Goal: Task Accomplishment & Management: Manage account settings

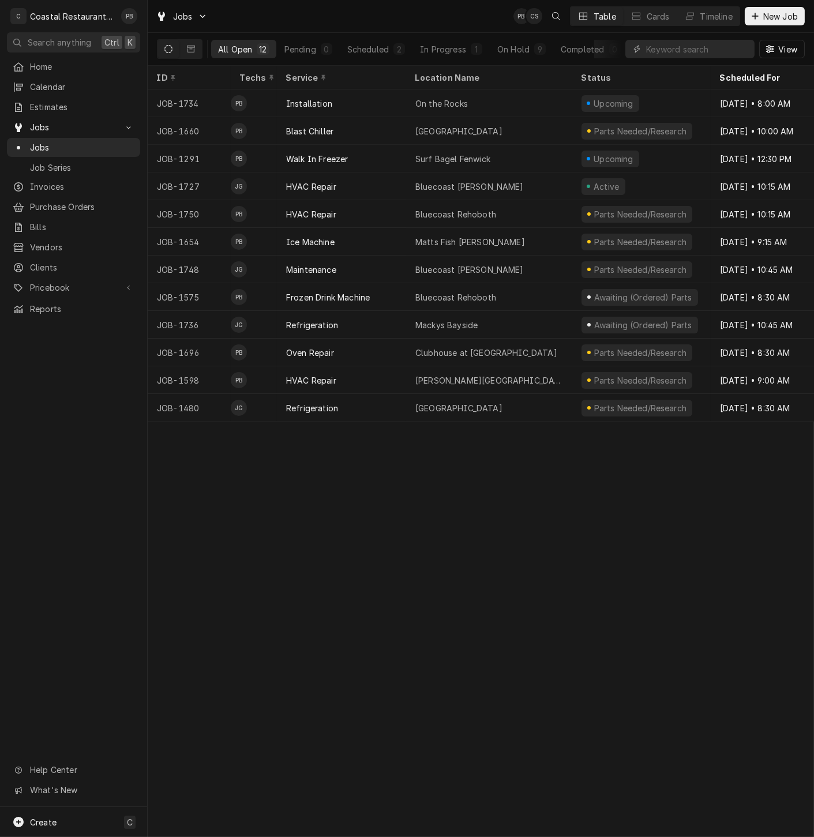
click at [564, 511] on div "ID Techs Service Location Name Status Scheduled For Source Source ID JOB-1734 P…" at bounding box center [481, 452] width 667 height 772
click at [519, 582] on div "ID Techs Service Location Name Status Scheduled For Source Source ID JOB-1734 P…" at bounding box center [481, 452] width 667 height 772
click at [701, 17] on div "Timeline" at bounding box center [717, 16] width 32 height 12
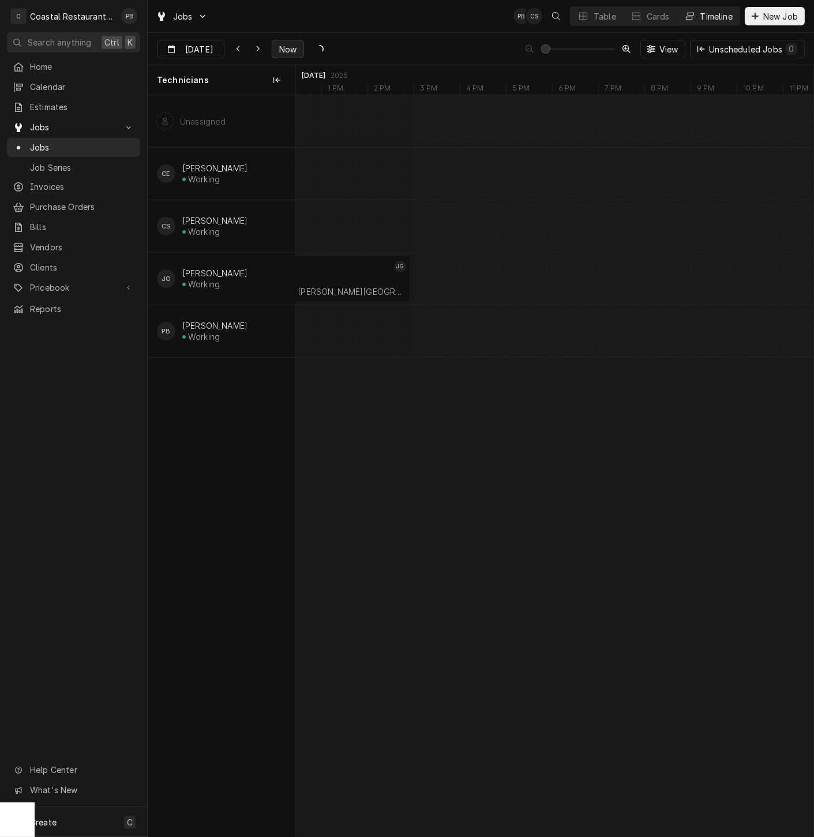
click at [277, 48] on span "Now" at bounding box center [288, 49] width 22 height 12
type input "[DATE]"
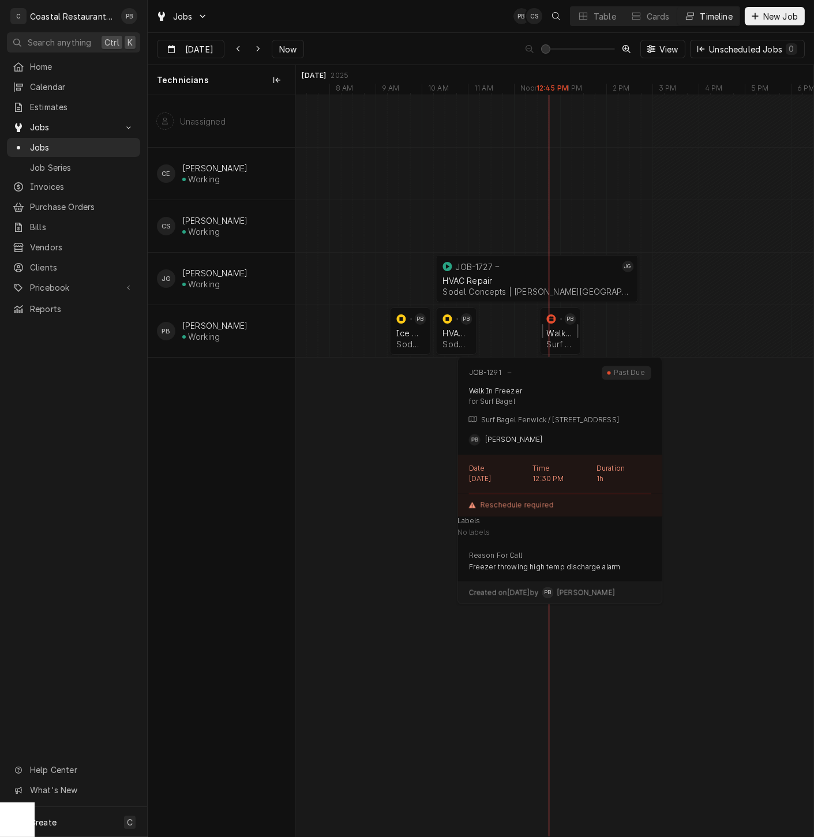
click at [556, 334] on div "Walk In Freezer" at bounding box center [560, 333] width 27 height 10
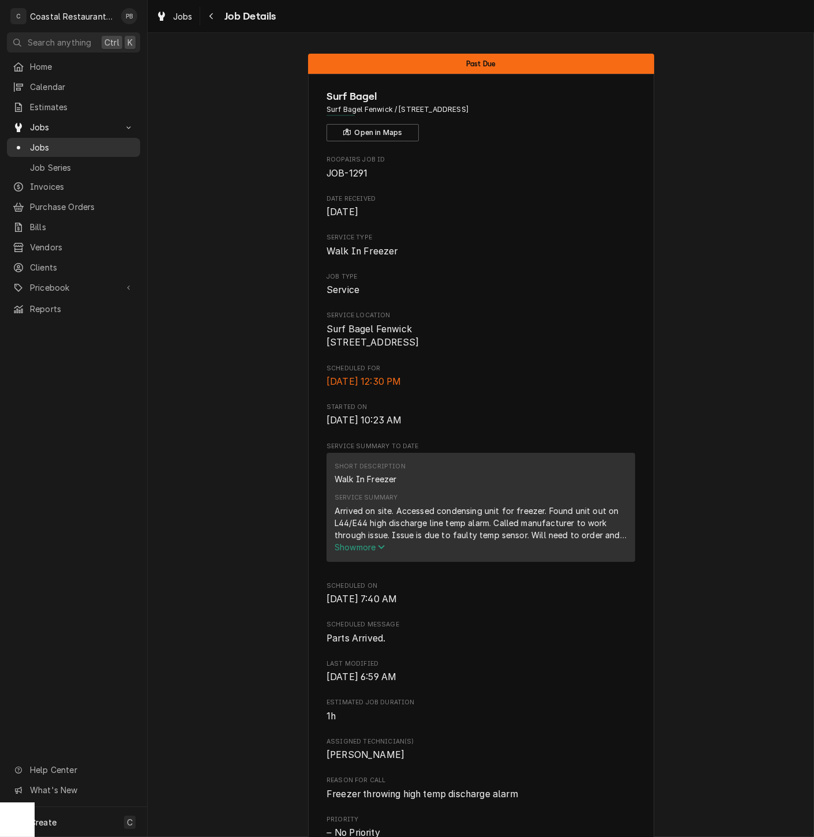
click at [62, 145] on span "Jobs" at bounding box center [82, 147] width 104 height 12
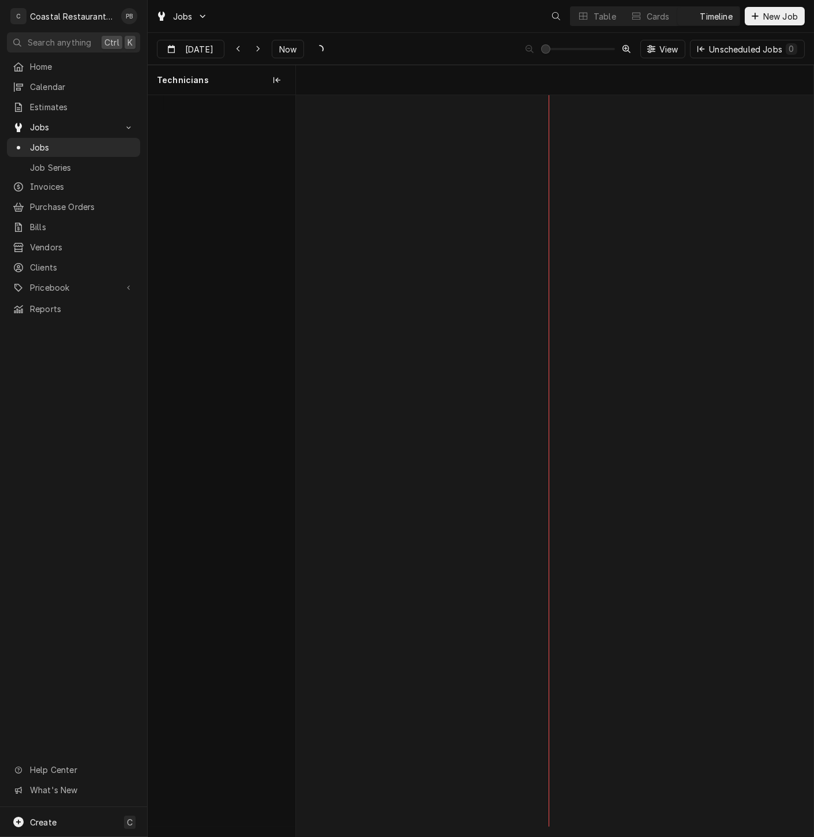
scroll to position [0, 10263]
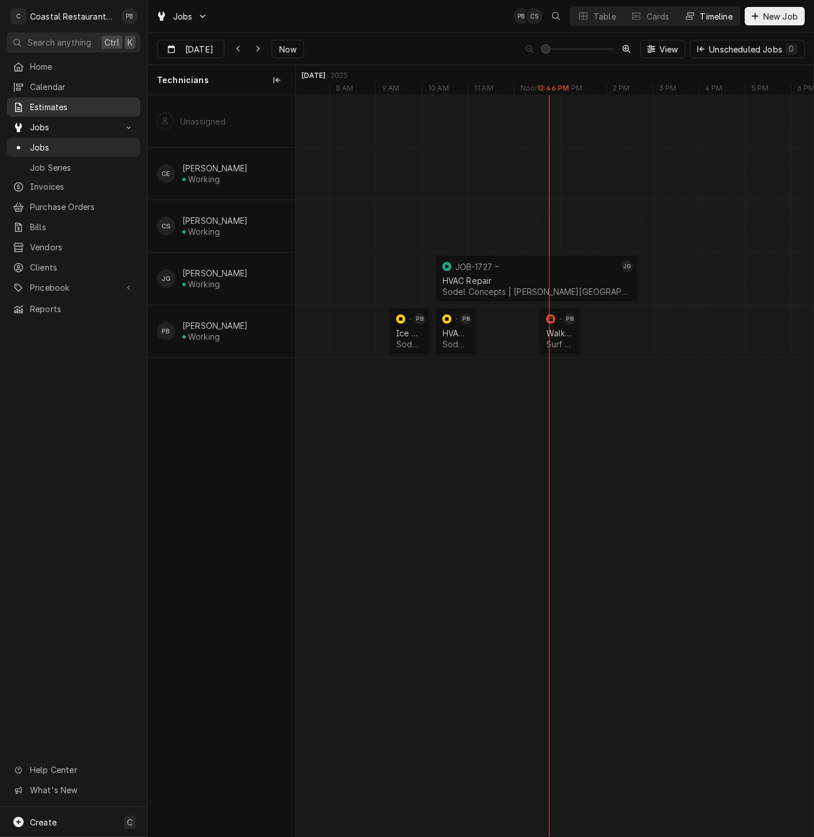
click at [65, 101] on span "Estimates" at bounding box center [82, 107] width 104 height 12
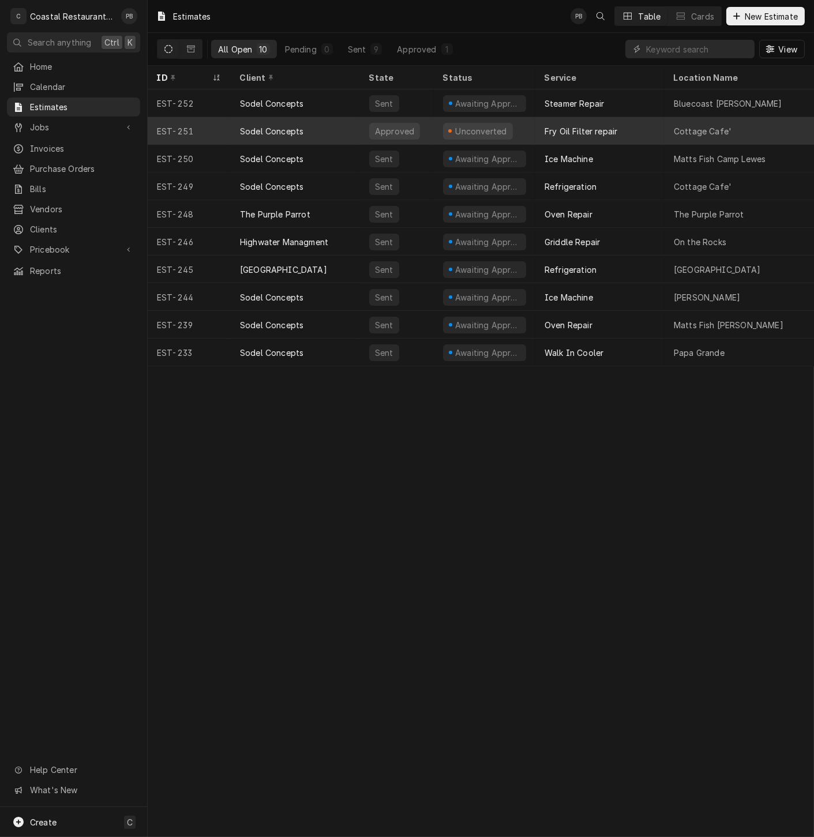
click at [536, 126] on div "Fry Oil Filter repair" at bounding box center [600, 131] width 129 height 28
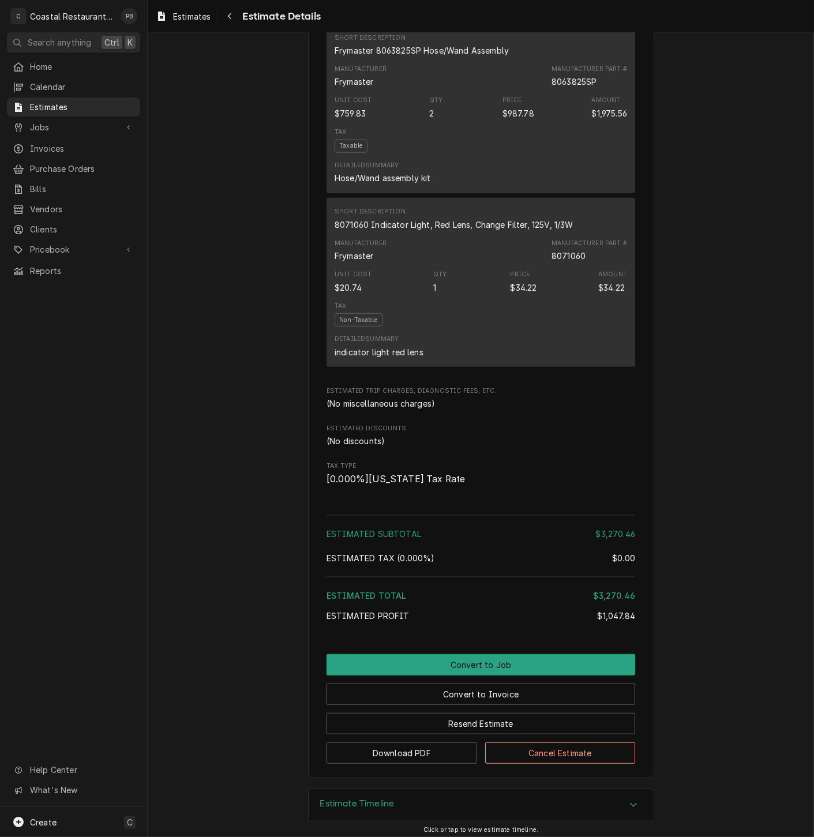
scroll to position [1546, 0]
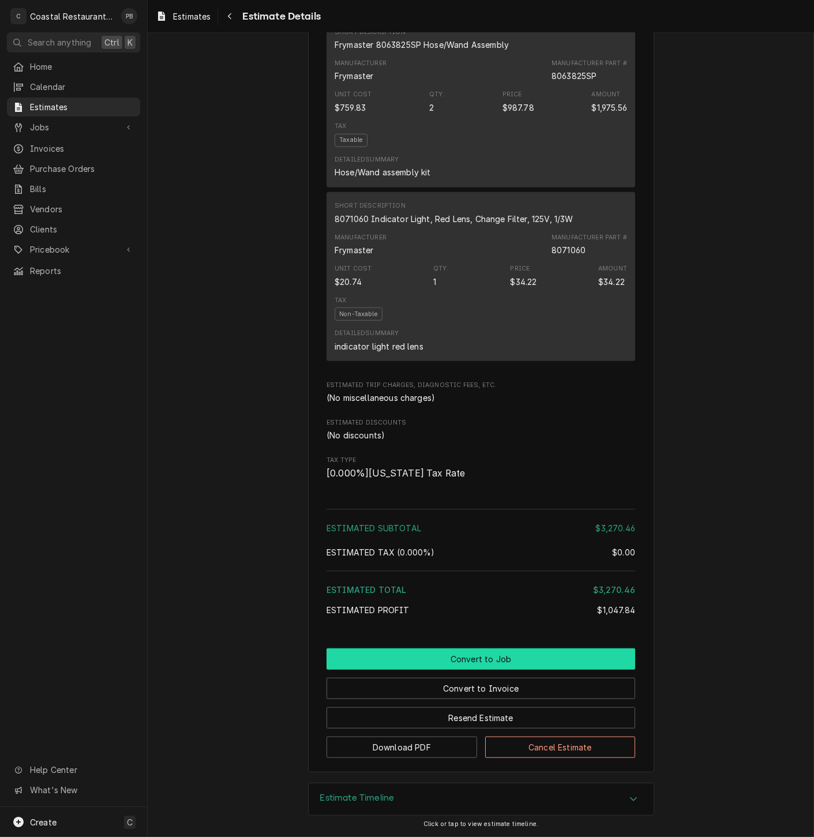
click at [493, 657] on button "Convert to Job" at bounding box center [481, 659] width 309 height 21
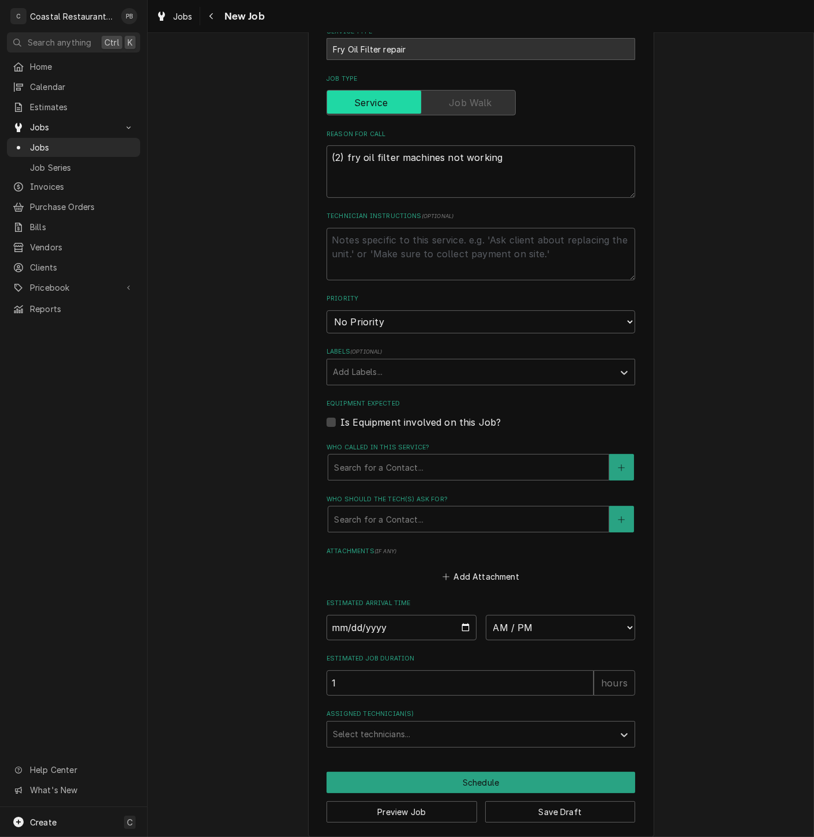
scroll to position [336, 0]
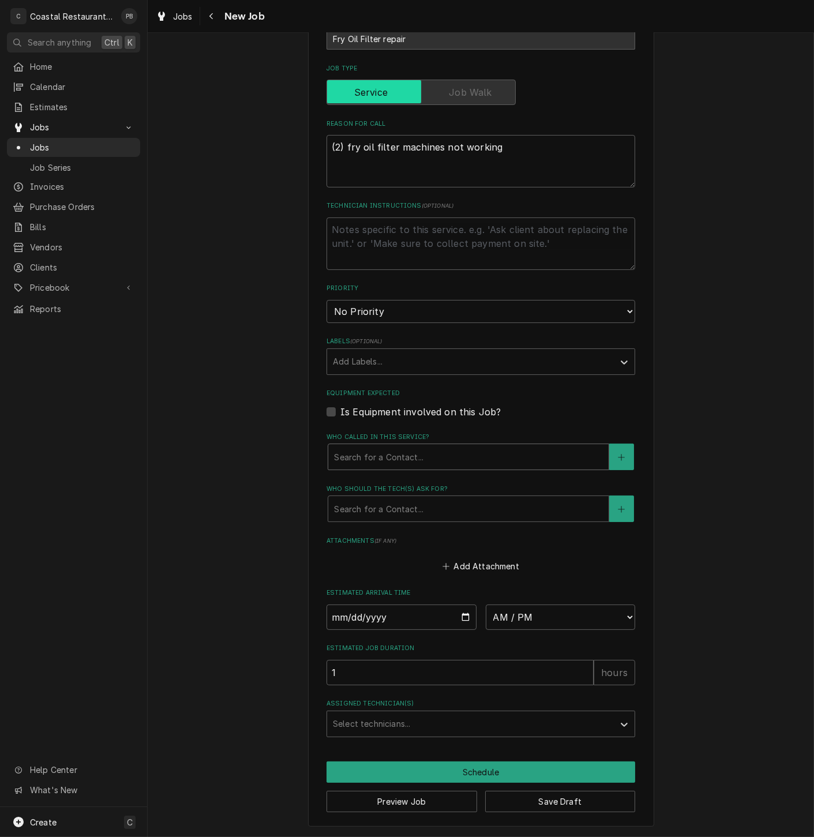
click at [451, 459] on div "Who called in this service?" at bounding box center [468, 457] width 269 height 21
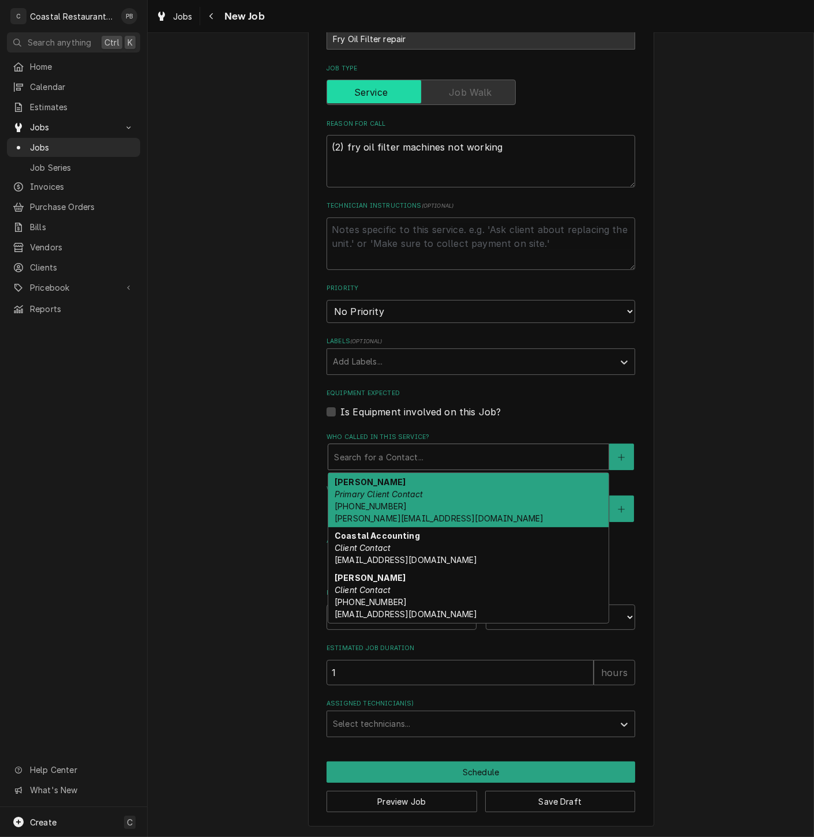
click at [441, 505] on div "[PERSON_NAME] Primary Client Contact [PHONE_NUMBER] [PERSON_NAME][EMAIL_ADDRESS…" at bounding box center [468, 500] width 280 height 54
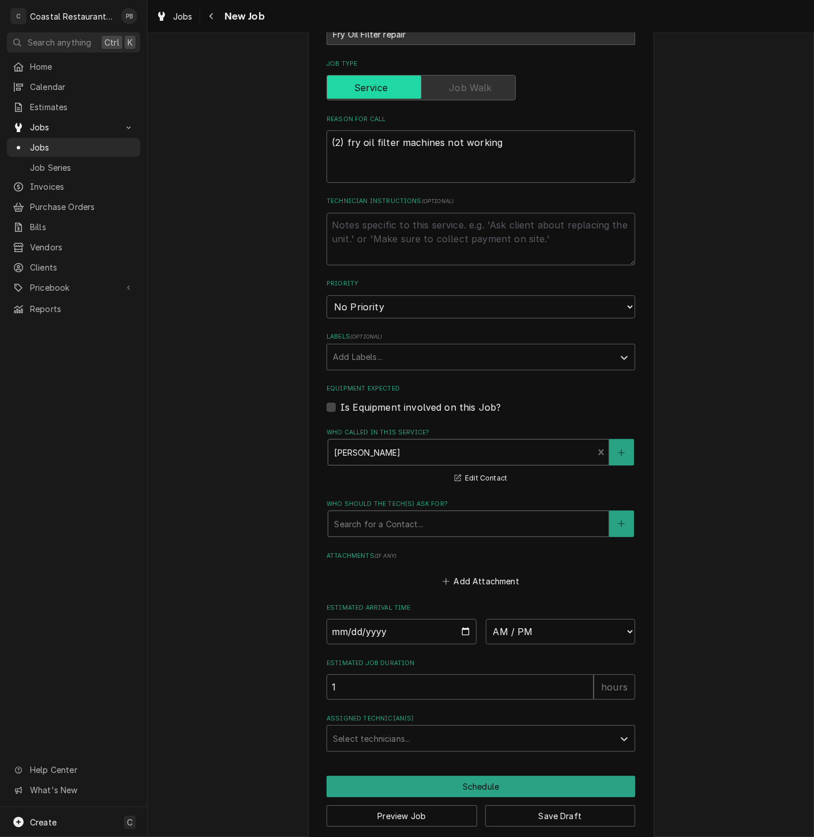
click at [465, 522] on div "Who should the tech(s) ask for?" at bounding box center [468, 524] width 269 height 21
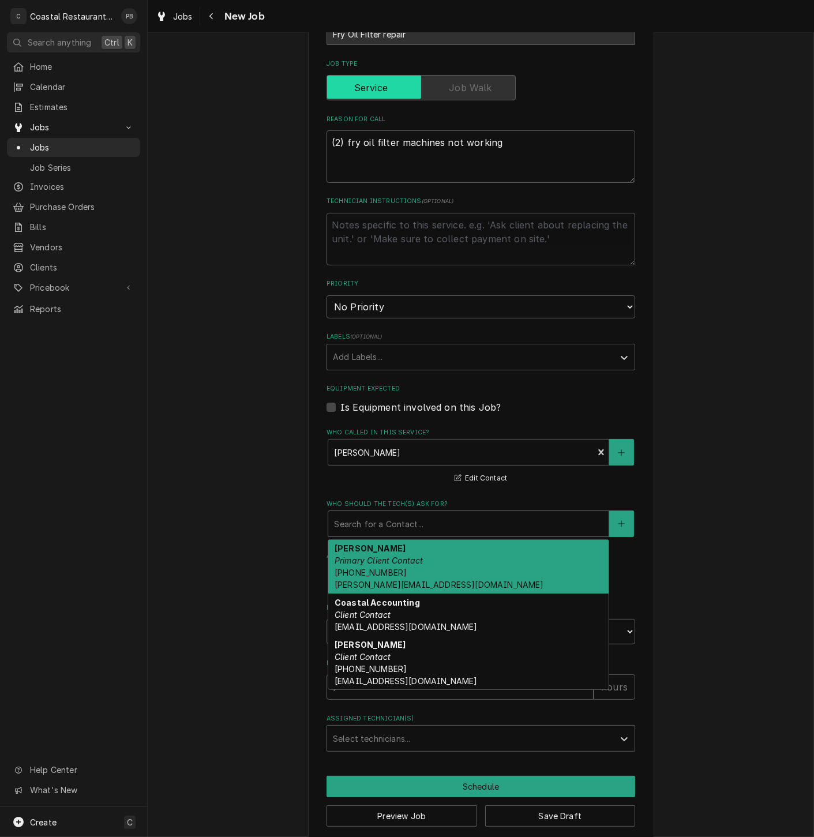
click at [454, 560] on div "Andrew Dickinson Primary Client Contact (302) 381-0571 Andrew@sodelconcepts.com" at bounding box center [468, 567] width 280 height 54
type textarea "x"
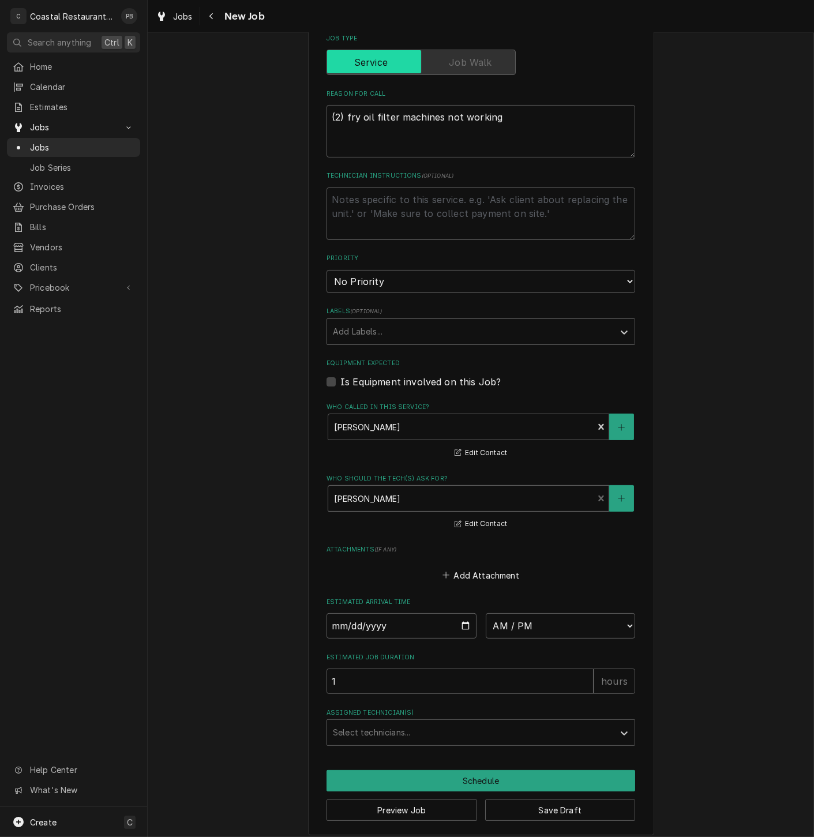
scroll to position [375, 0]
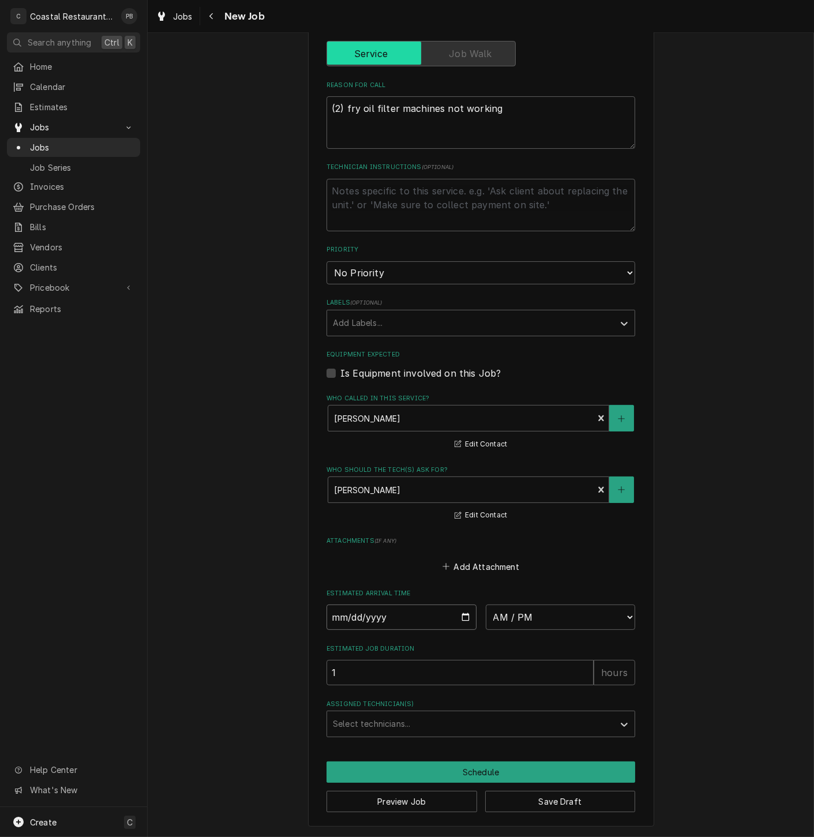
click at [460, 616] on input "Date" at bounding box center [402, 617] width 150 height 25
type input "2025-10-22"
type textarea "x"
click at [579, 609] on select "AM / PM 6:00 AM 6:15 AM 6:30 AM 6:45 AM 7:00 AM 7:15 AM 7:30 AM 7:45 AM 8:00 AM…" at bounding box center [561, 617] width 150 height 25
select select "07:30:00"
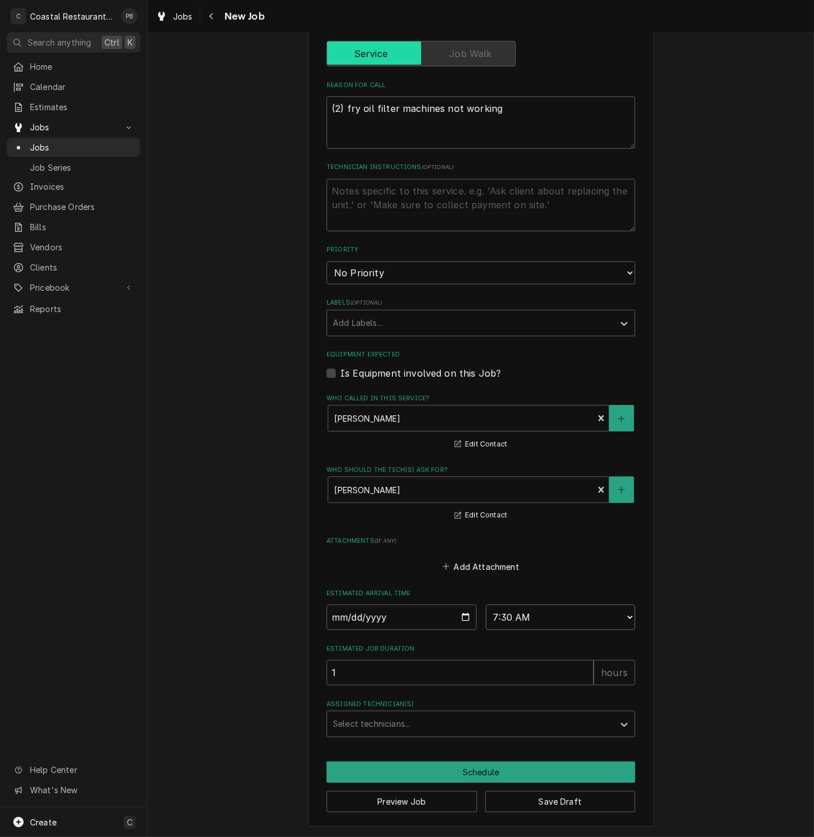
click at [486, 605] on select "AM / PM 6:00 AM 6:15 AM 6:30 AM 6:45 AM 7:00 AM 7:15 AM 7:30 AM 7:45 AM 8:00 AM…" at bounding box center [561, 617] width 150 height 25
drag, startPoint x: 342, startPoint y: 672, endPoint x: 308, endPoint y: 676, distance: 33.7
click at [308, 676] on div "Please provide the following information to create a job: Client Details Client…" at bounding box center [481, 256] width 346 height 1142
type textarea "x"
type input "2"
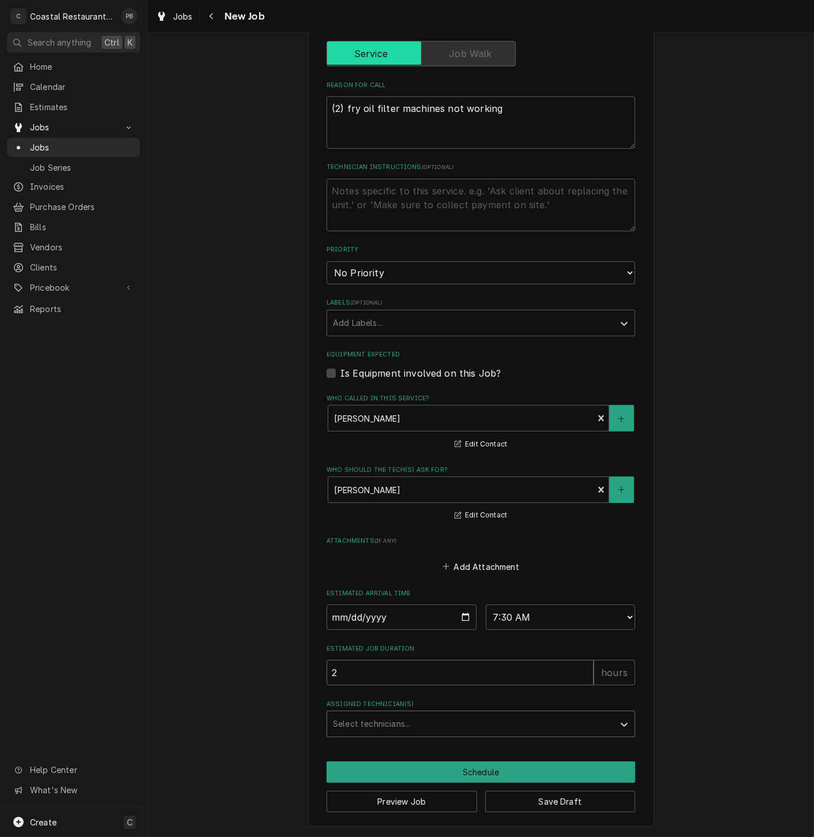
type textarea "x"
type input "2"
click at [389, 724] on div "Assigned Technician(s)" at bounding box center [470, 724] width 275 height 21
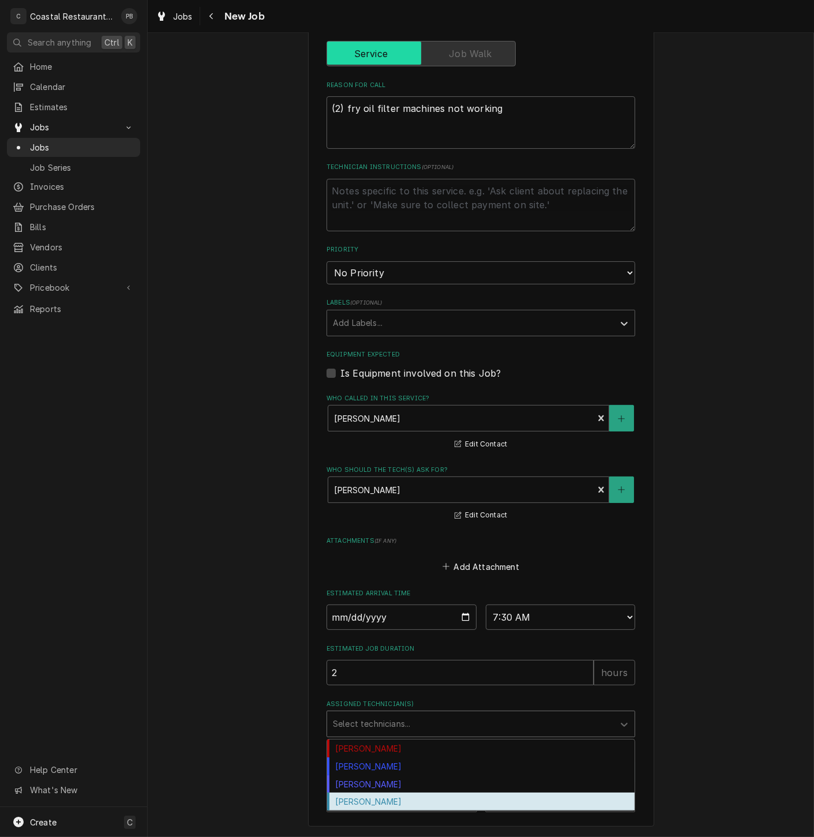
click at [384, 797] on div "[PERSON_NAME]" at bounding box center [481, 802] width 308 height 18
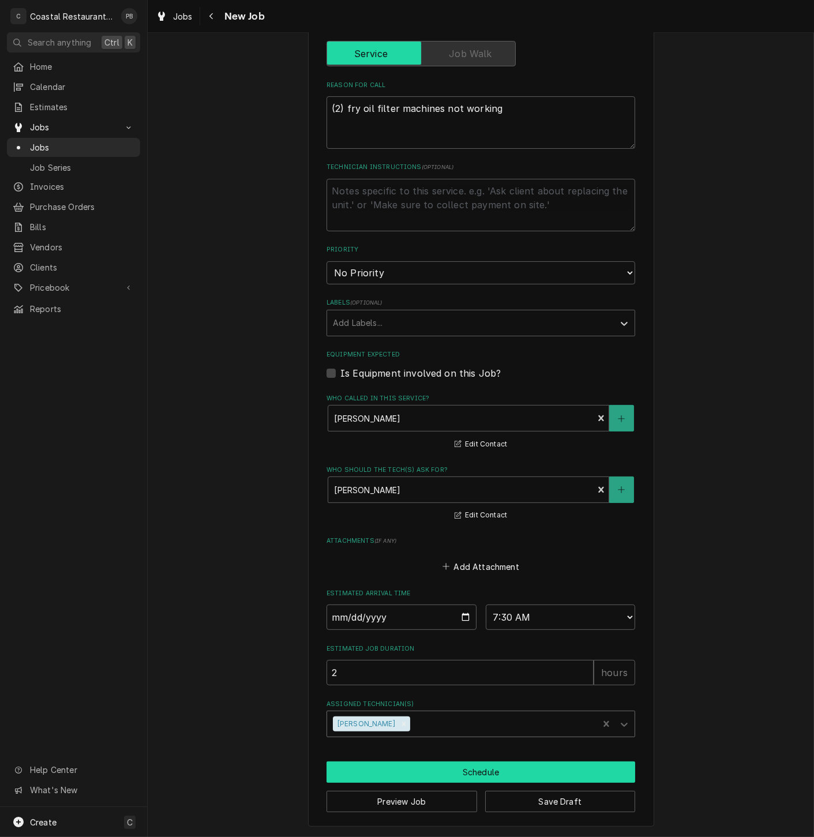
click at [447, 768] on button "Schedule" at bounding box center [481, 772] width 309 height 21
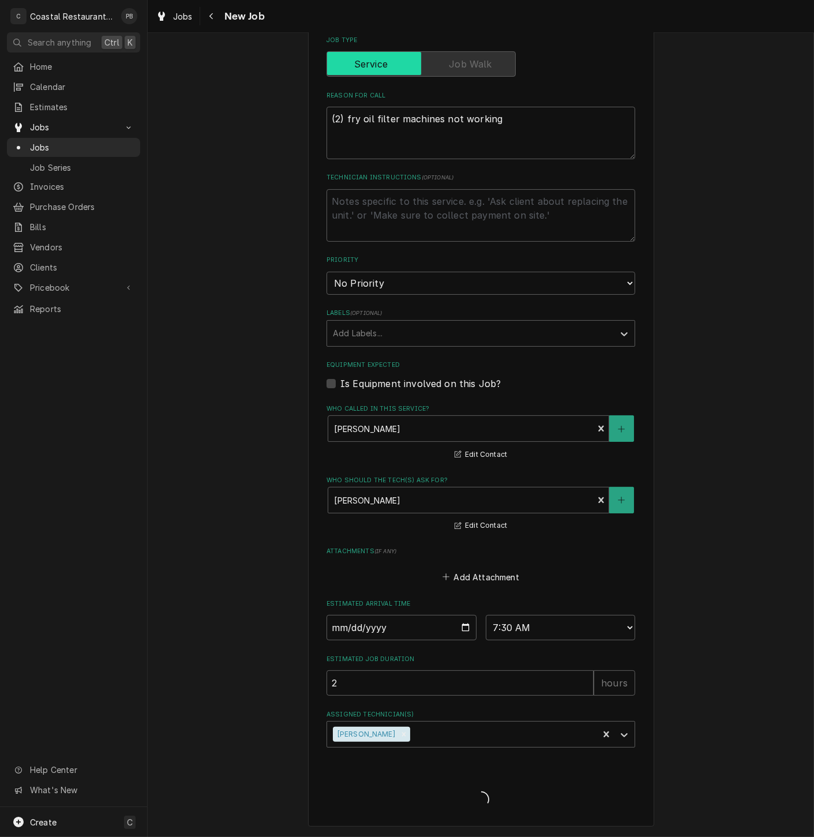
type textarea "x"
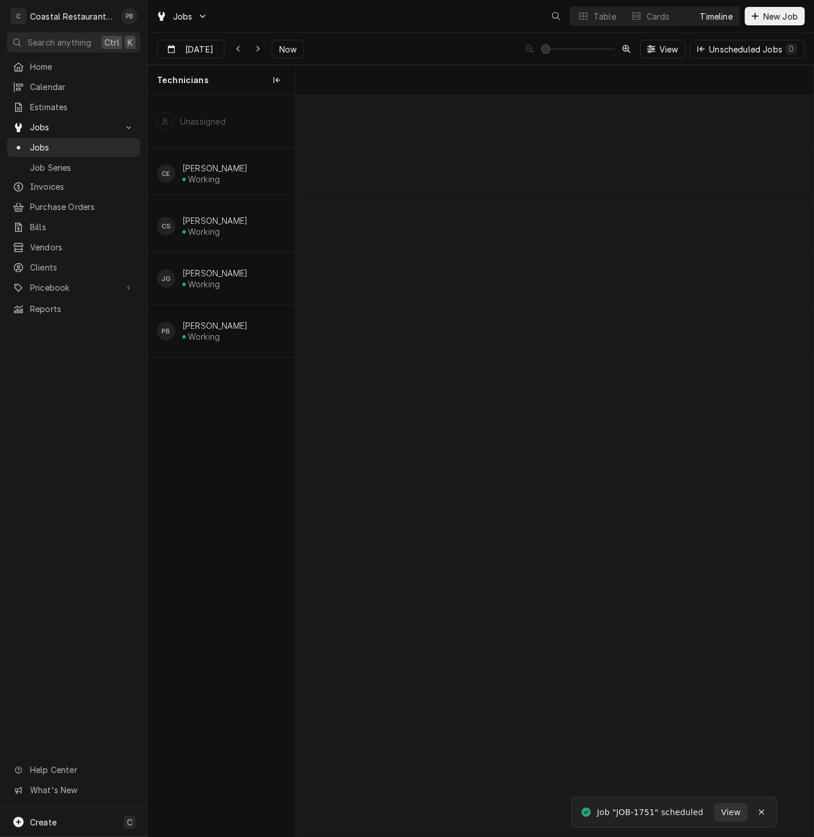
scroll to position [0, 10263]
click at [66, 101] on span "Estimates" at bounding box center [82, 107] width 104 height 12
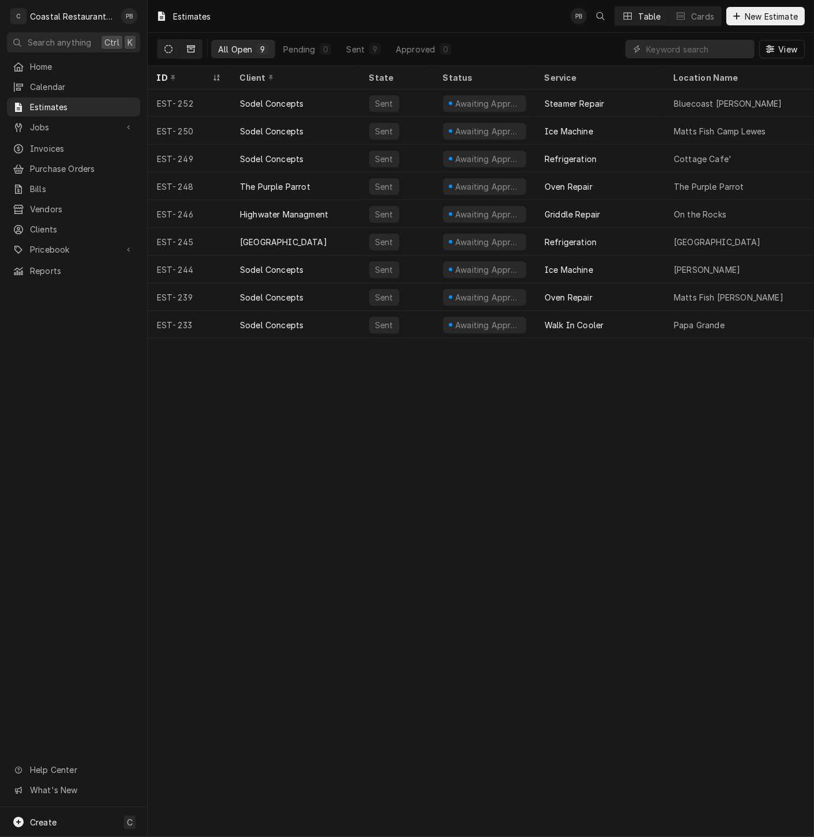
click at [189, 44] on button "Dynamic Content Wrapper" at bounding box center [191, 49] width 22 height 18
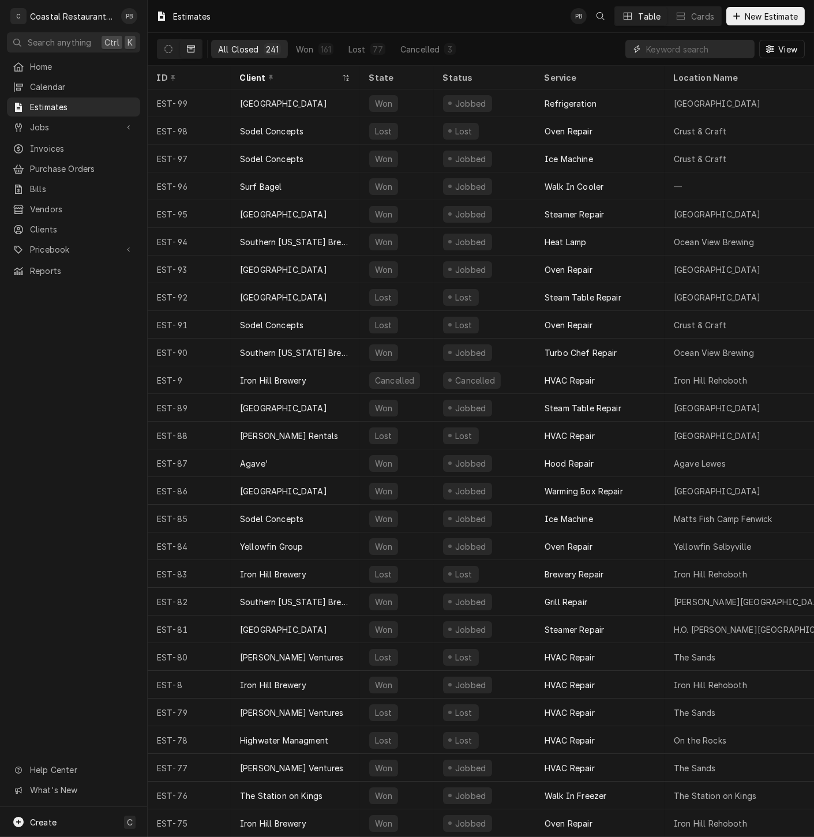
click at [682, 47] on input "Dynamic Content Wrapper" at bounding box center [697, 49] width 103 height 18
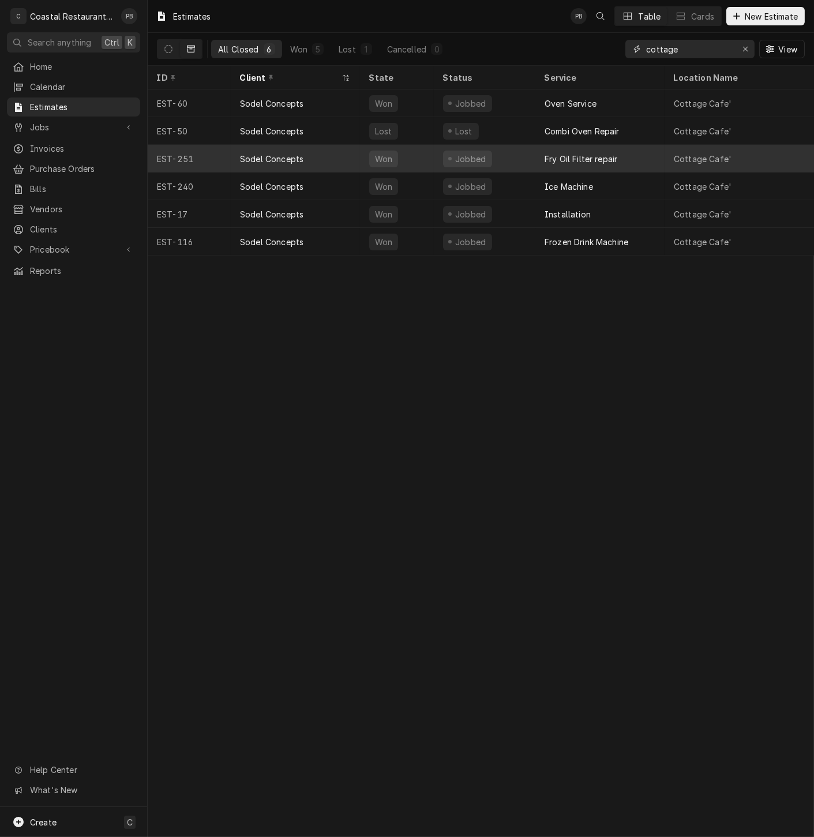
type input "cottage"
click at [548, 157] on div "Fry Oil Filter repair" at bounding box center [581, 159] width 73 height 12
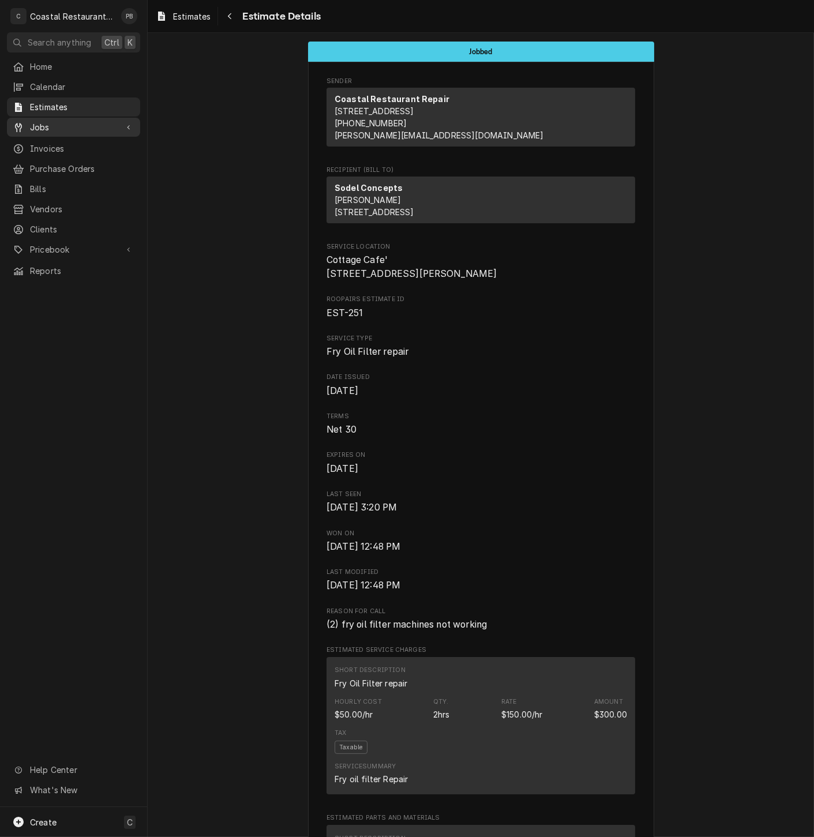
click at [51, 122] on span "Jobs" at bounding box center [73, 127] width 87 height 12
click at [49, 141] on span "Jobs" at bounding box center [82, 147] width 104 height 12
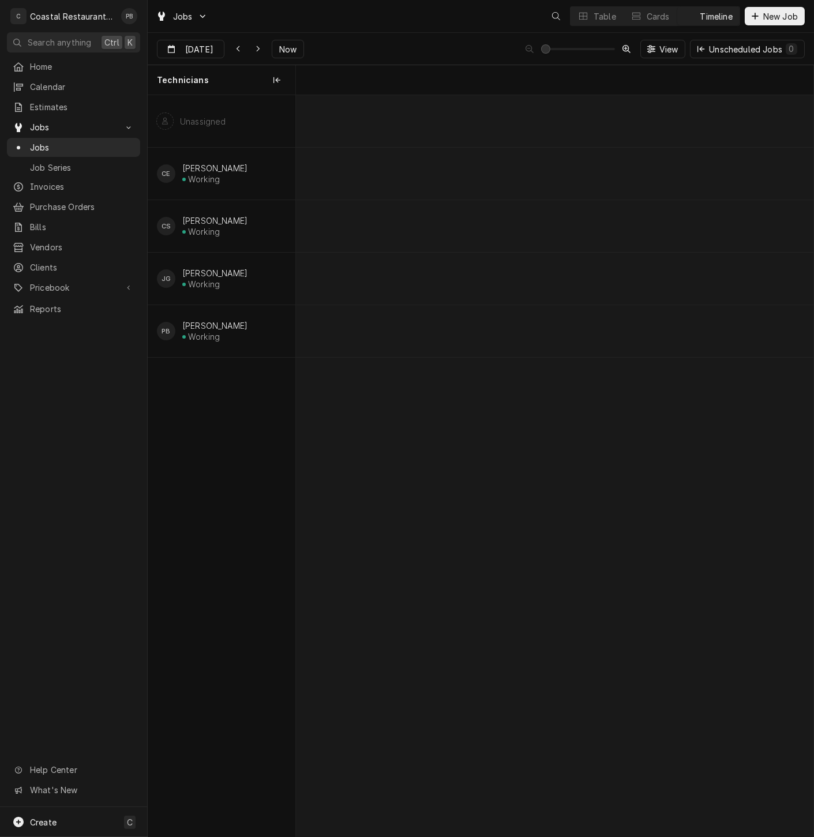
scroll to position [0, 10263]
click at [559, 332] on div "10:15 AM 2:45 PM JOB-1727 JG HVAC Repair Sodel Concepts | Bethany Beach, 19930 …" at bounding box center [555, 466] width 518 height 742
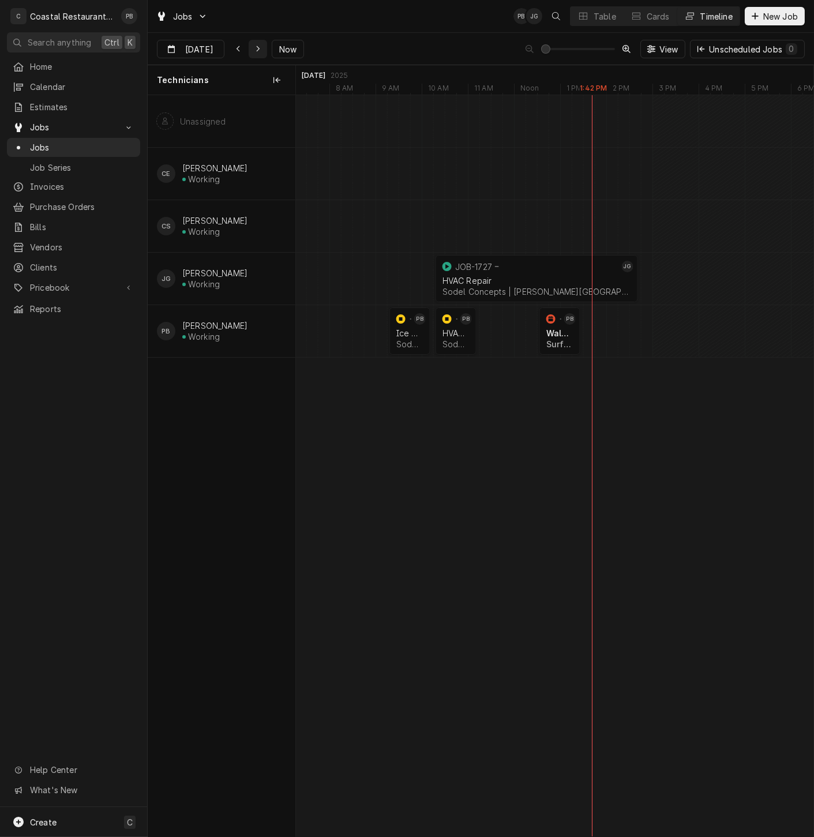
click at [252, 47] on div "Dynamic Content Wrapper" at bounding box center [258, 49] width 12 height 12
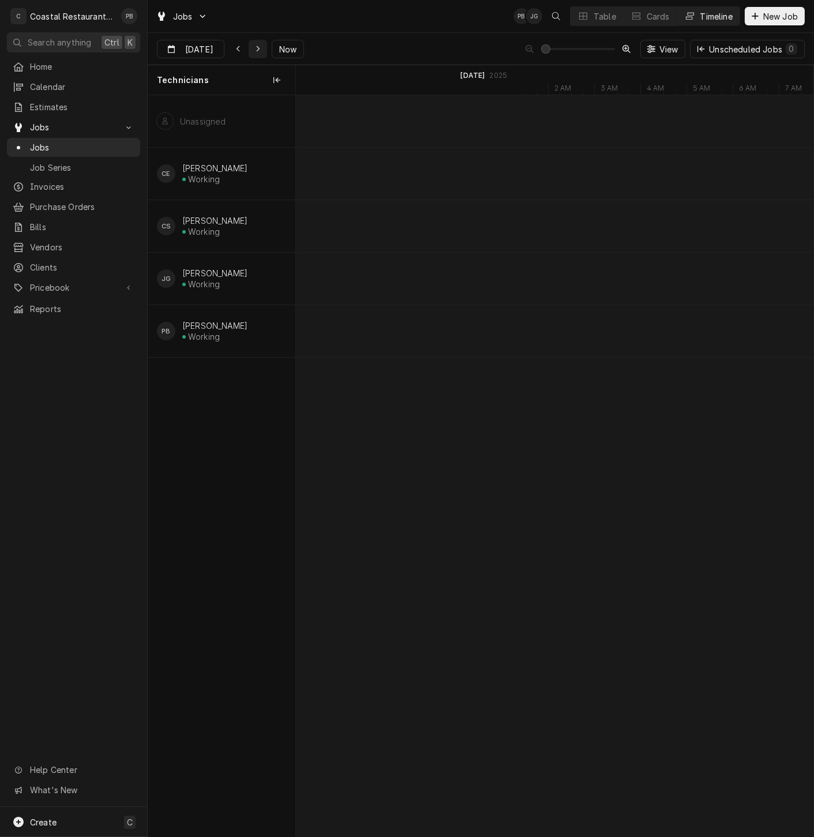
scroll to position [0, 11104]
click at [278, 47] on span "Now" at bounding box center [288, 49] width 22 height 12
click at [256, 47] on icon "Dynamic Content Wrapper" at bounding box center [258, 49] width 5 height 8
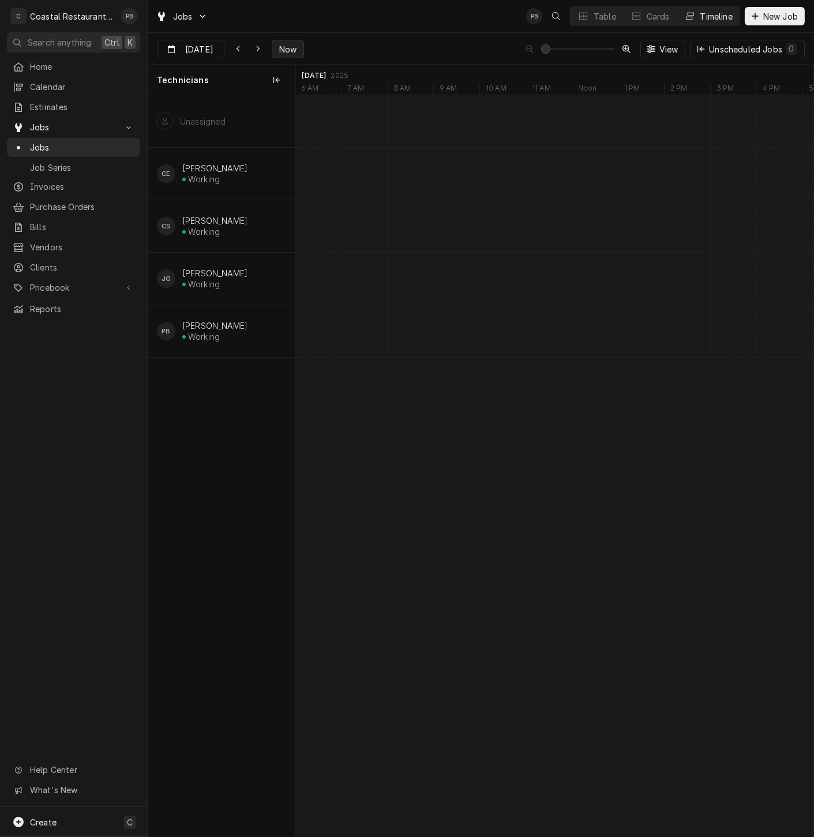
click at [277, 44] on span "Now" at bounding box center [288, 49] width 22 height 12
type input "Oct 15"
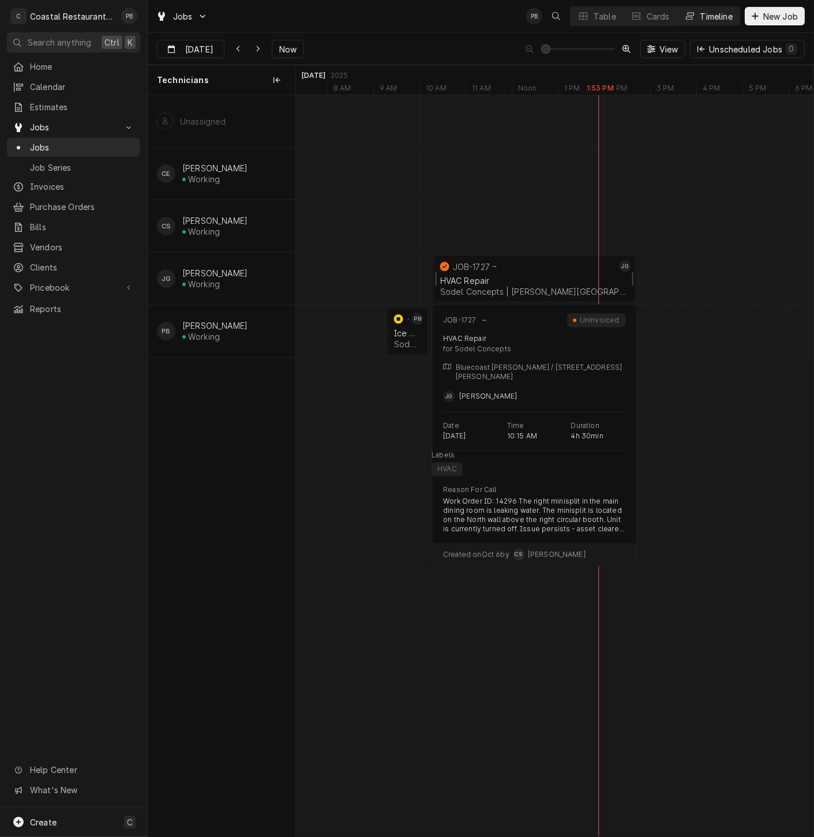
click at [505, 275] on div "HVAC Repair Sodel Concepts | Bethany Beach, 19930" at bounding box center [534, 286] width 193 height 25
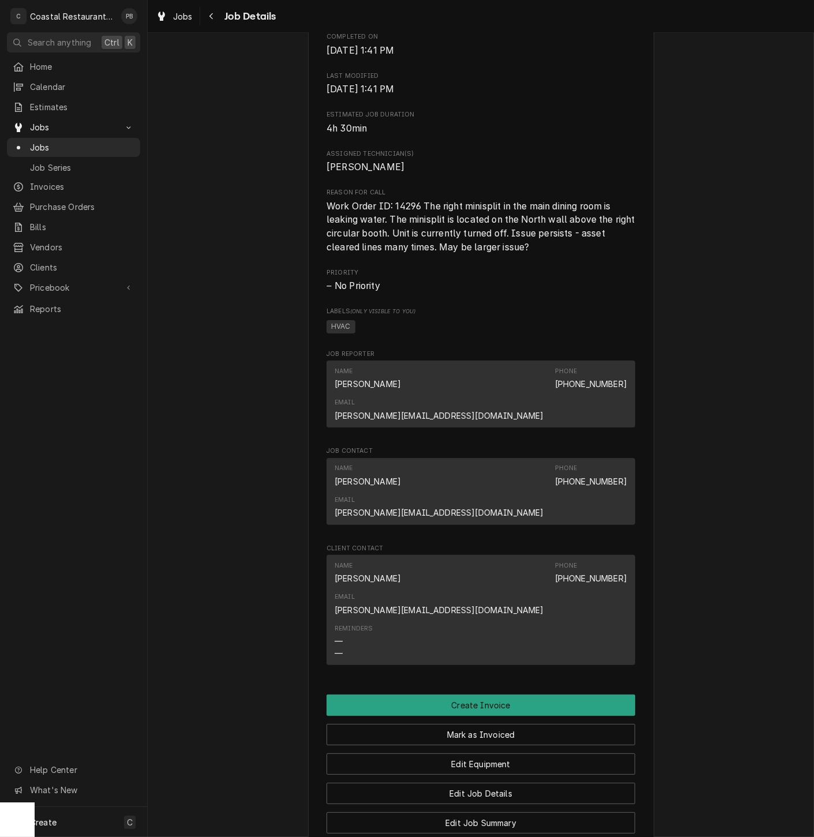
scroll to position [674, 0]
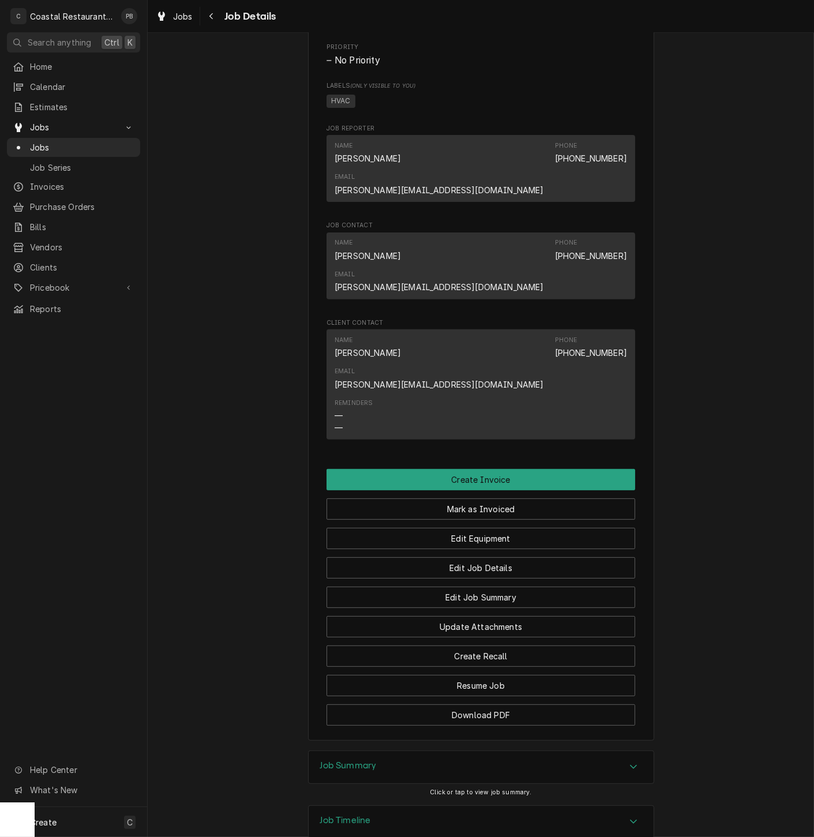
click at [577, 751] on div "Job Summary" at bounding box center [481, 767] width 345 height 32
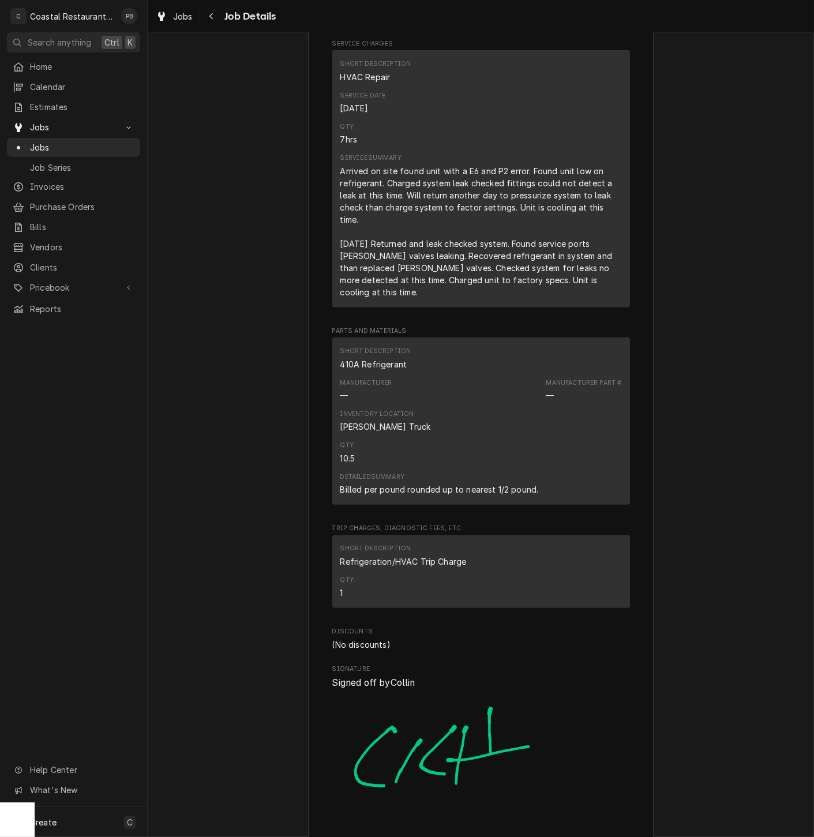
scroll to position [1609, 0]
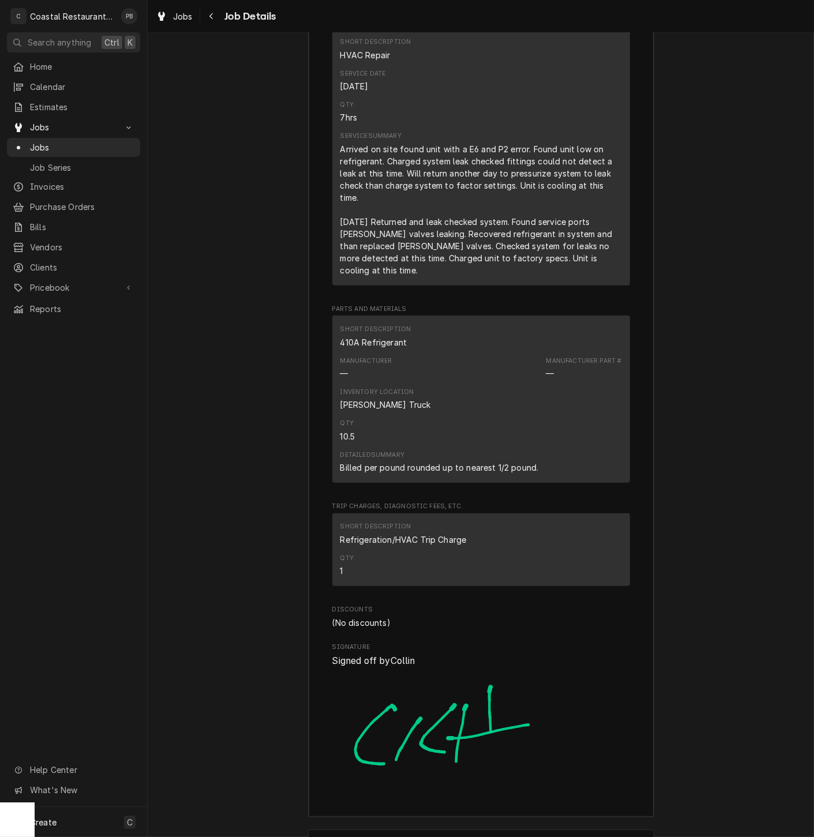
click at [649, 656] on div "Job Summary Roopairs Job ID JOB-1727 Service Type HVAC Repair Job Type Service …" at bounding box center [481, 323] width 667 height 1014
click at [53, 141] on span "Jobs" at bounding box center [82, 147] width 104 height 12
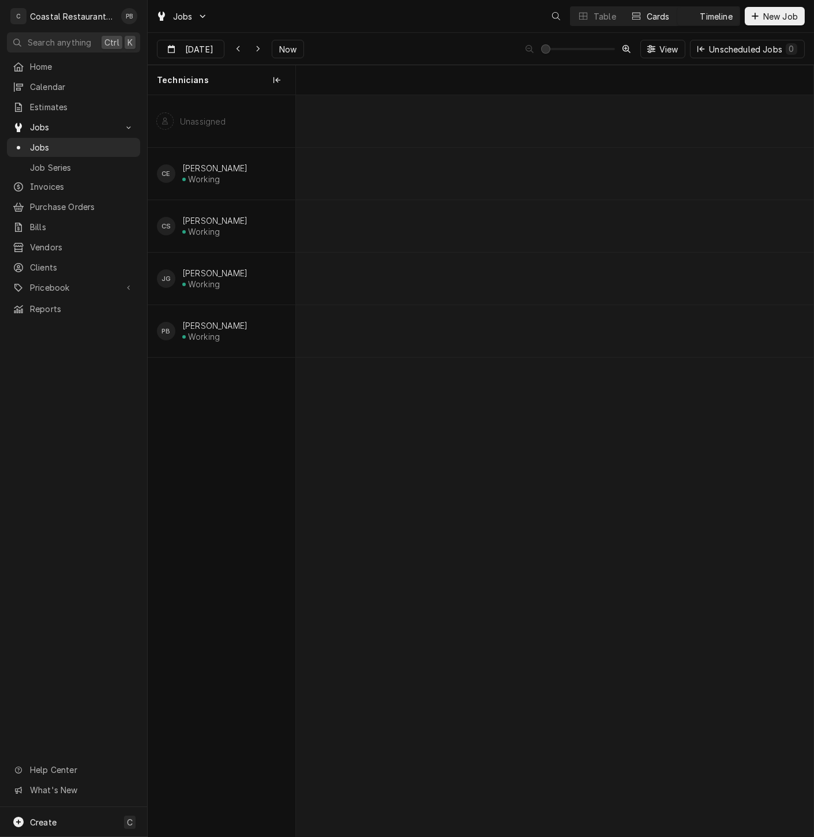
scroll to position [0, 10265]
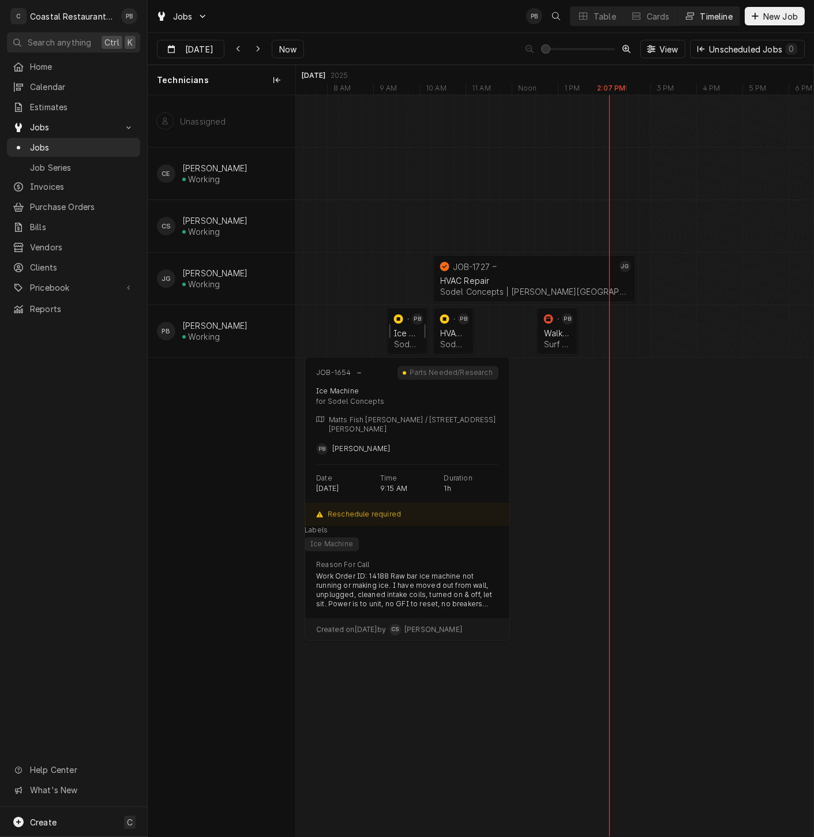
click at [402, 332] on div "Ice Machine" at bounding box center [407, 333] width 27 height 10
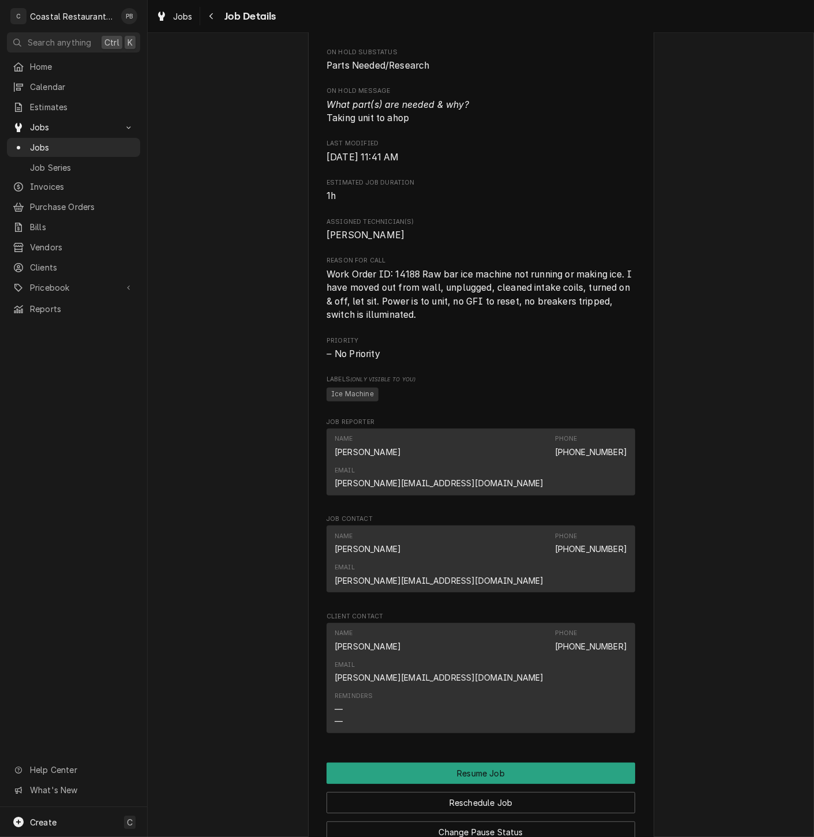
scroll to position [876, 0]
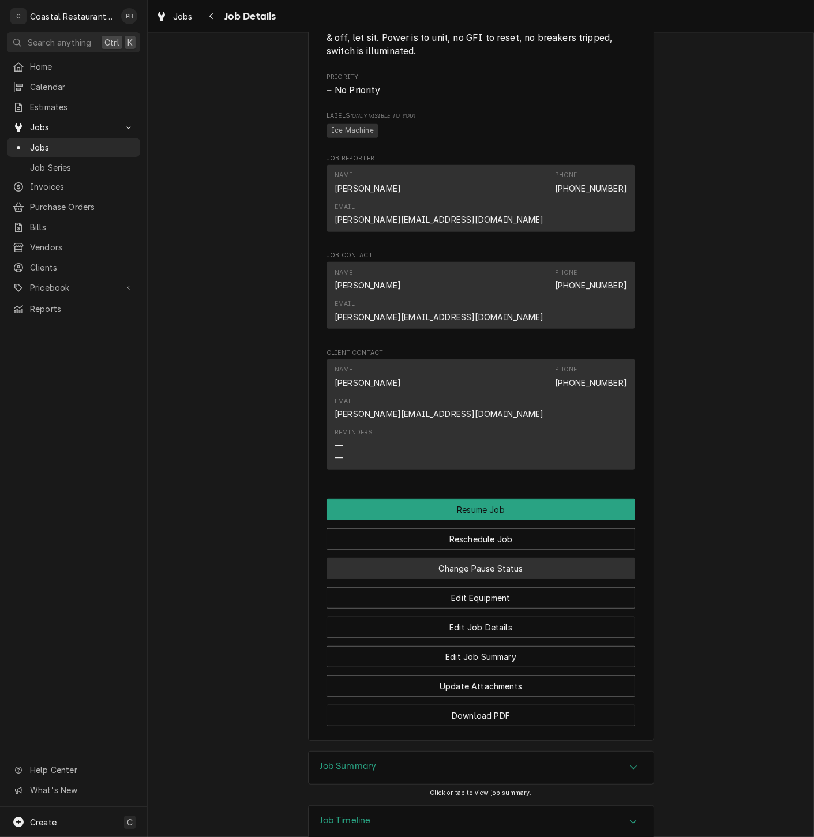
click at [473, 558] on button "Change Pause Status" at bounding box center [481, 568] width 309 height 21
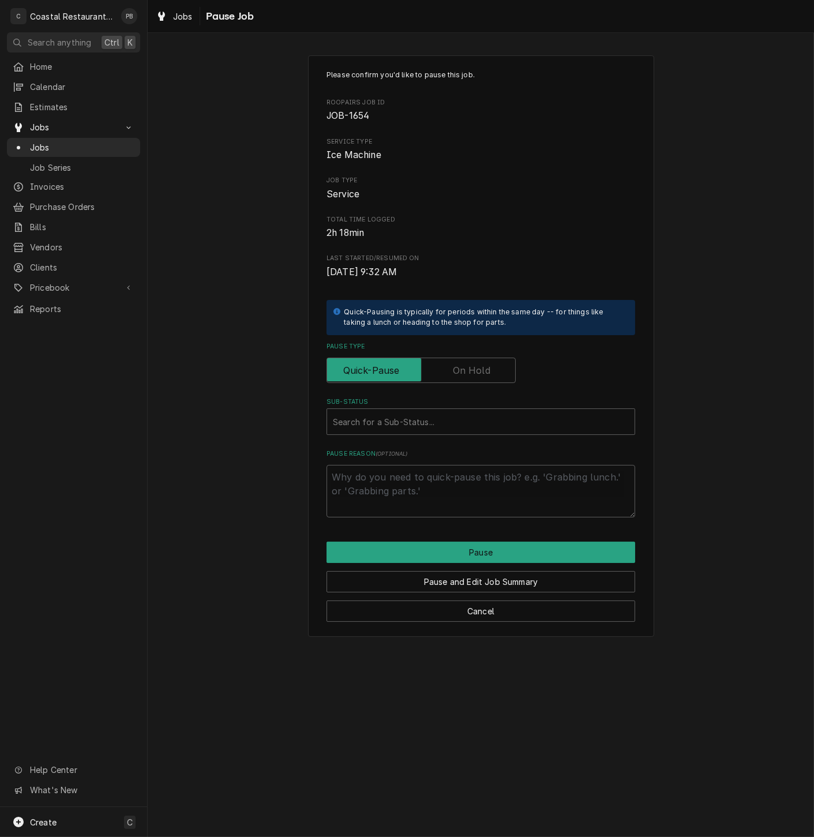
click at [458, 368] on label "Pause Type" at bounding box center [421, 370] width 189 height 25
click at [458, 368] on input "Pause Type" at bounding box center [421, 370] width 179 height 25
checkbox input "true"
click at [435, 421] on div "Sub-Status" at bounding box center [481, 421] width 296 height 21
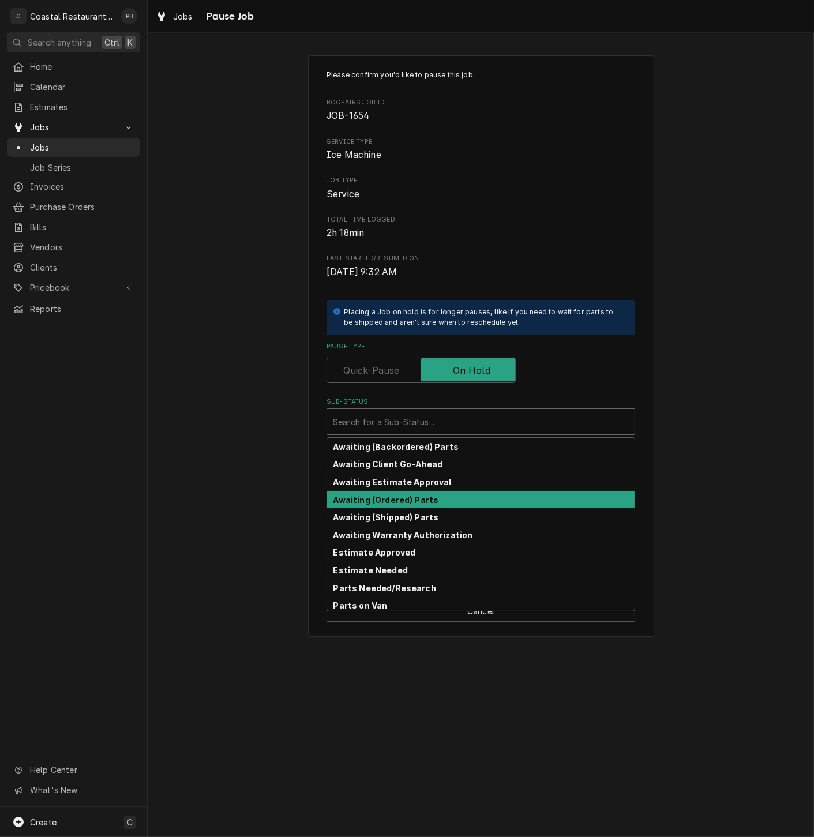
click at [420, 502] on strong "Awaiting (Ordered) Parts" at bounding box center [387, 500] width 106 height 10
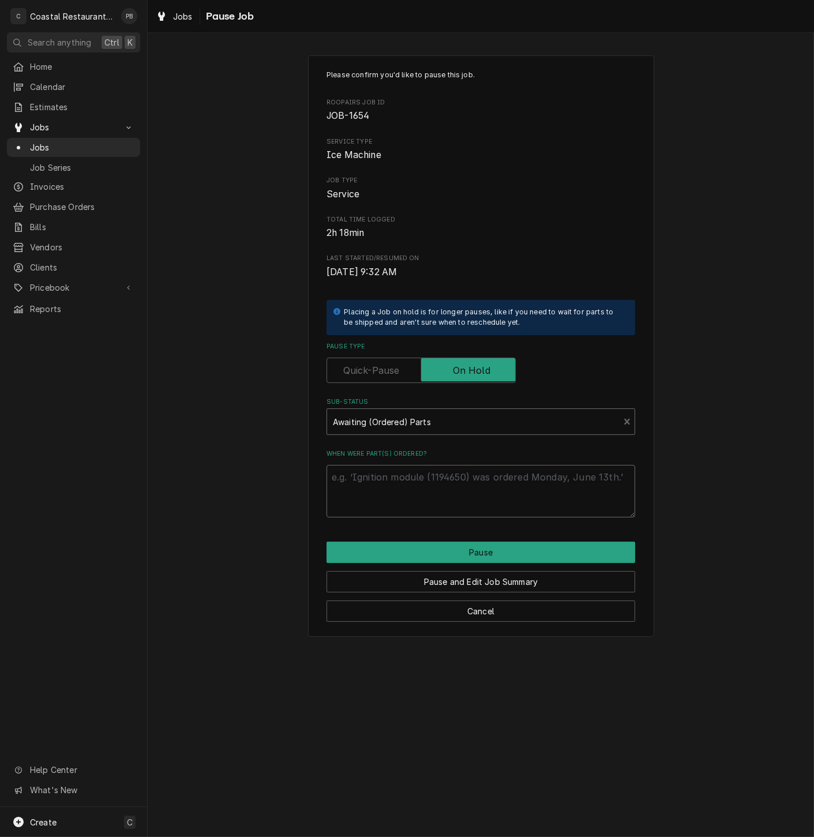
click at [421, 500] on textarea "When were part(s) ordered?" at bounding box center [481, 491] width 309 height 53
type textarea "x"
type textarea "p"
type textarea "x"
type textarea "pa"
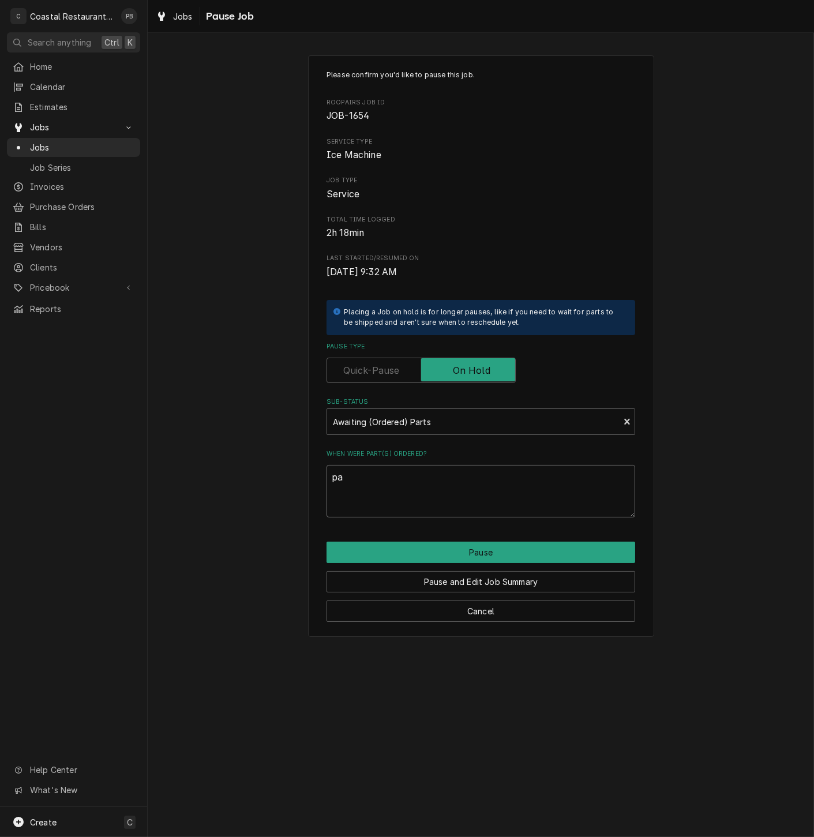
type textarea "x"
type textarea "par"
type textarea "x"
type textarea "parts"
type textarea "x"
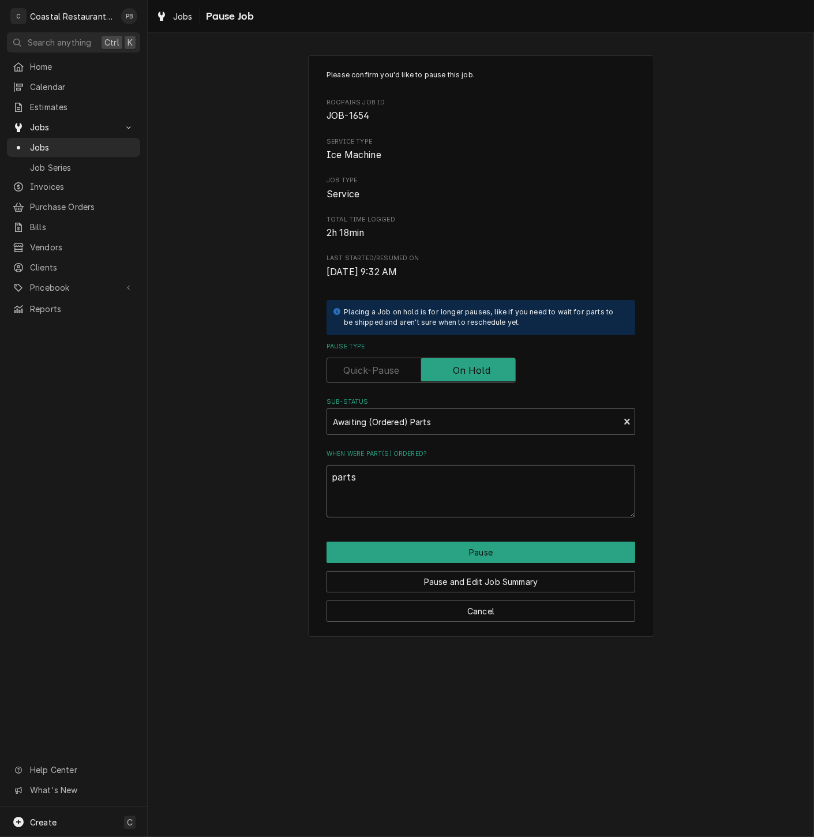
type textarea "parts"
type textarea "x"
type textarea "parts or"
type textarea "x"
type textarea "parts ord"
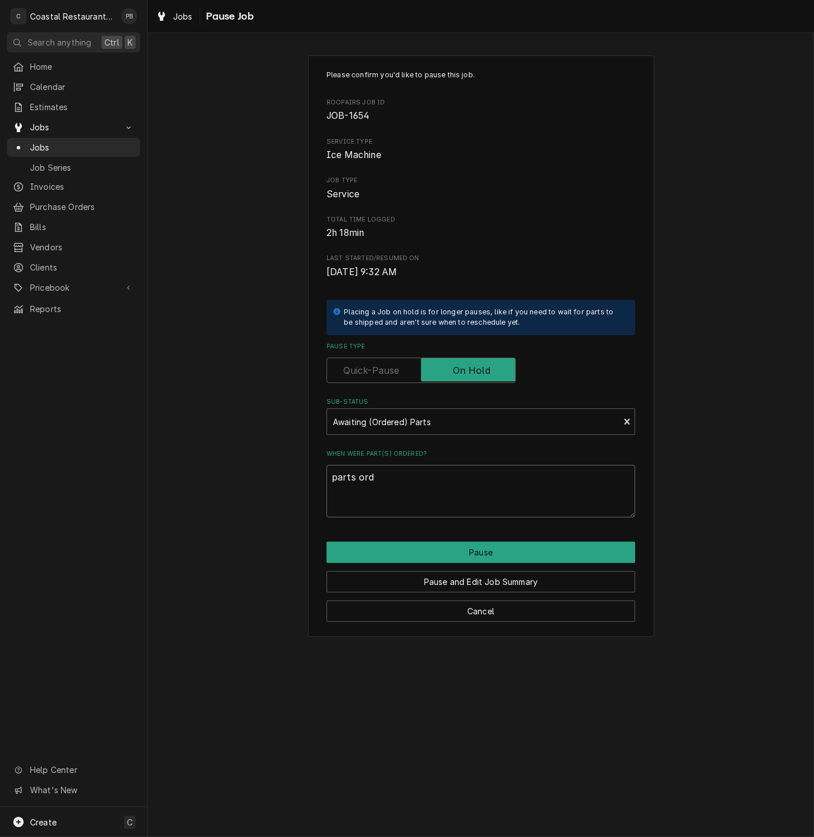
type textarea "x"
type textarea "parts orde"
type textarea "x"
type textarea "parts order"
type textarea "x"
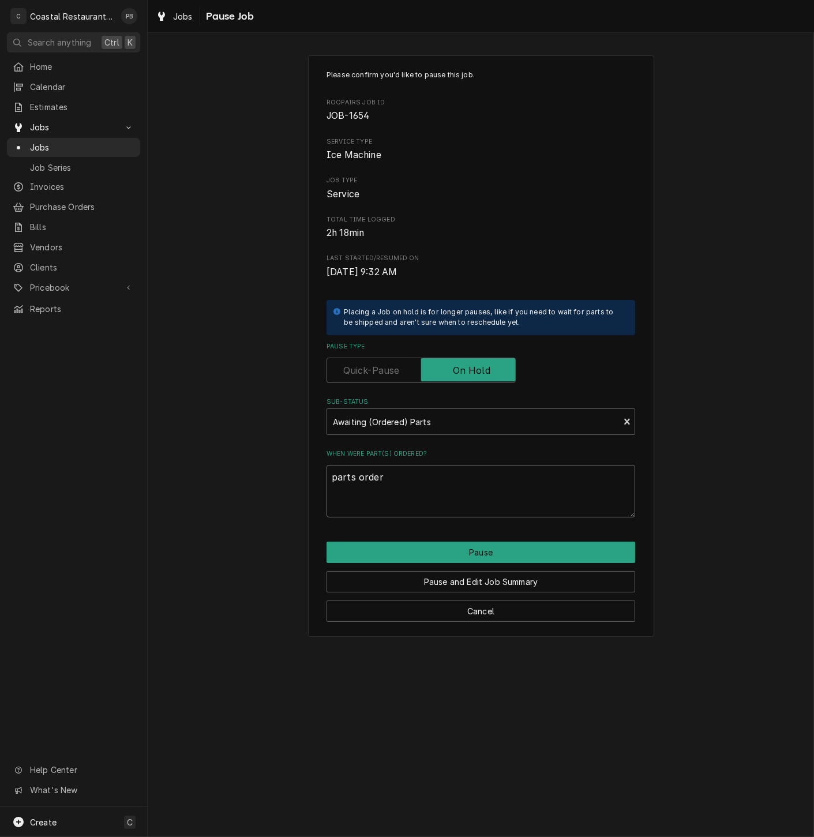
type textarea "parts ordere"
type textarea "x"
type textarea "parts ordered"
type textarea "x"
type textarea "parts ordered"
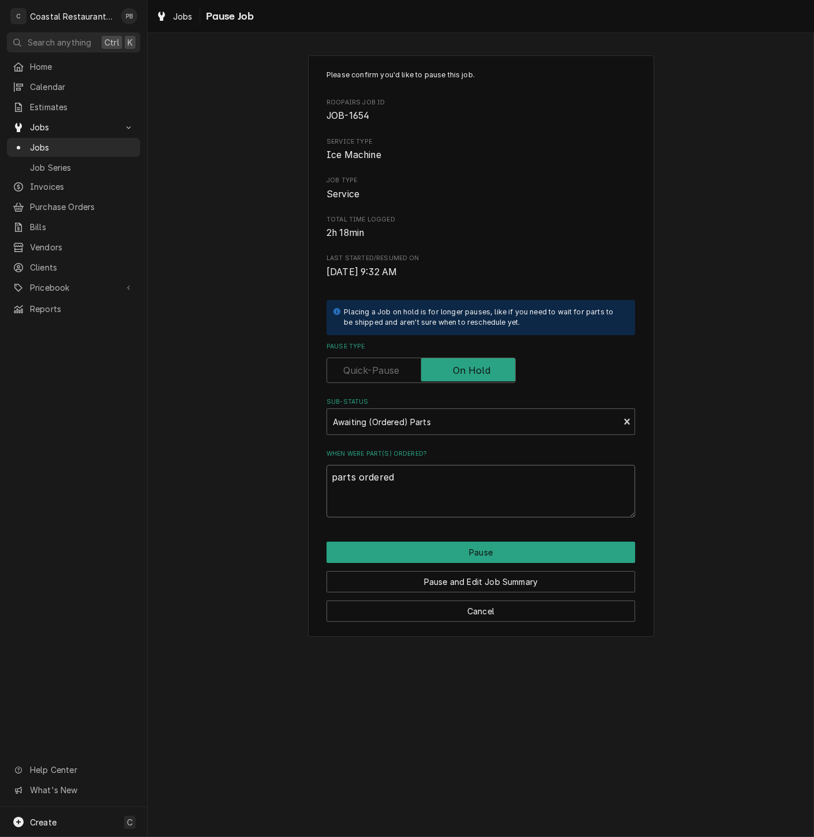
type textarea "x"
type textarea "parts ordered p"
type textarea "x"
type textarea "parts ordered pa"
type textarea "x"
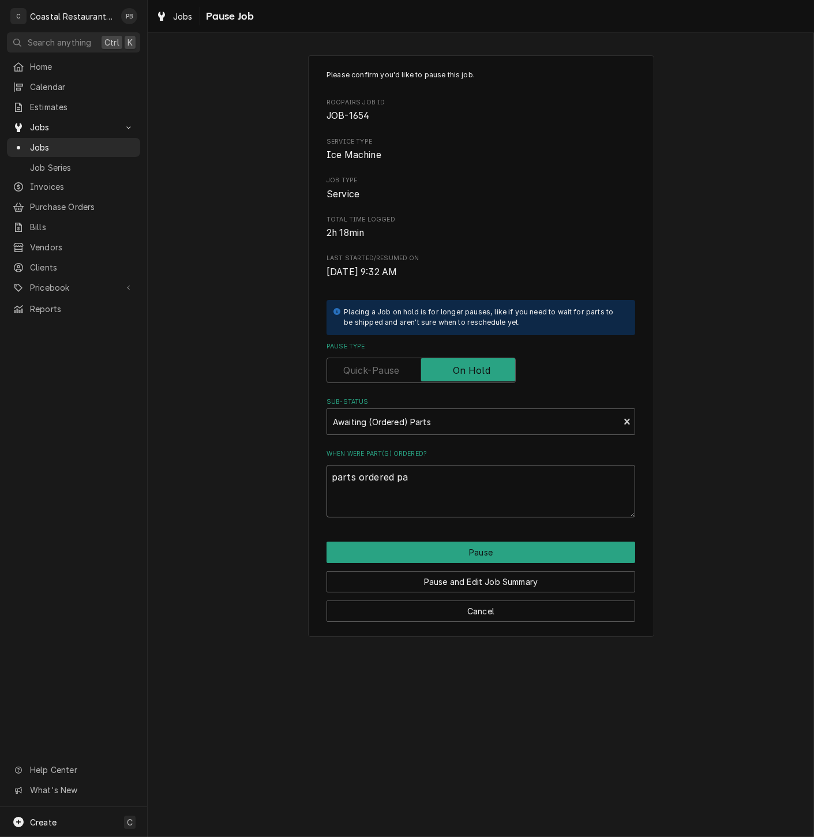
type textarea "parts ordered par"
type textarea "x"
type textarea "parts ordered part"
type textarea "x"
type textarea "parts ordered parts"
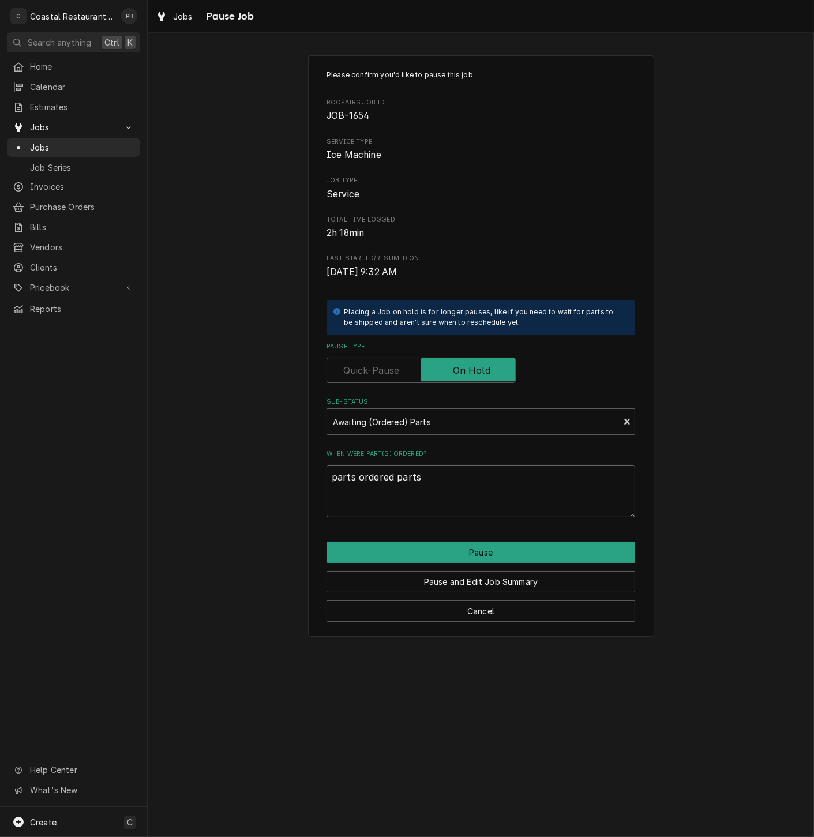
type textarea "x"
type textarea "parts ordered parts"
type textarea "x"
type textarea "parts ordered parts t"
type textarea "x"
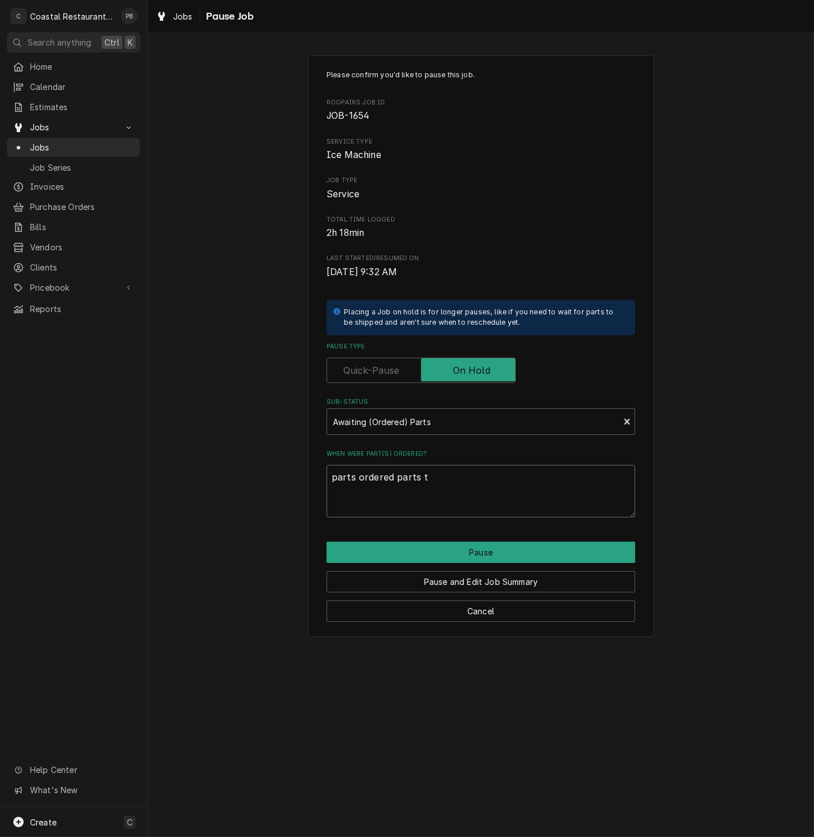
type textarea "parts ordered parts to"
type textarea "x"
type textarea "parts ordered parts tod"
type textarea "x"
type textarea "parts ordered parts todw"
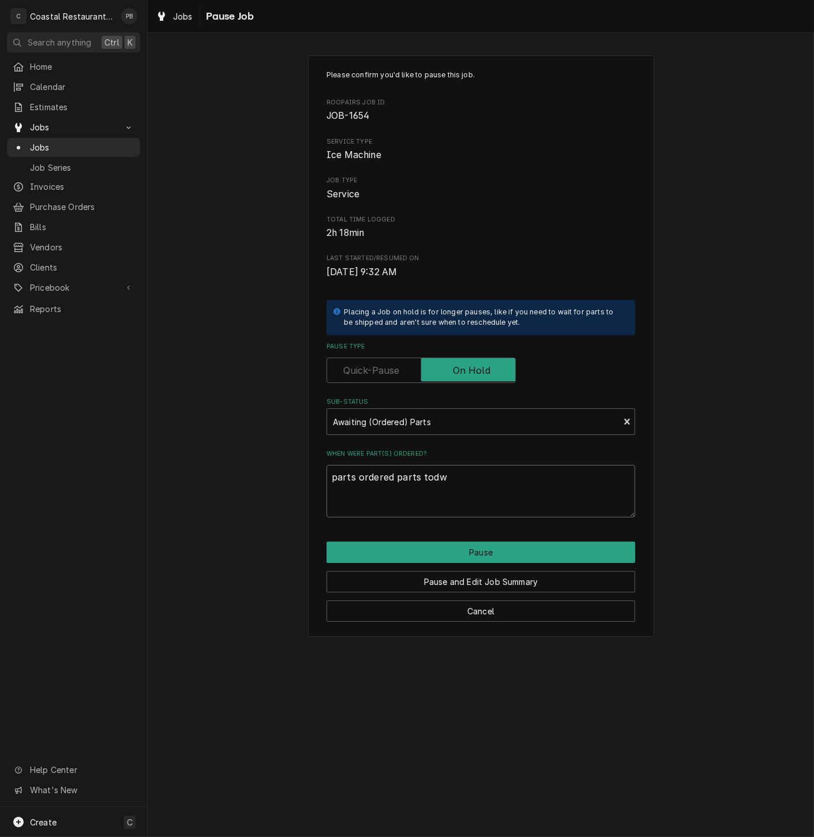
type textarea "x"
type textarea "parts ordered parts todwn"
type textarea "x"
type textarea "parts ordered parts todwn"
type textarea "x"
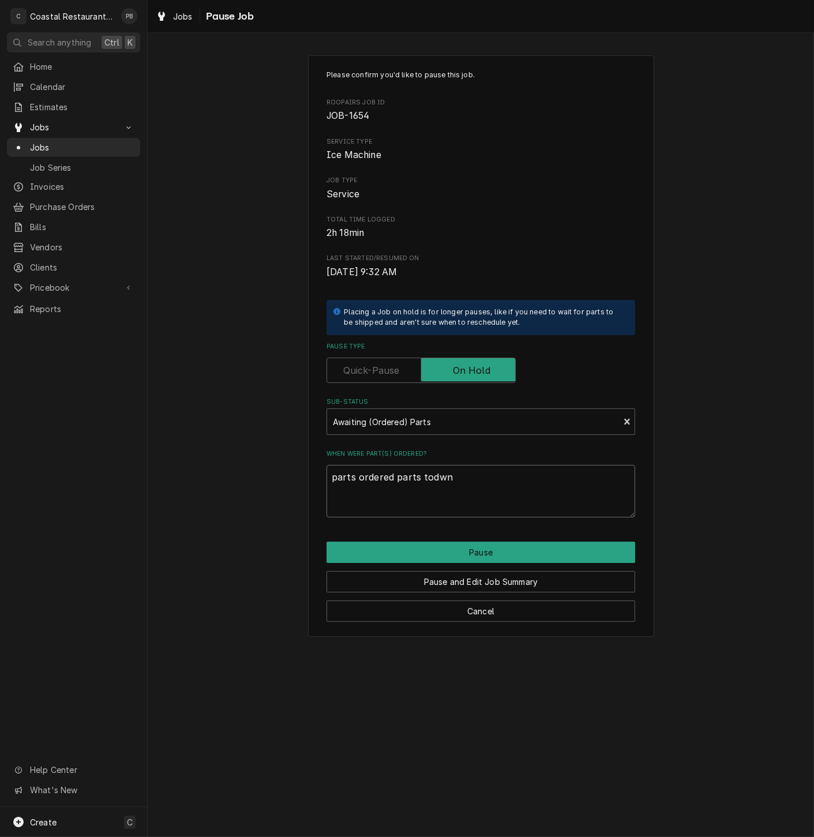
type textarea "parts ordered parts todwn"
type textarea "x"
type textarea "parts ordered parts todw"
type textarea "x"
type textarea "parts ordered parts tod"
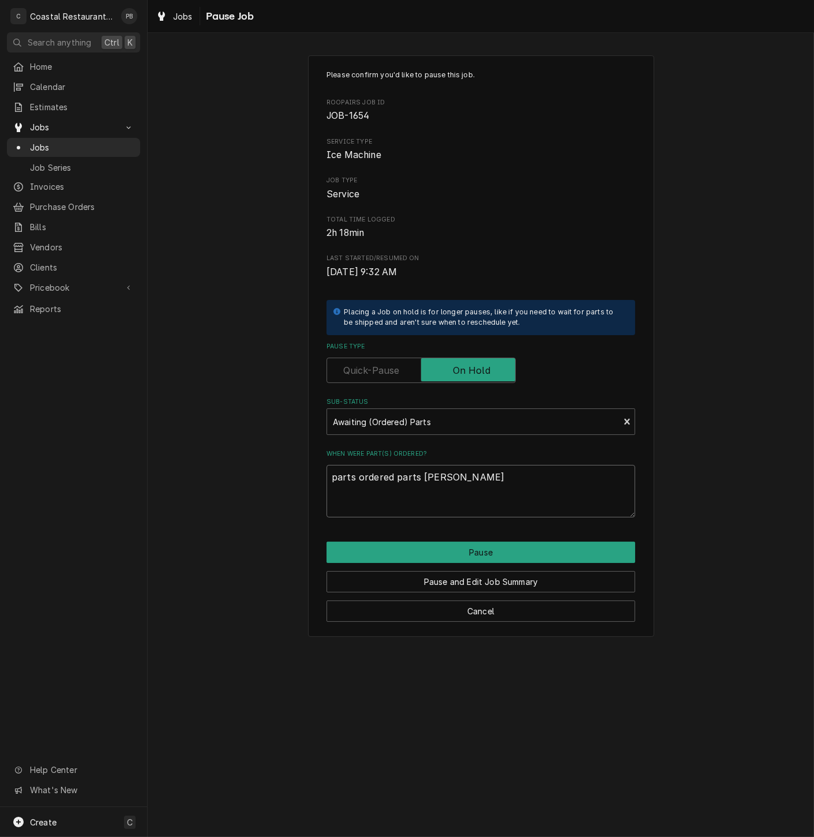
type textarea "x"
type textarea "parts ordered parts to"
type textarea "x"
type textarea "parts ordered parts tow"
type textarea "x"
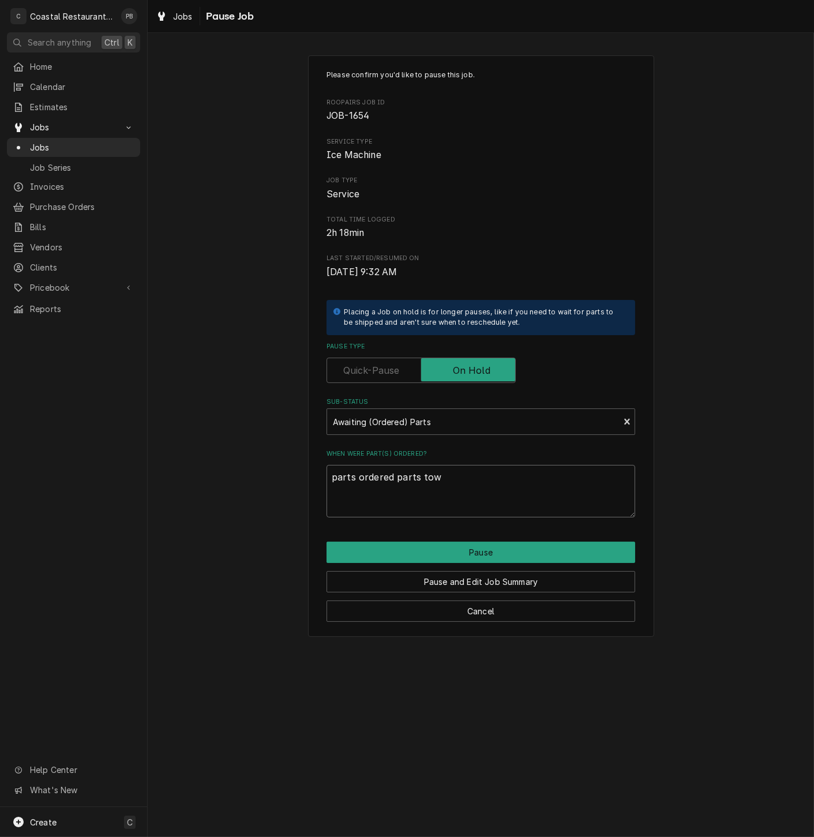
type textarea "parts ordered parts town"
type textarea "x"
type textarea "parts ordered parts town"
type textarea "x"
type textarea "parts ordered parts town 1"
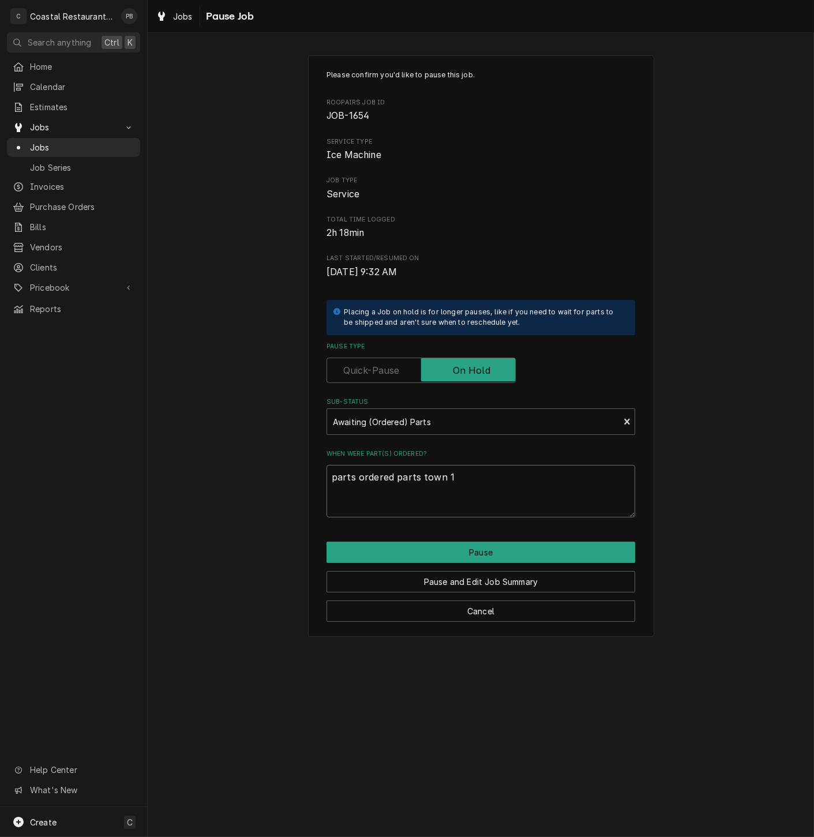
type textarea "x"
type textarea "parts ordered parts town 10"
type textarea "x"
type textarea "parts ordered parts town 10/"
type textarea "x"
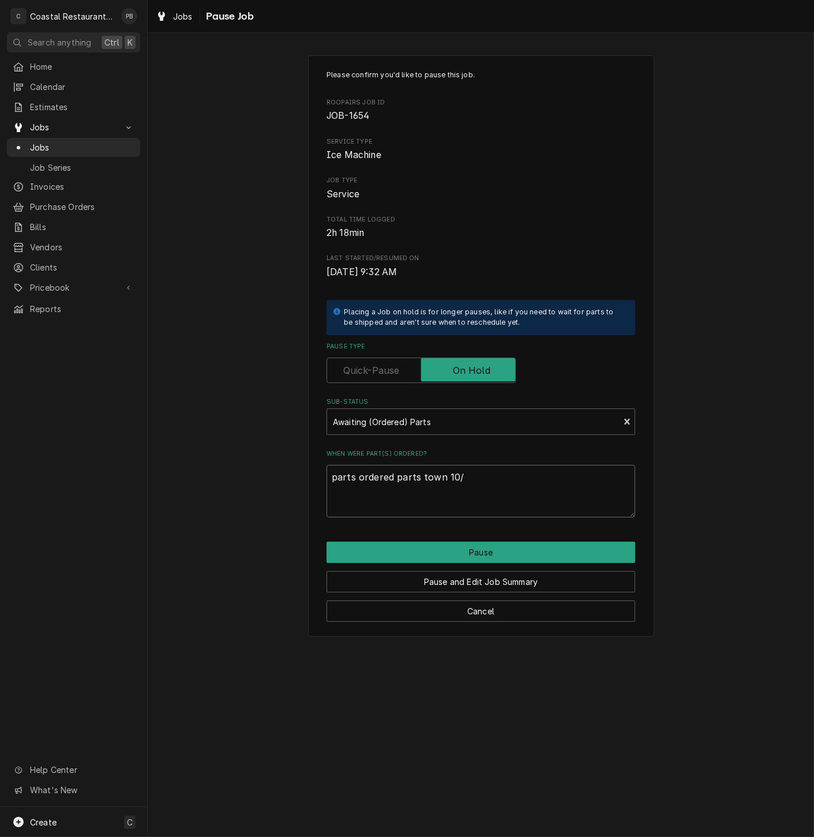
type textarea "parts ordered parts town 10/1"
type textarea "x"
type textarea "parts ordered parts town 10/15"
click at [489, 552] on button "Pause" at bounding box center [481, 552] width 309 height 21
type textarea "x"
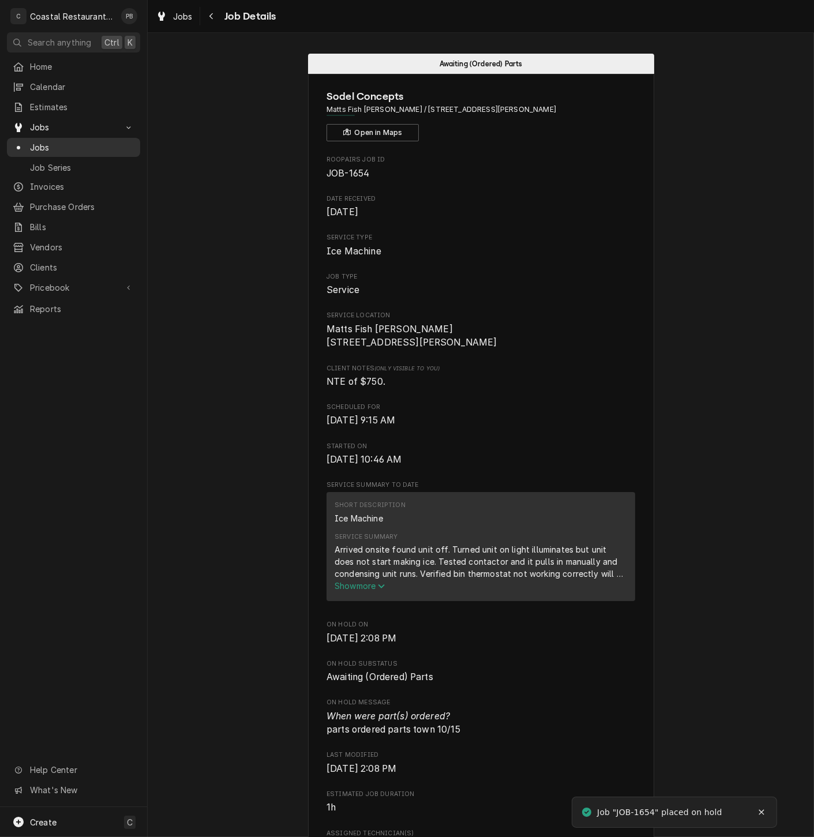
click at [62, 141] on span "Jobs" at bounding box center [82, 147] width 104 height 12
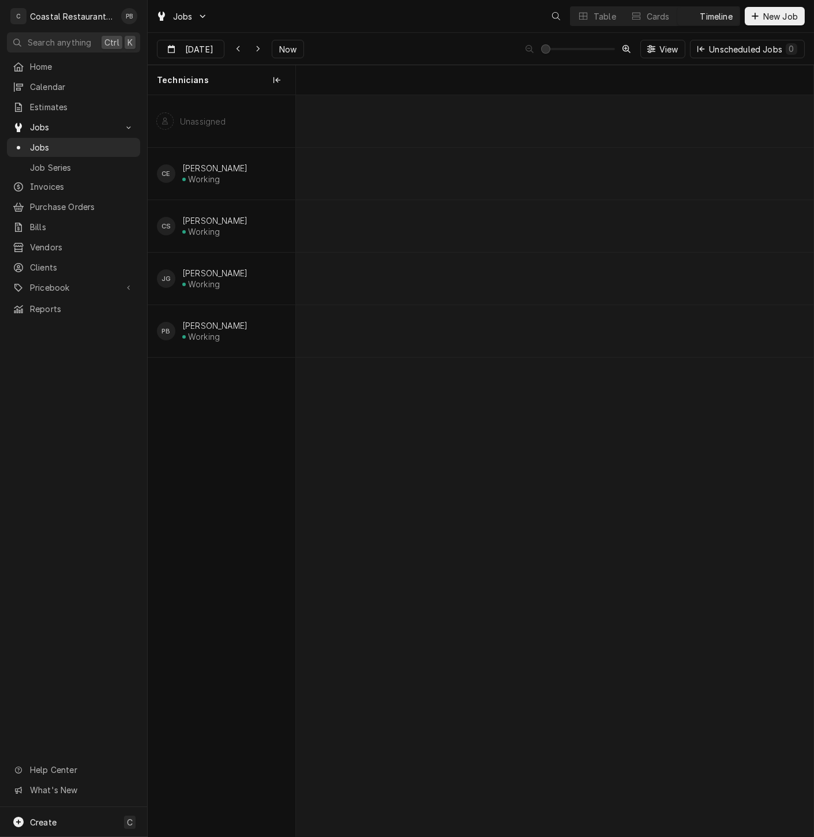
scroll to position [0, 10265]
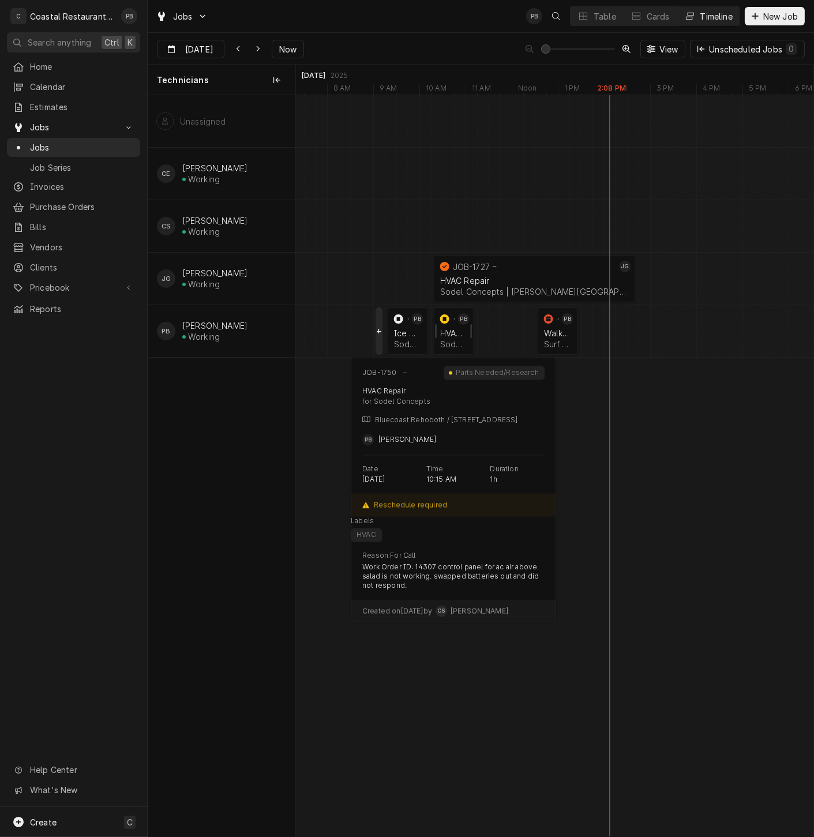
click at [447, 330] on div "HVAC Repair" at bounding box center [453, 333] width 27 height 10
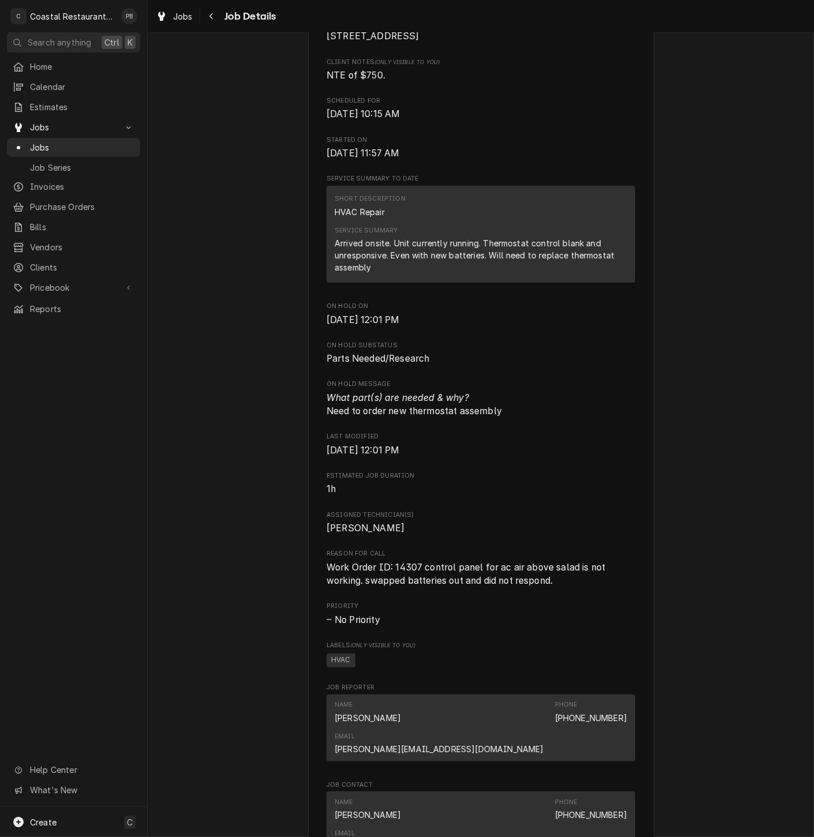
scroll to position [836, 0]
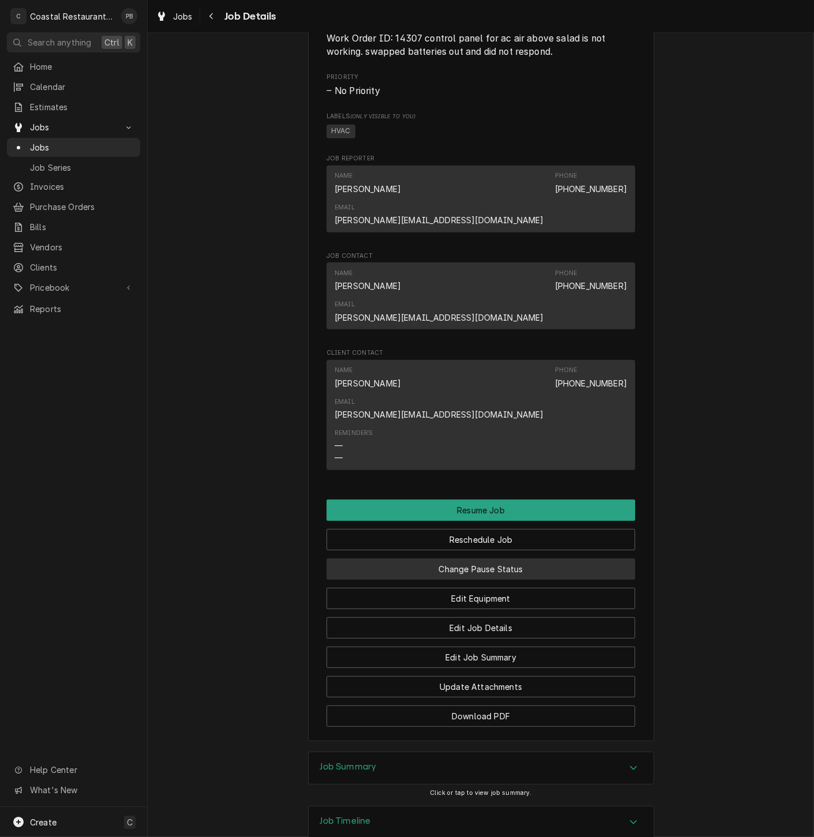
click at [498, 559] on button "Change Pause Status" at bounding box center [481, 569] width 309 height 21
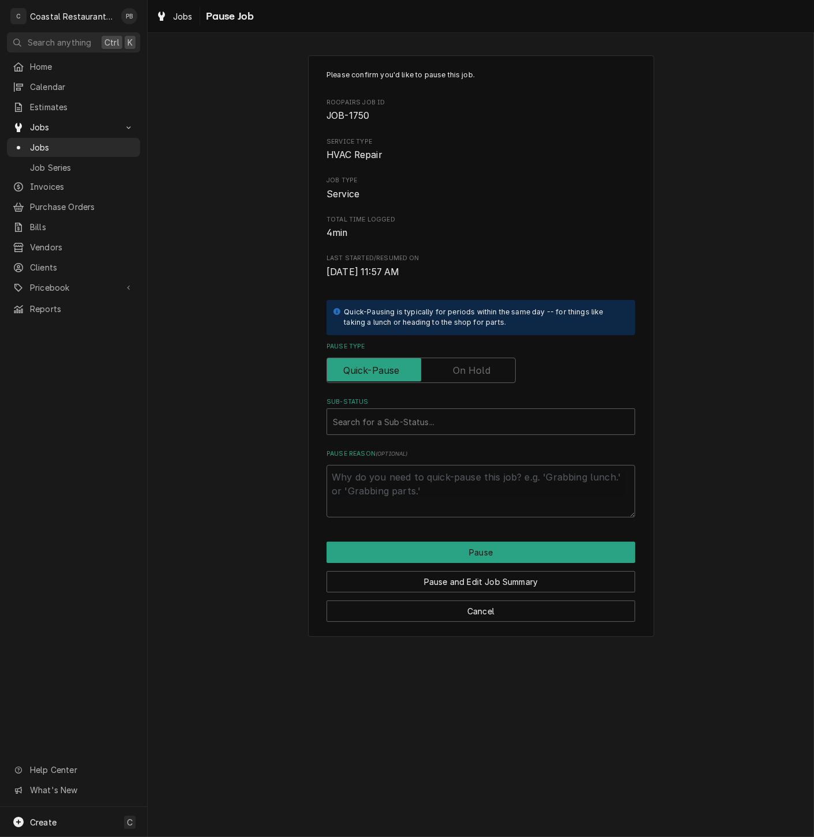
click at [457, 372] on label "Pause Type" at bounding box center [421, 370] width 189 height 25
click at [457, 372] on input "Pause Type" at bounding box center [421, 370] width 179 height 25
checkbox input "true"
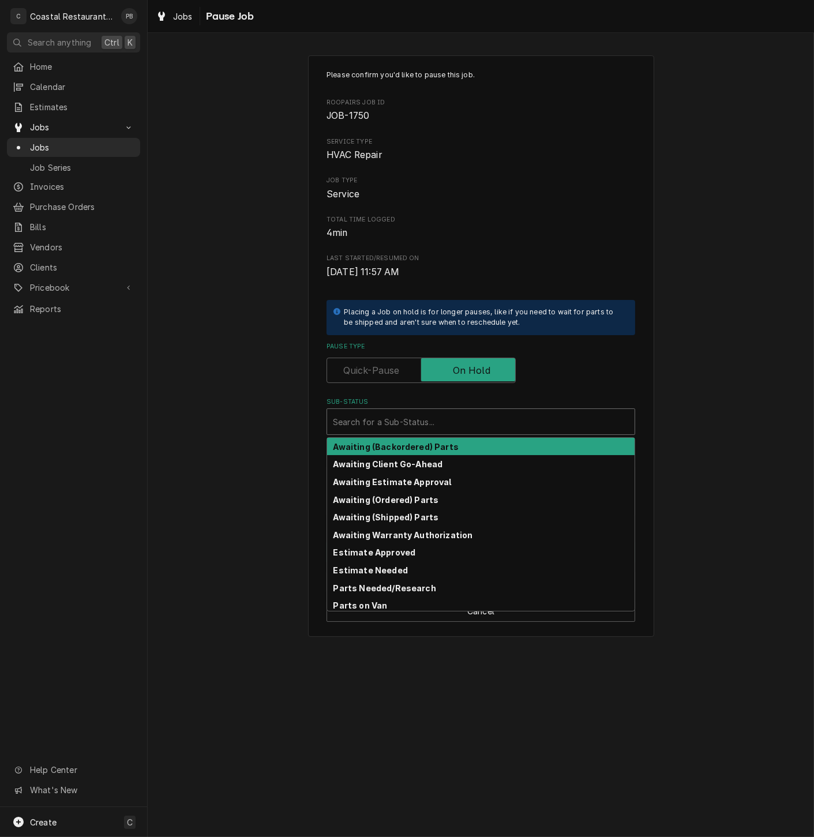
drag, startPoint x: 440, startPoint y: 413, endPoint x: 439, endPoint y: 423, distance: 9.9
click at [440, 413] on div "Sub-Status" at bounding box center [481, 421] width 296 height 21
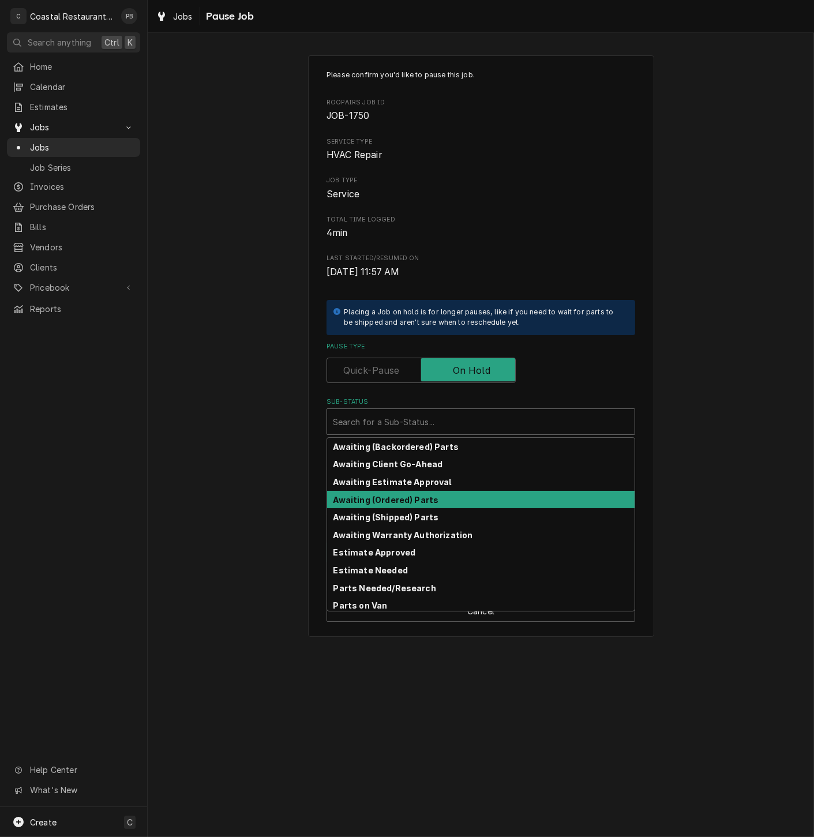
click at [428, 501] on strong "Awaiting (Ordered) Parts" at bounding box center [387, 500] width 106 height 10
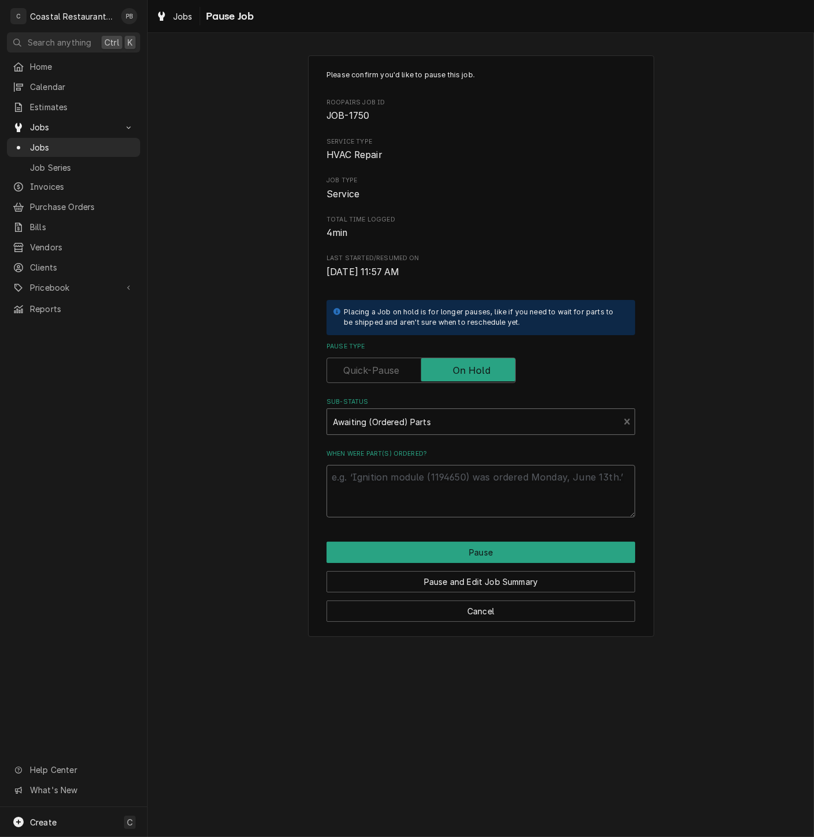
click at [442, 495] on textarea "When were part(s) ordered?" at bounding box center [481, 491] width 309 height 53
type textarea "x"
type textarea "p"
type textarea "x"
type textarea "pa"
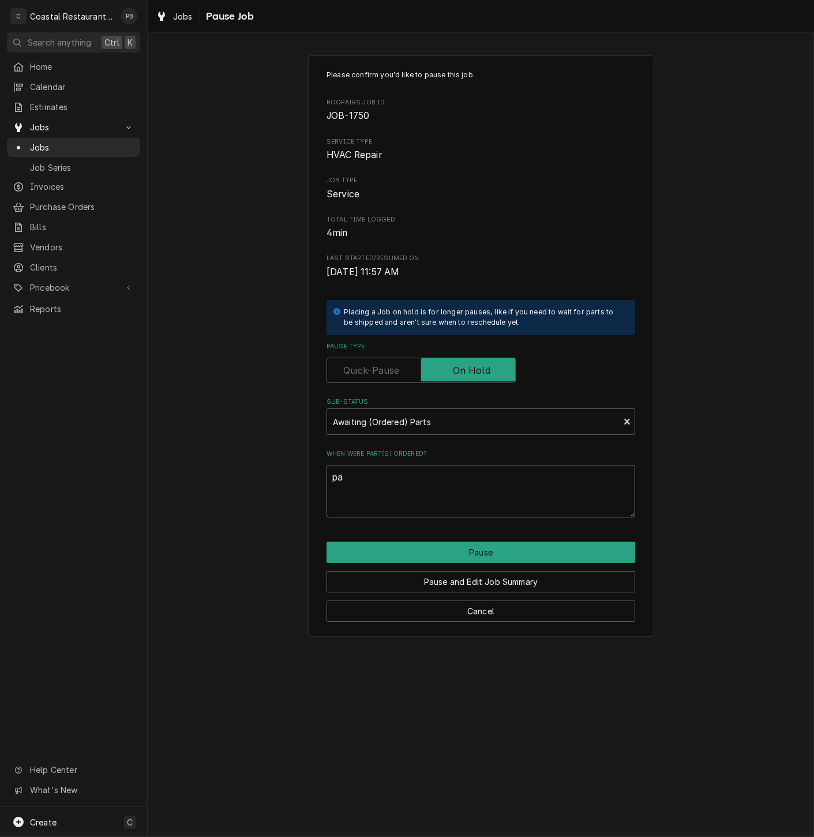
type textarea "x"
type textarea "par"
type textarea "x"
type textarea "part"
type textarea "x"
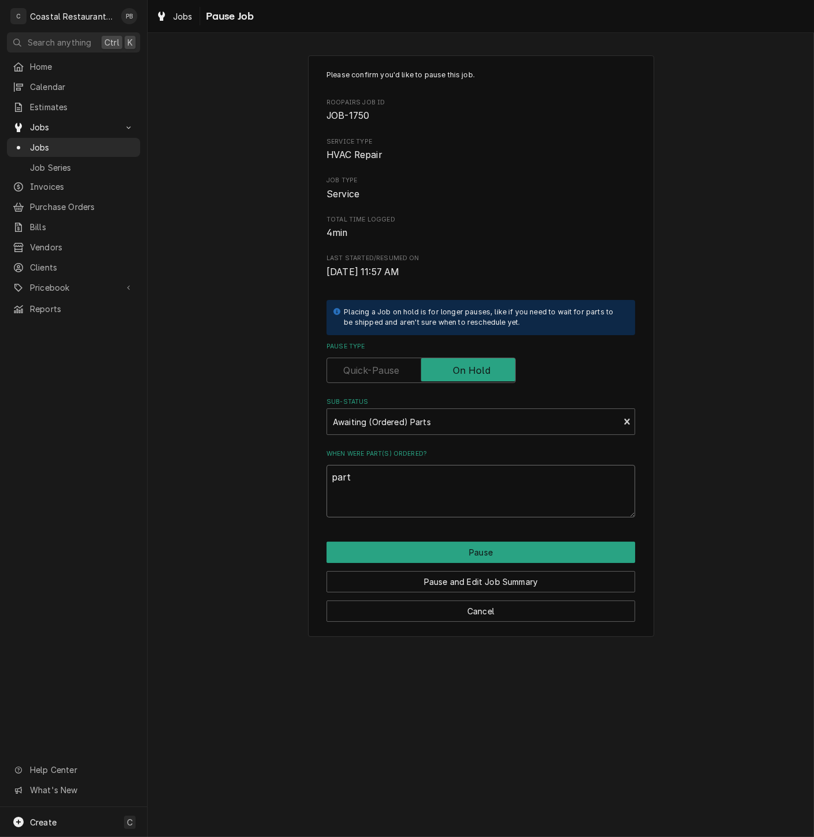
type textarea "parts"
type textarea "x"
type textarea "parts"
type textarea "x"
type textarea "parts o"
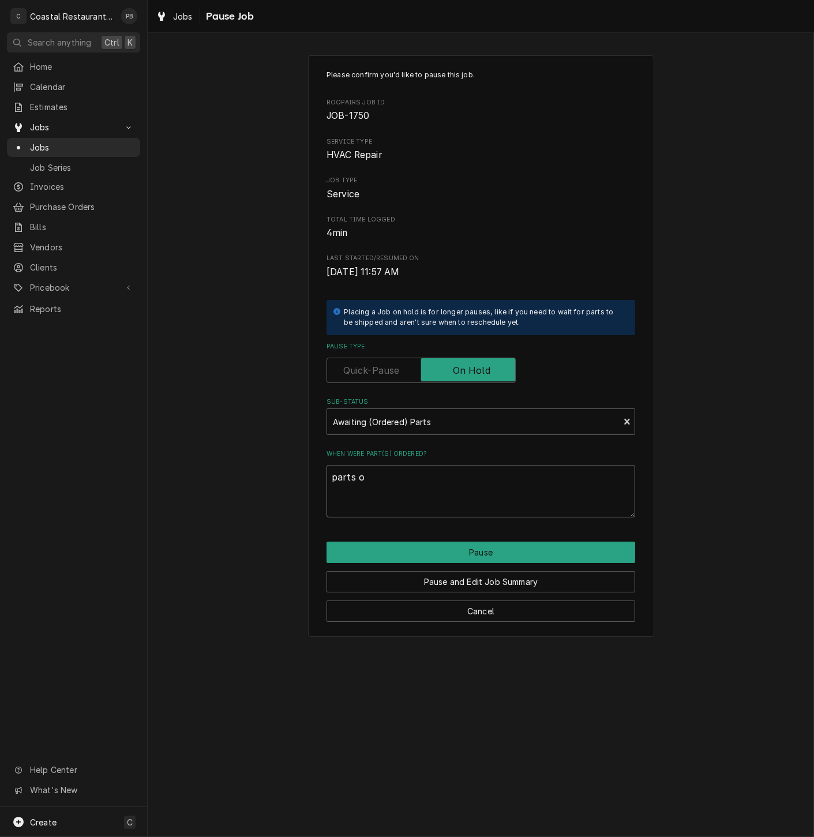
type textarea "x"
type textarea "parts or"
type textarea "x"
type textarea "parts ord"
type textarea "x"
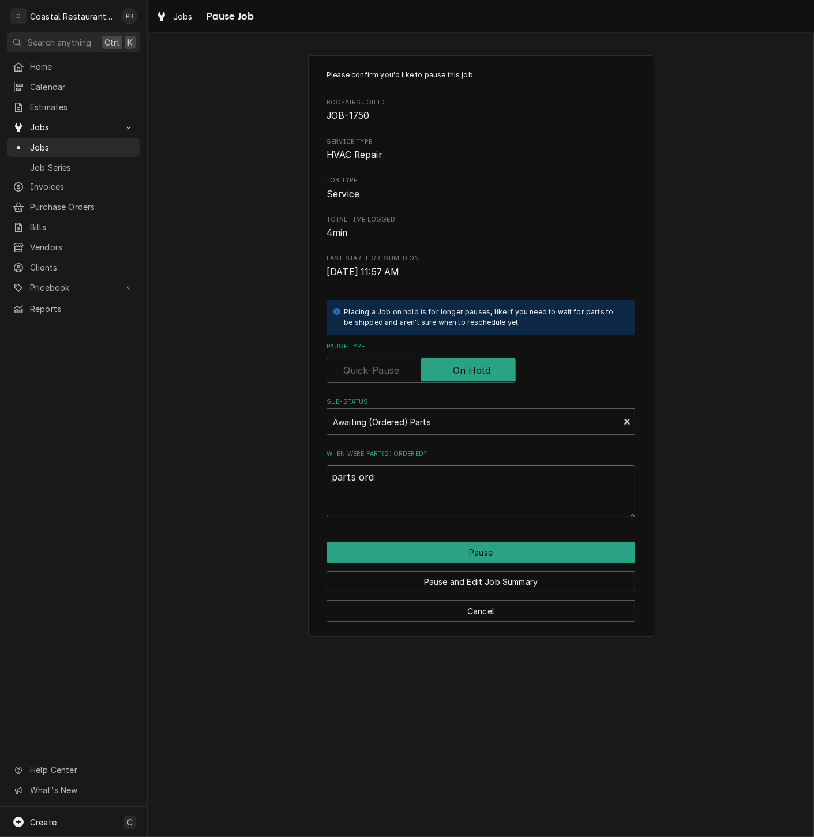
type textarea "parts orde"
type textarea "x"
type textarea "parts order"
type textarea "x"
type textarea "parts ordere"
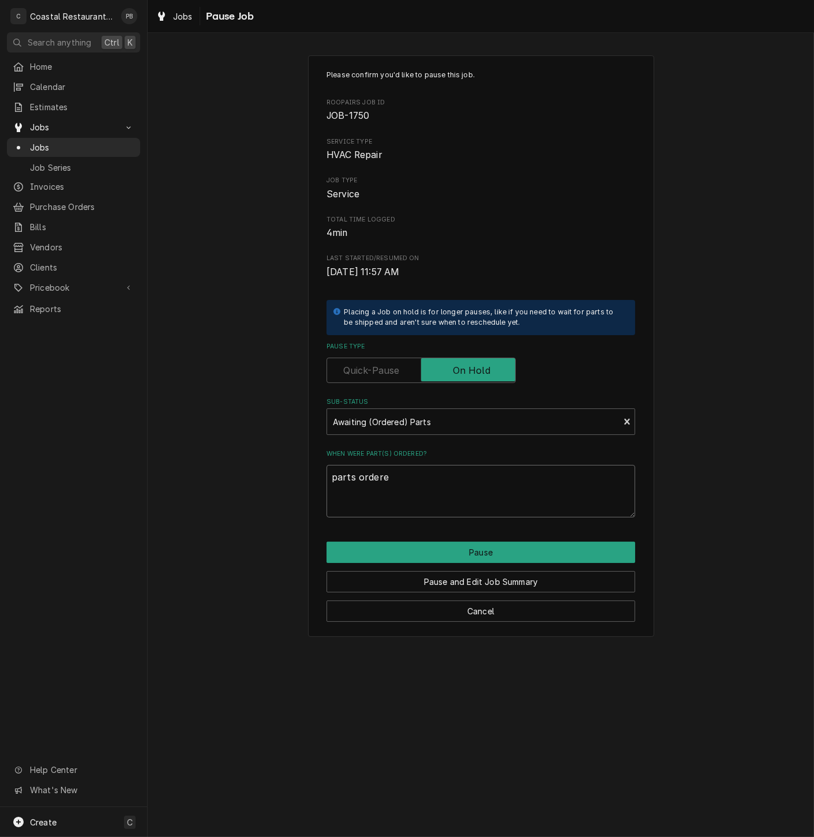
type textarea "x"
type textarea "parts ordered"
type textarea "x"
type textarea "parts ordered"
type textarea "x"
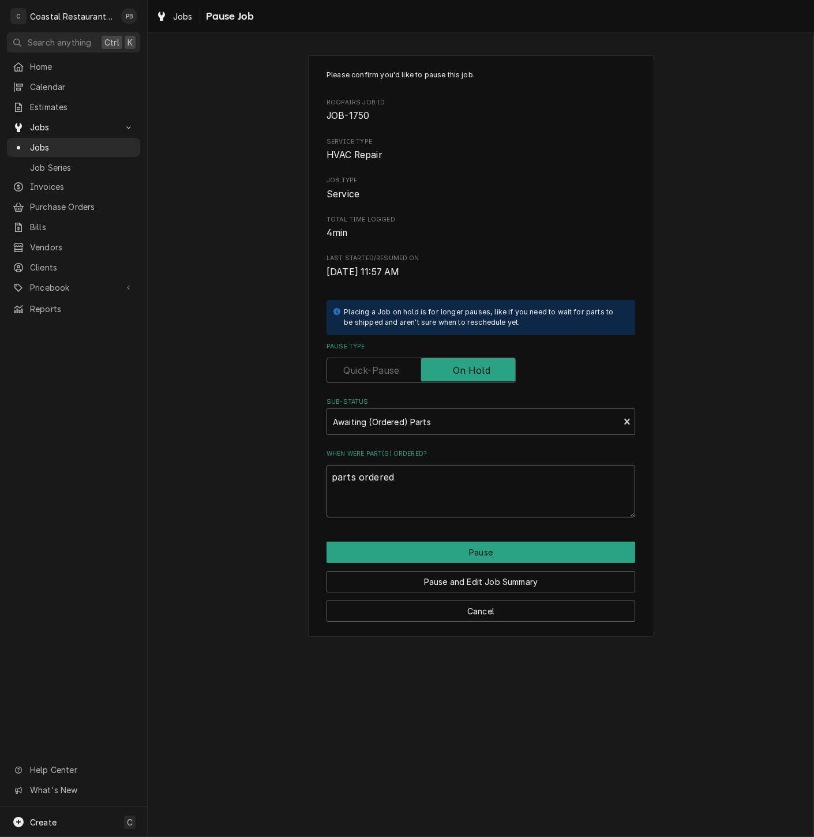
type textarea "parts ordered @"
type textarea "x"
type textarea "parts ordered @"
type textarea "x"
type textarea "parts ordered @ f"
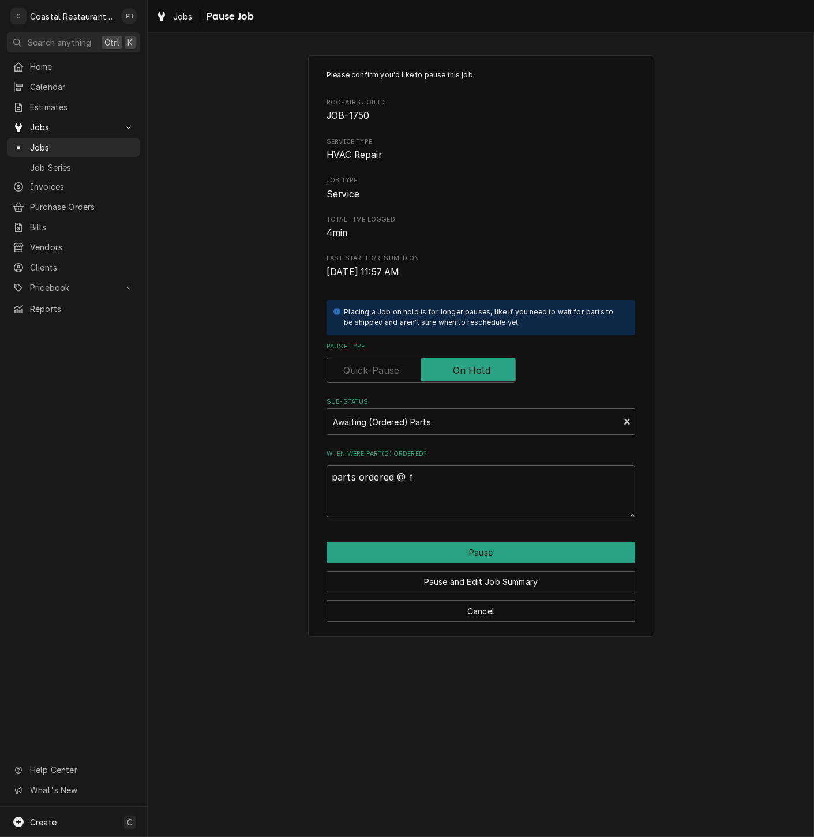
type textarea "x"
type textarea "parts ordered @ fe"
type textarea "x"
type textarea "parts ordered @ fer"
type textarea "x"
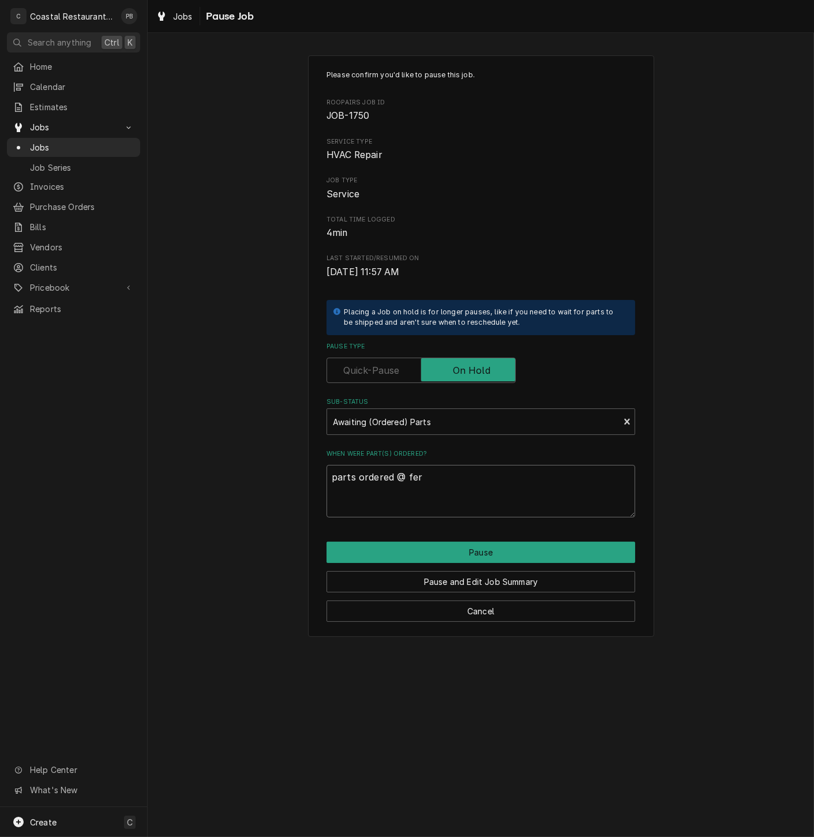
type textarea "parts ordered @ ferg"
type textarea "x"
type textarea "parts ordered @ fergu"
type textarea "x"
type textarea "parts ordered @ fergus"
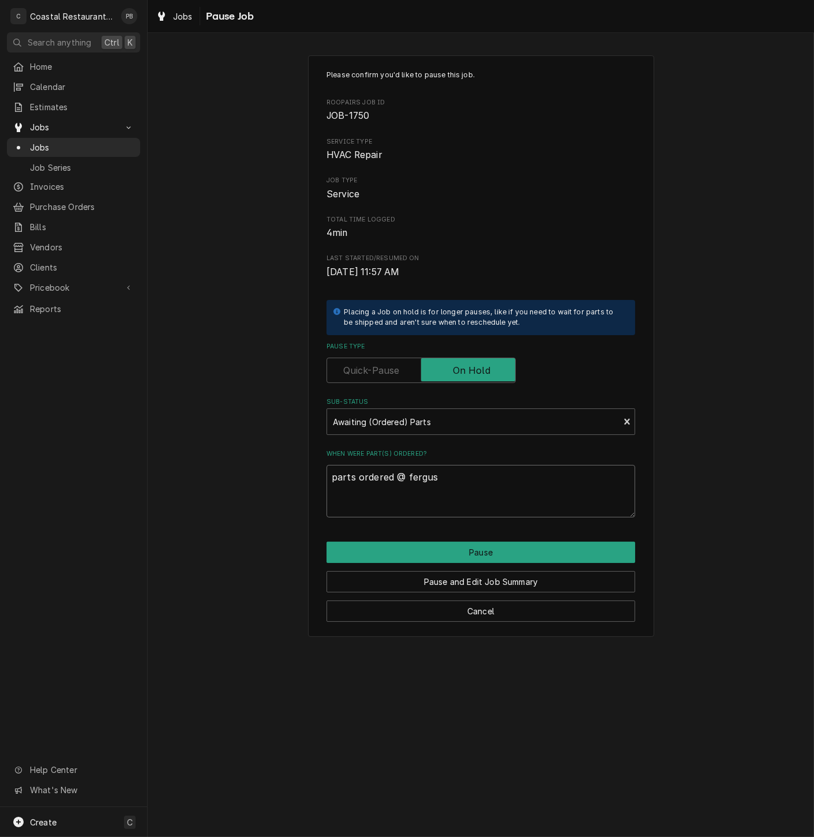
type textarea "x"
type textarea "parts ordered @ ferguso"
type textarea "x"
type textarea "parts ordered @ ferguson"
type textarea "x"
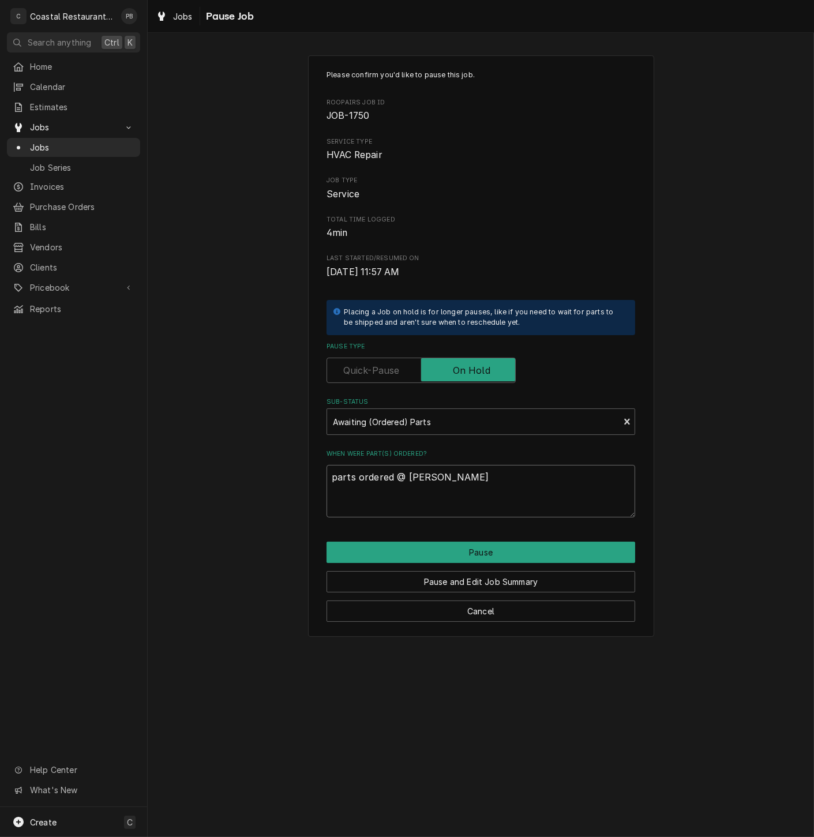
type textarea "parts ordered @ ferguson"
type textarea "x"
type textarea "parts ordered @ ferguson 1"
type textarea "x"
type textarea "parts ordered @ ferguson 10"
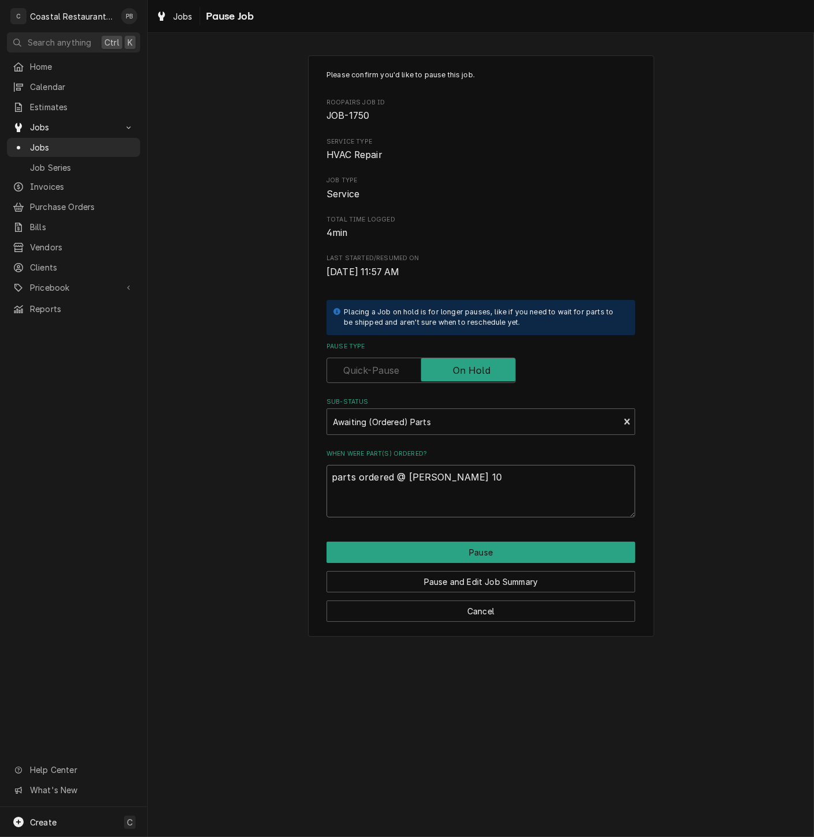
type textarea "x"
type textarea "parts ordered @ ferguson 10/"
type textarea "x"
type textarea "parts ordered @ ferguson 10/1"
type textarea "x"
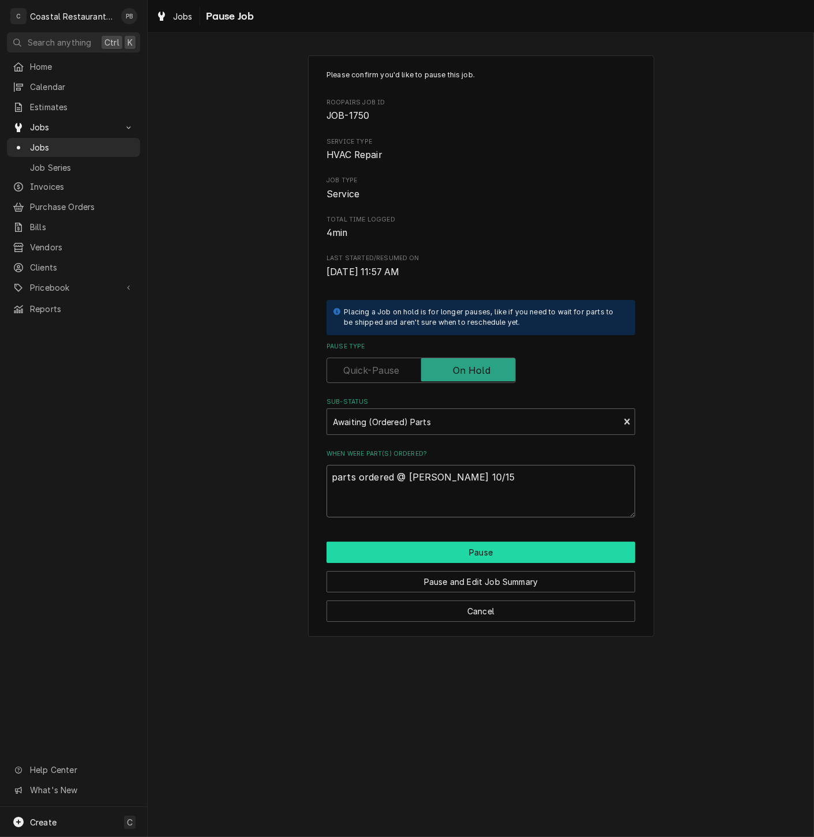
type textarea "parts ordered @ ferguson 10/15"
click at [485, 551] on button "Pause" at bounding box center [481, 552] width 309 height 21
type textarea "x"
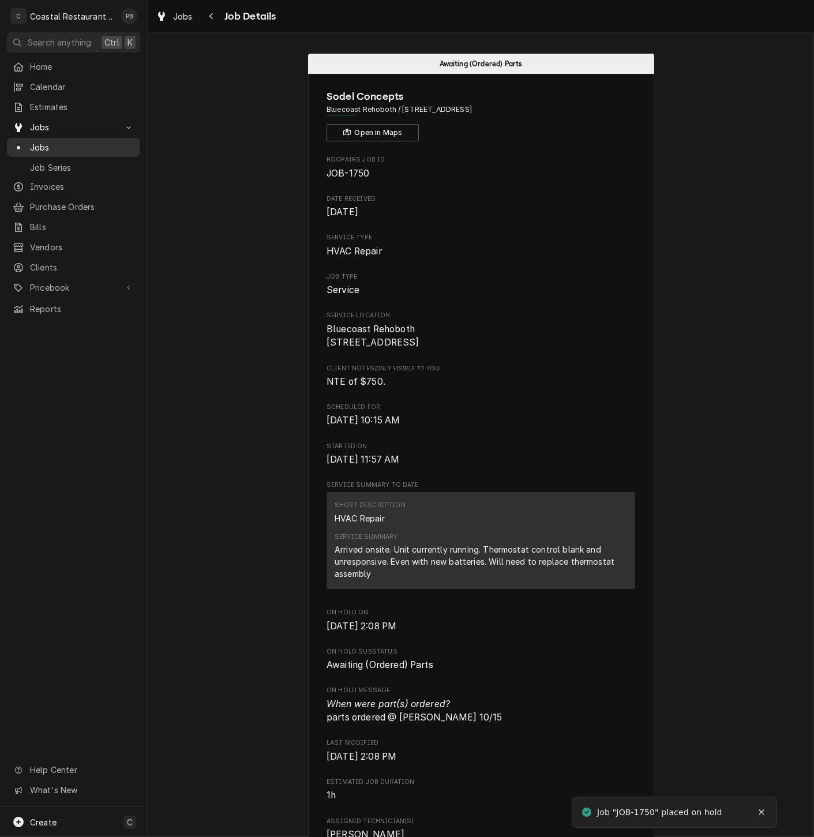
click at [32, 143] on span "Jobs" at bounding box center [82, 147] width 104 height 12
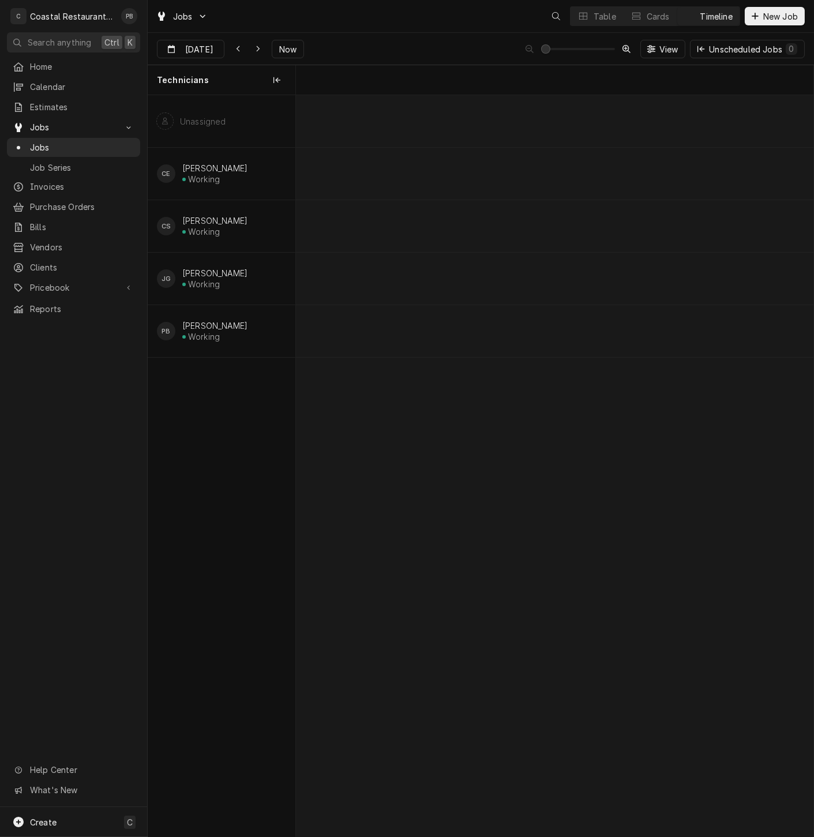
scroll to position [0, 10265]
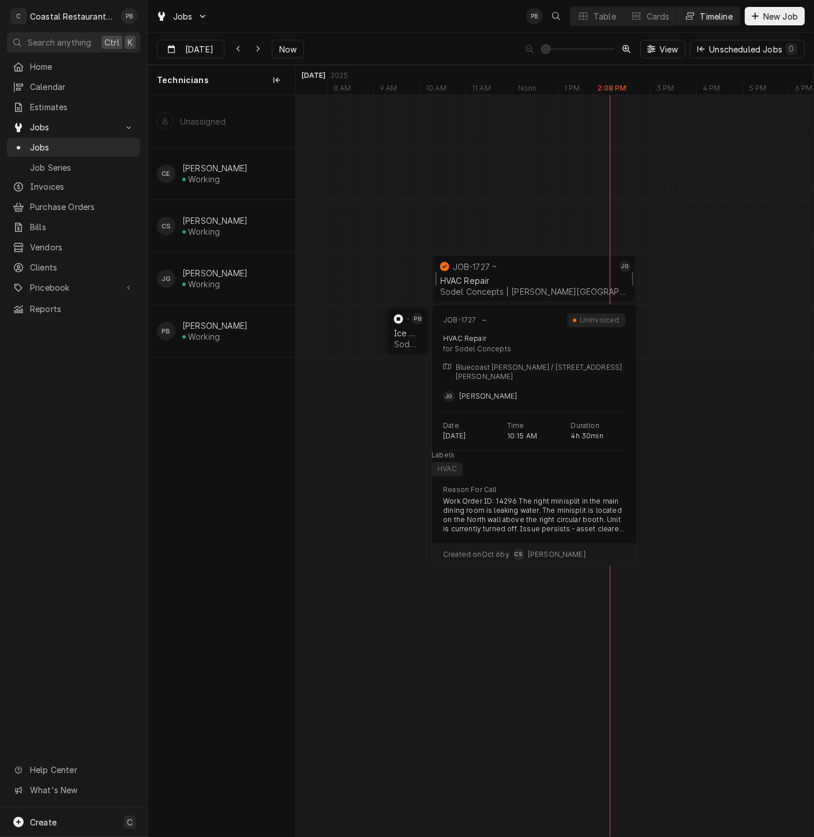
click at [504, 268] on div "JOB-1727" at bounding box center [527, 267] width 179 height 14
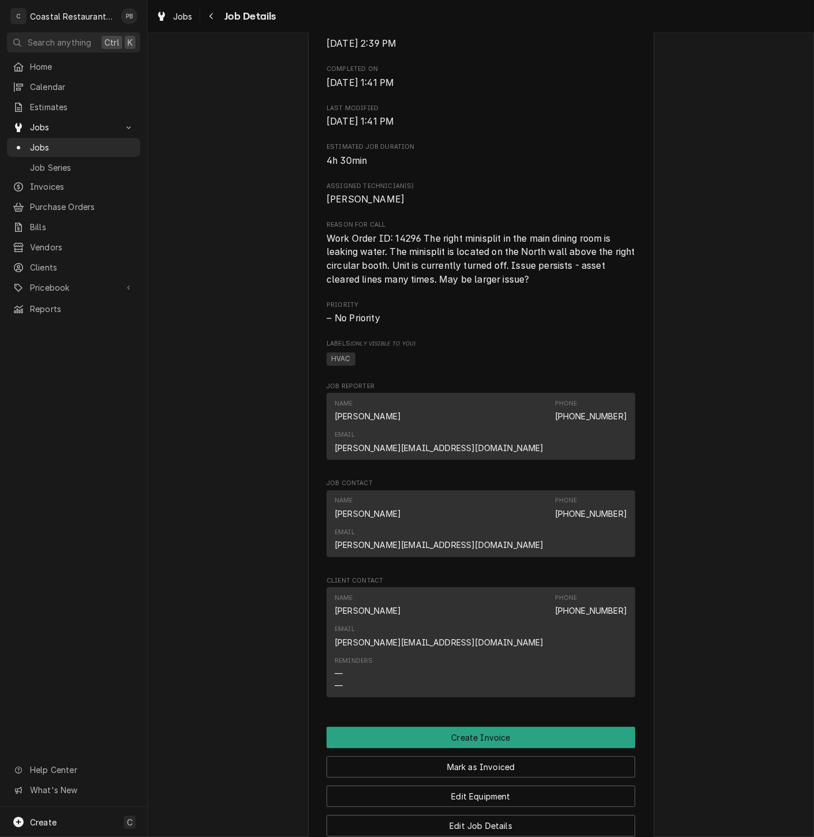
scroll to position [674, 0]
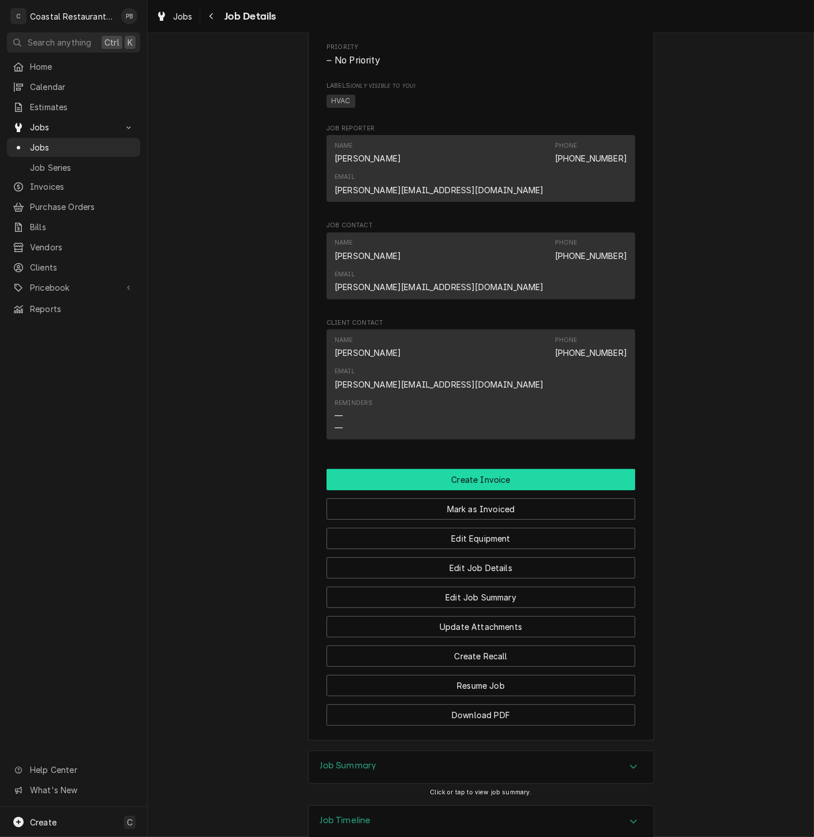
click at [489, 469] on button "Create Invoice" at bounding box center [481, 479] width 309 height 21
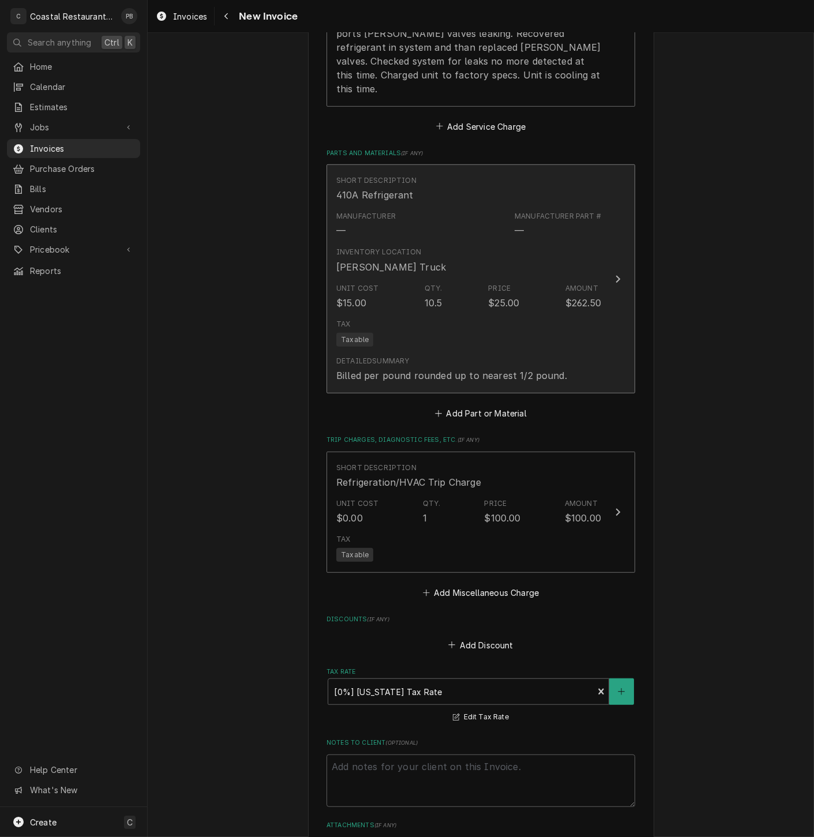
scroll to position [1535, 0]
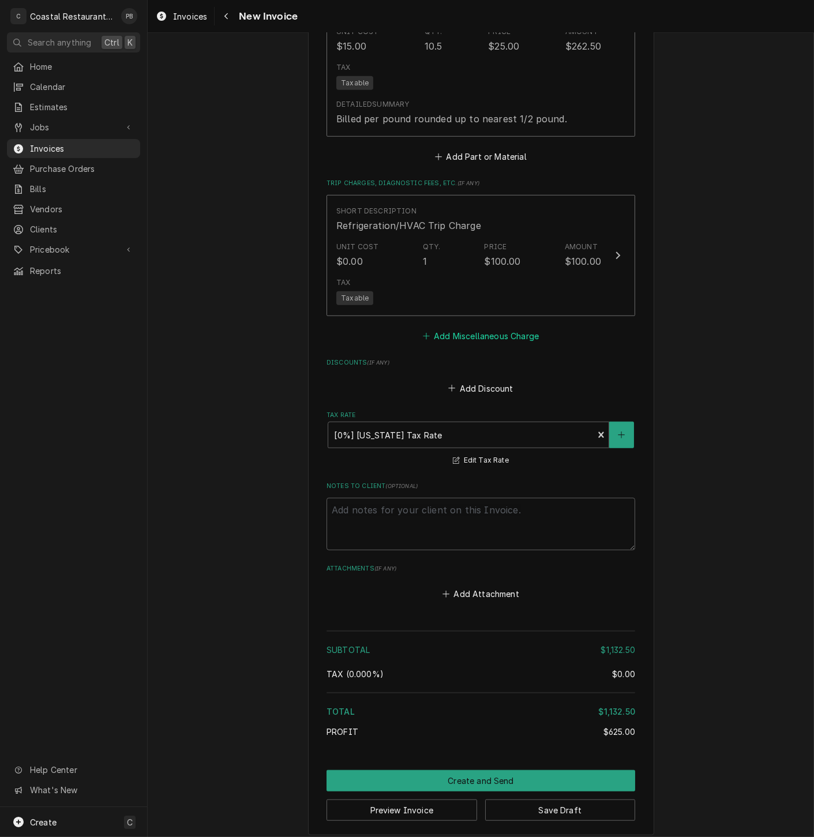
click at [488, 328] on button "Add Miscellaneous Charge" at bounding box center [481, 336] width 120 height 16
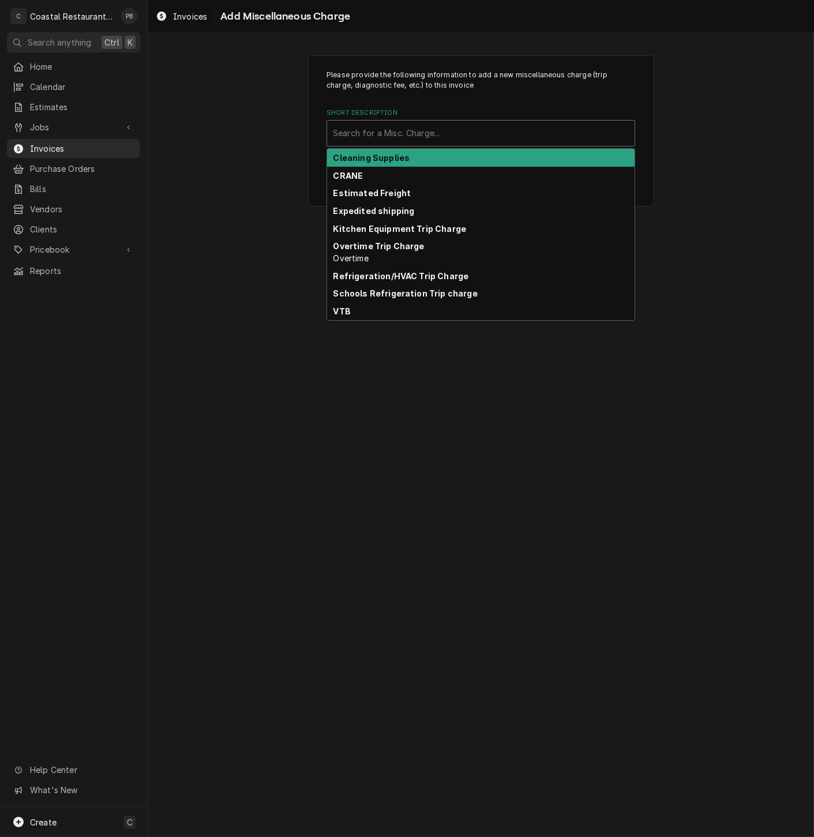
click at [448, 145] on div "Search for a Misc. Charge..." at bounding box center [481, 133] width 308 height 25
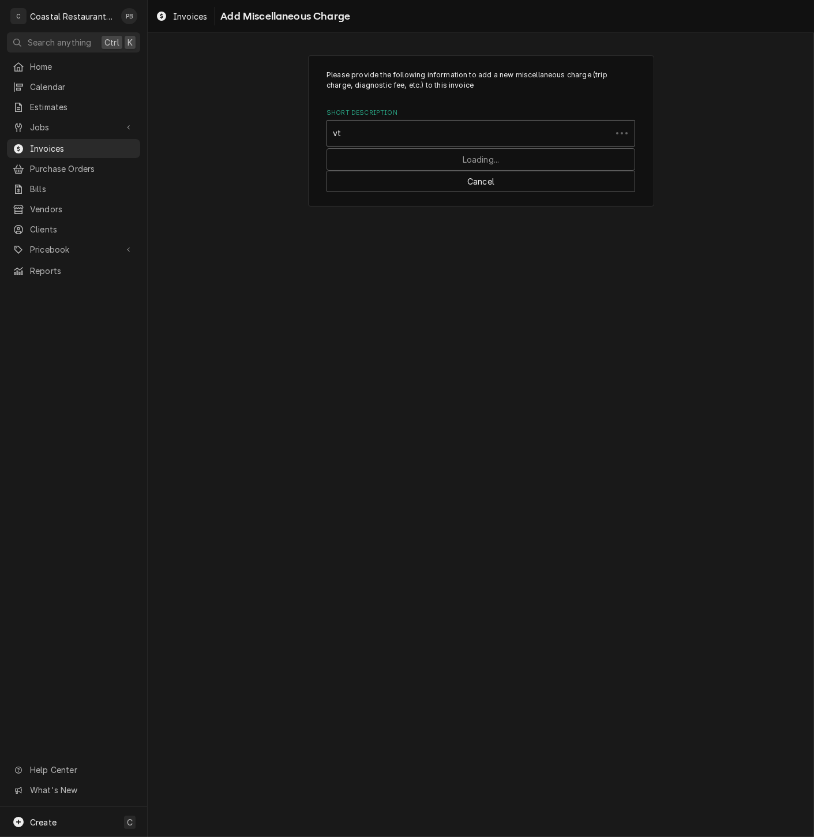
type input "vtb"
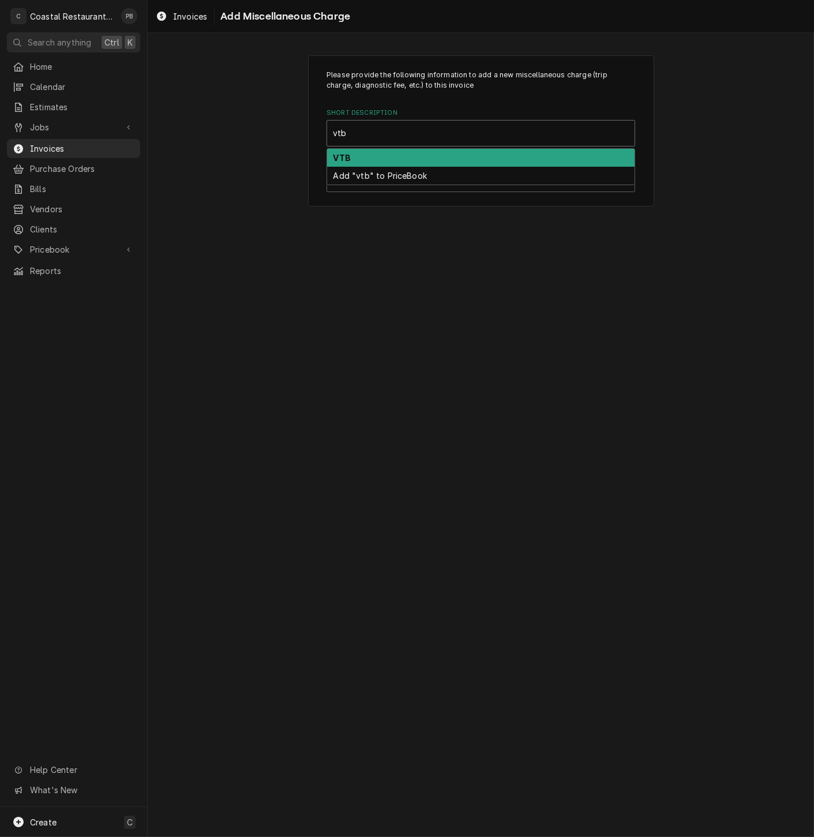
click at [441, 158] on div "VTB" at bounding box center [481, 158] width 308 height 18
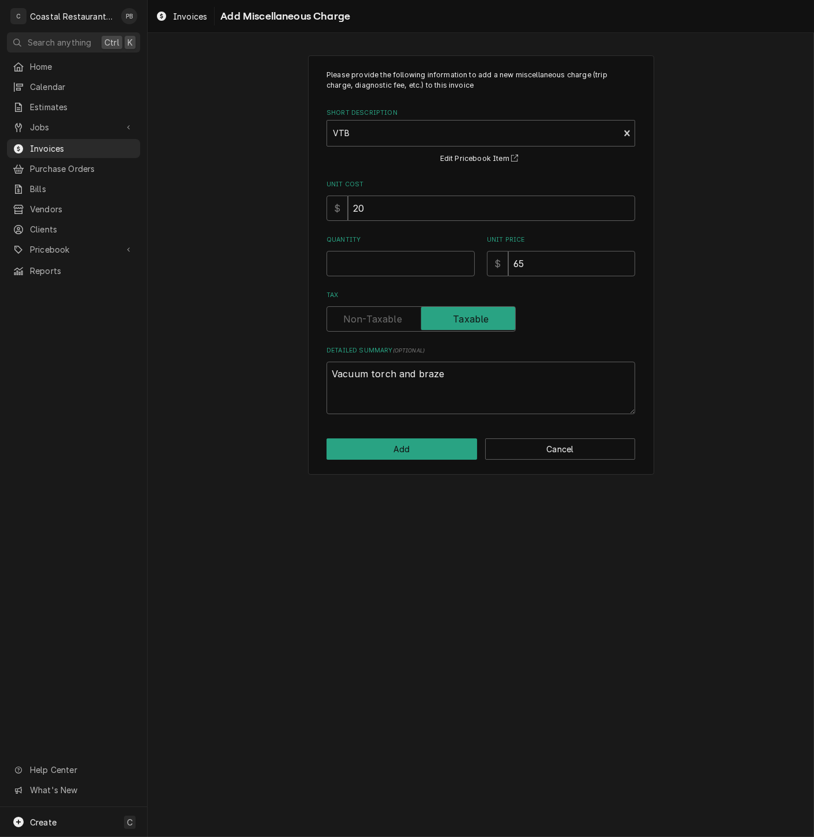
click at [386, 279] on div "Please provide the following information to add a new miscellaneous charge (tri…" at bounding box center [481, 242] width 309 height 345
click at [387, 268] on input "Quantity" at bounding box center [401, 263] width 148 height 25
type textarea "x"
type input "1"
click at [402, 448] on button "Add" at bounding box center [402, 449] width 151 height 21
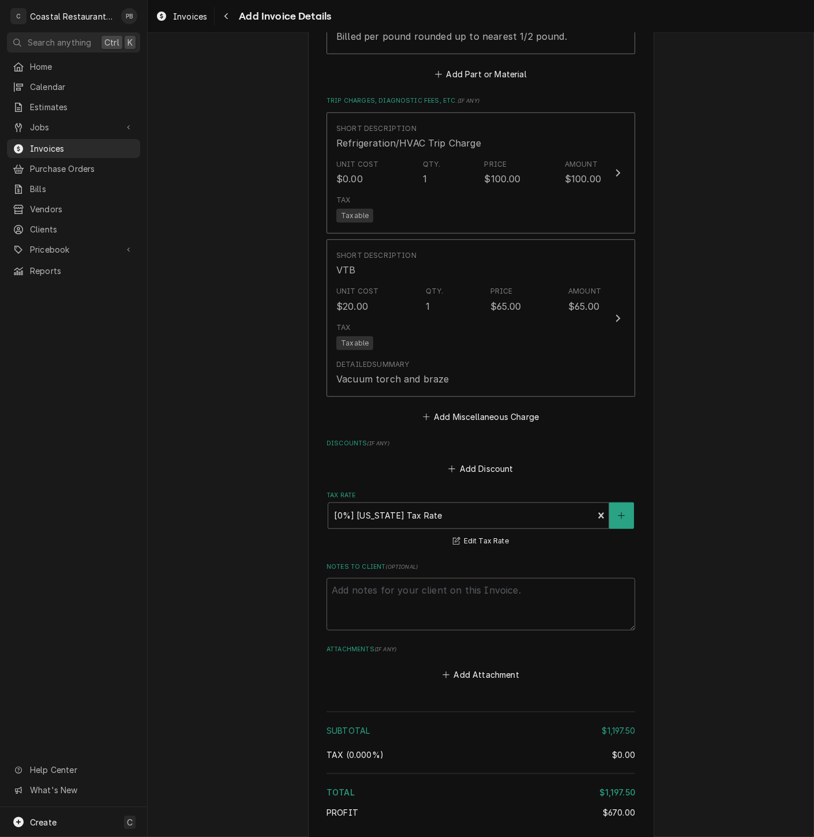
scroll to position [1698, 0]
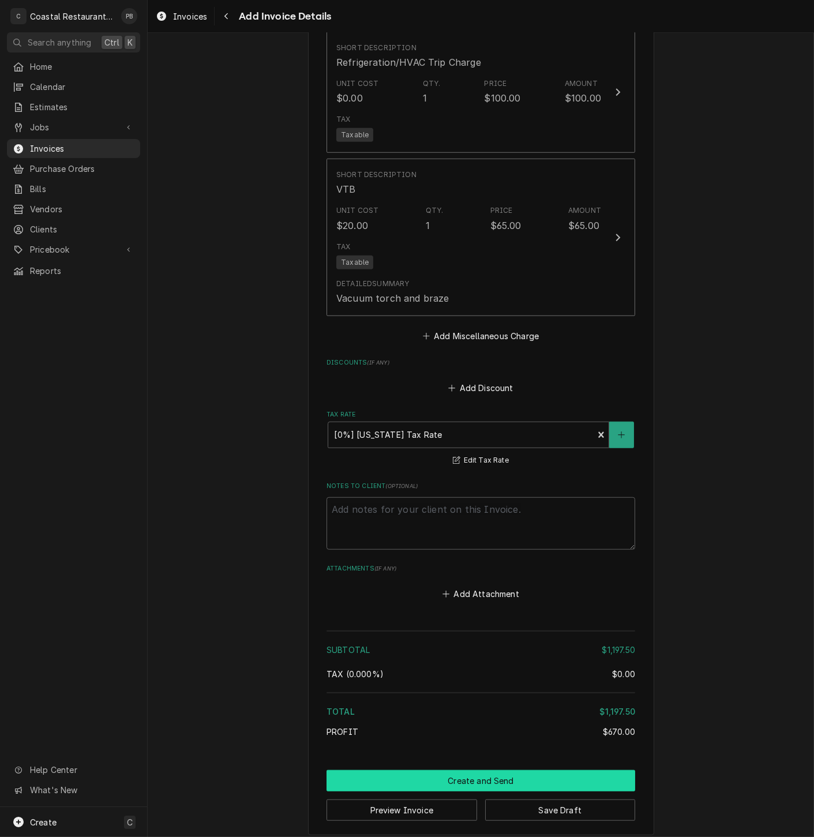
click at [508, 776] on button "Create and Send" at bounding box center [481, 780] width 309 height 21
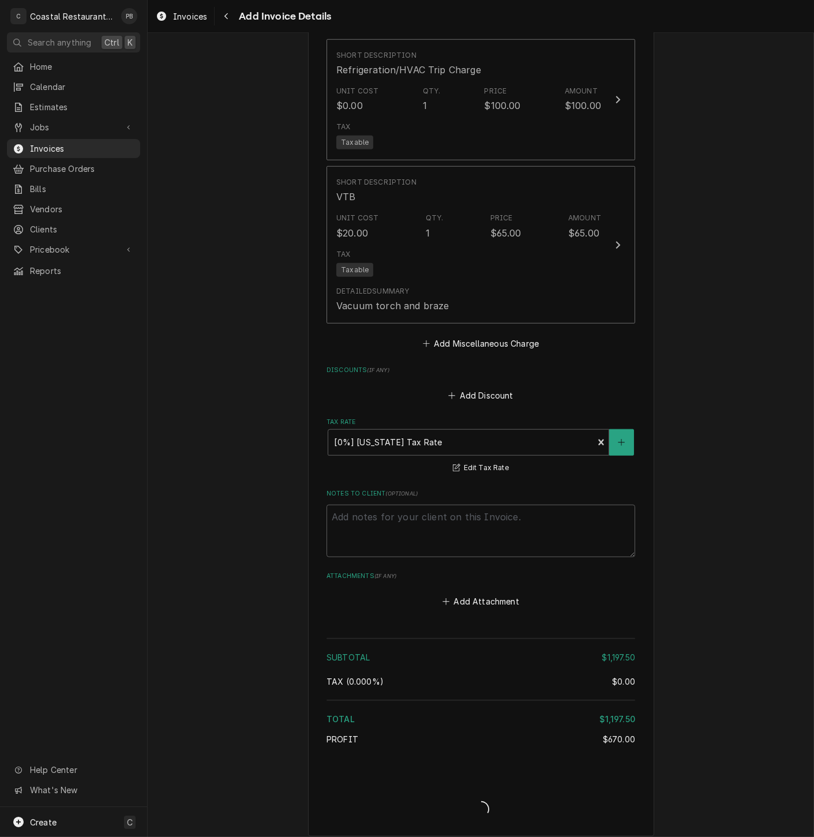
type textarea "x"
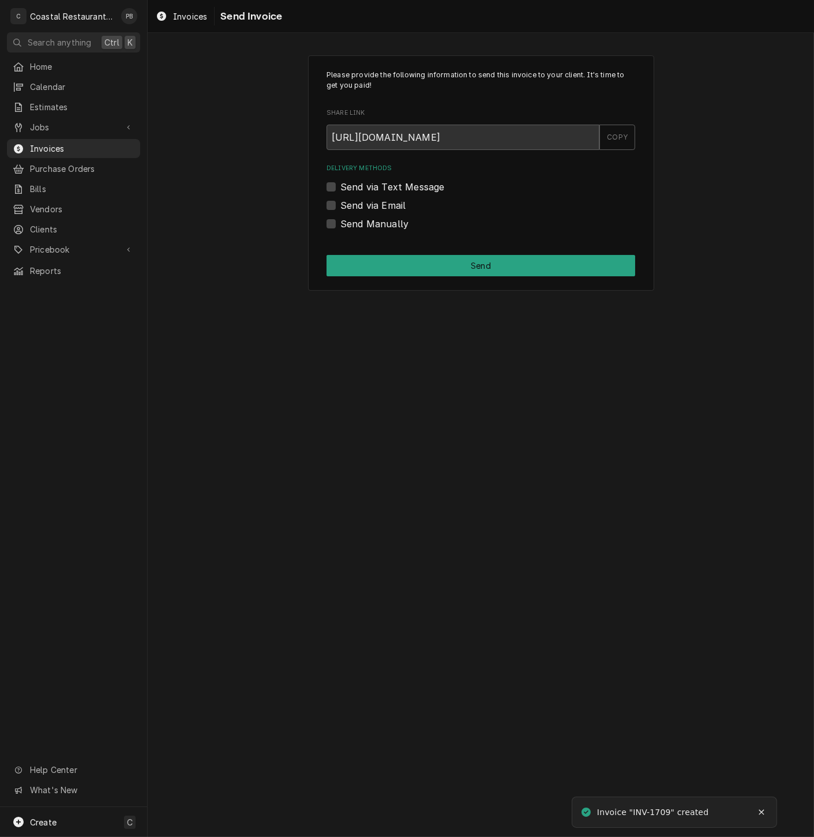
click at [341, 208] on label "Send via Email" at bounding box center [373, 206] width 65 height 14
click at [341, 208] on input "Send via Email" at bounding box center [495, 211] width 309 height 25
checkbox input "true"
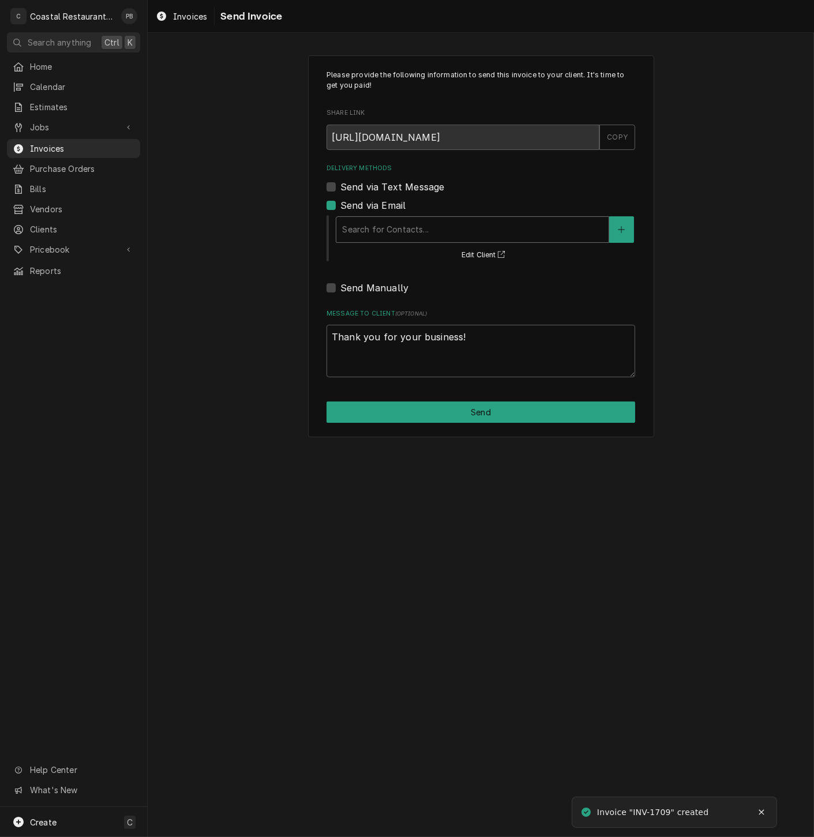
click at [425, 229] on div "Delivery Methods" at bounding box center [472, 229] width 261 height 21
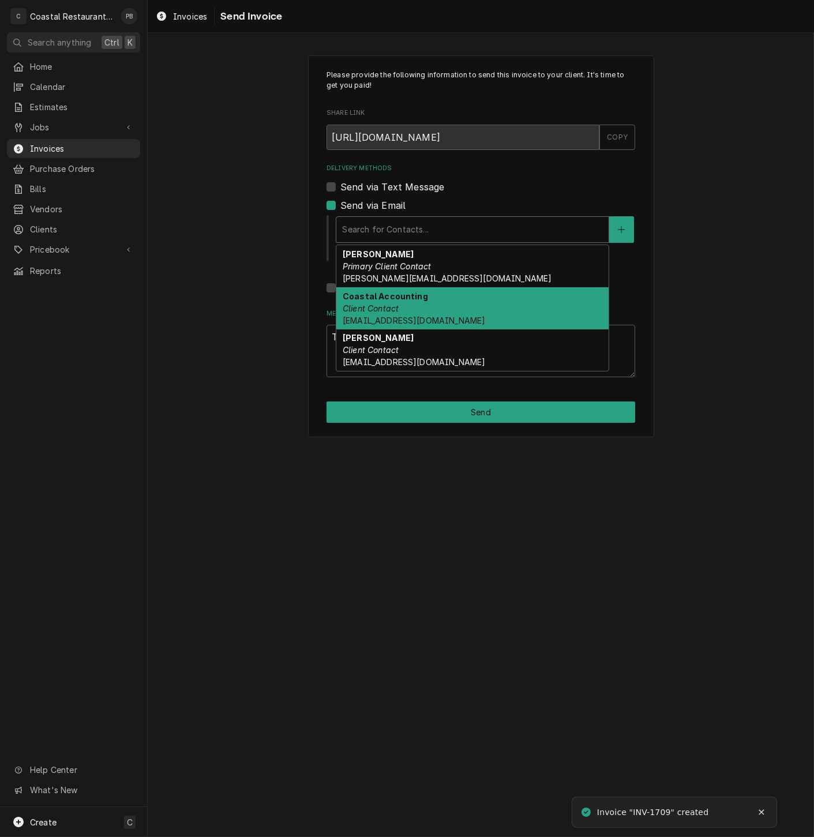
click at [397, 301] on div "Coastal Accounting Client Contact Accounting@coastalrestaurantrepair.com" at bounding box center [472, 308] width 272 height 42
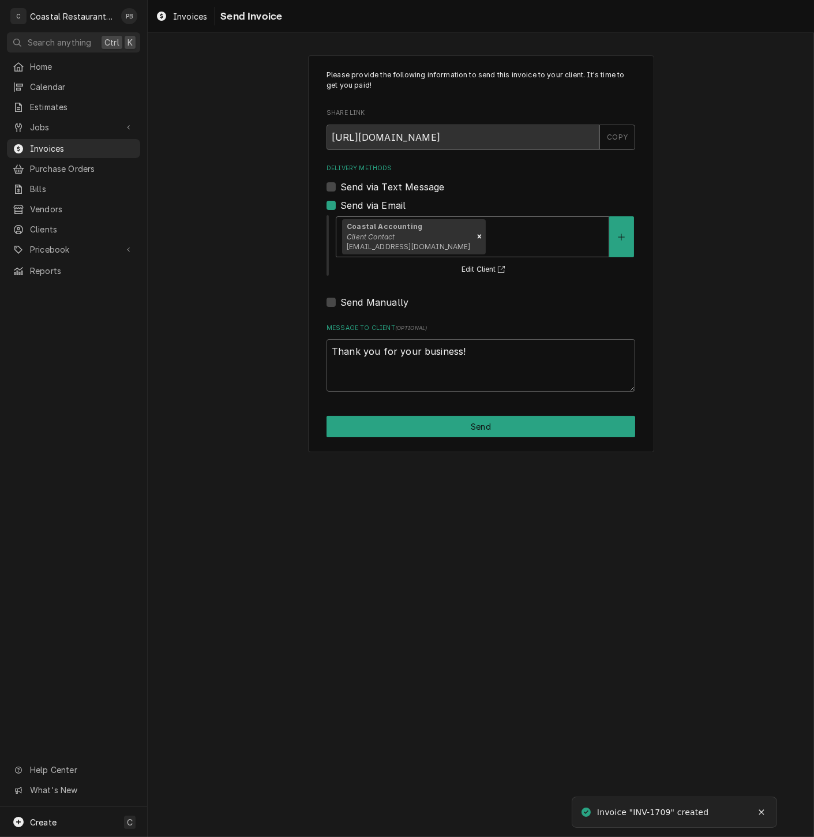
click at [481, 416] on div "Please provide the following information to send this invoice to your client. I…" at bounding box center [481, 253] width 346 height 397
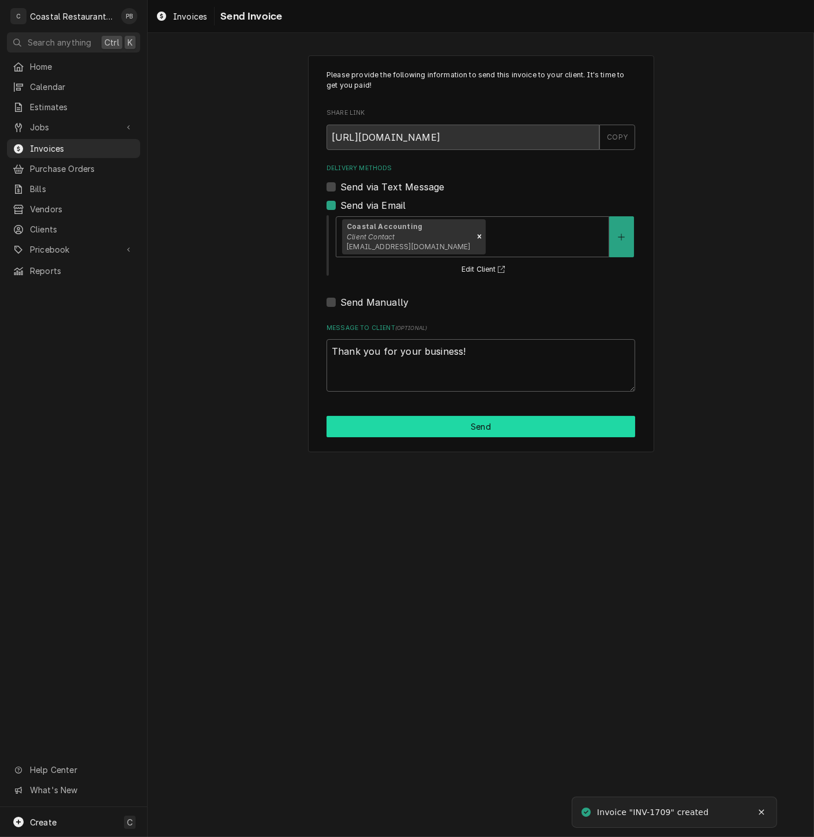
click at [481, 421] on button "Send" at bounding box center [481, 426] width 309 height 21
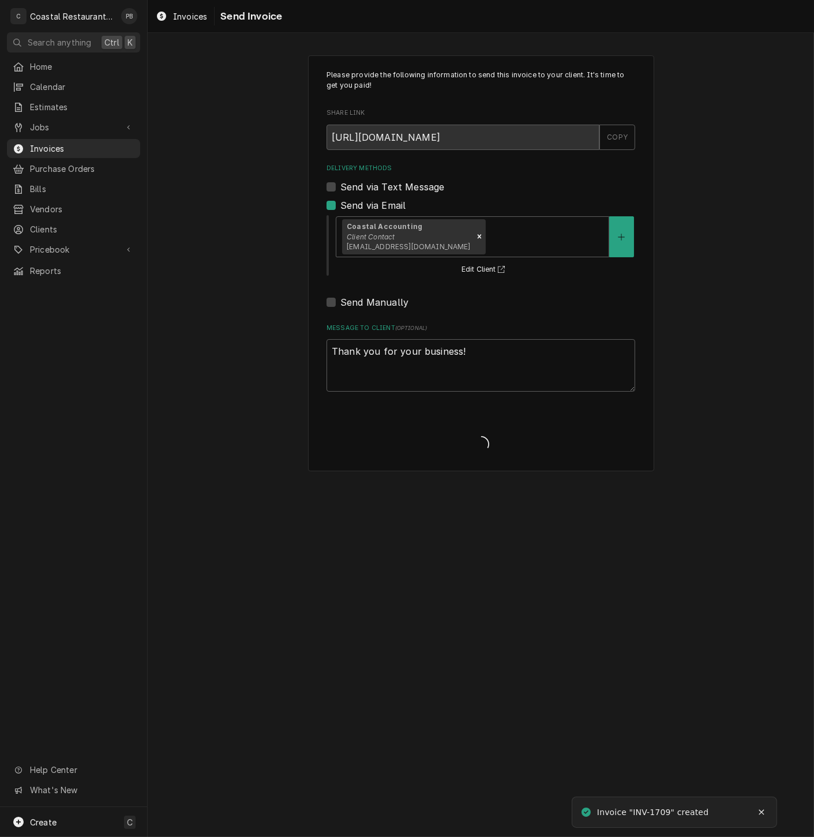
type textarea "x"
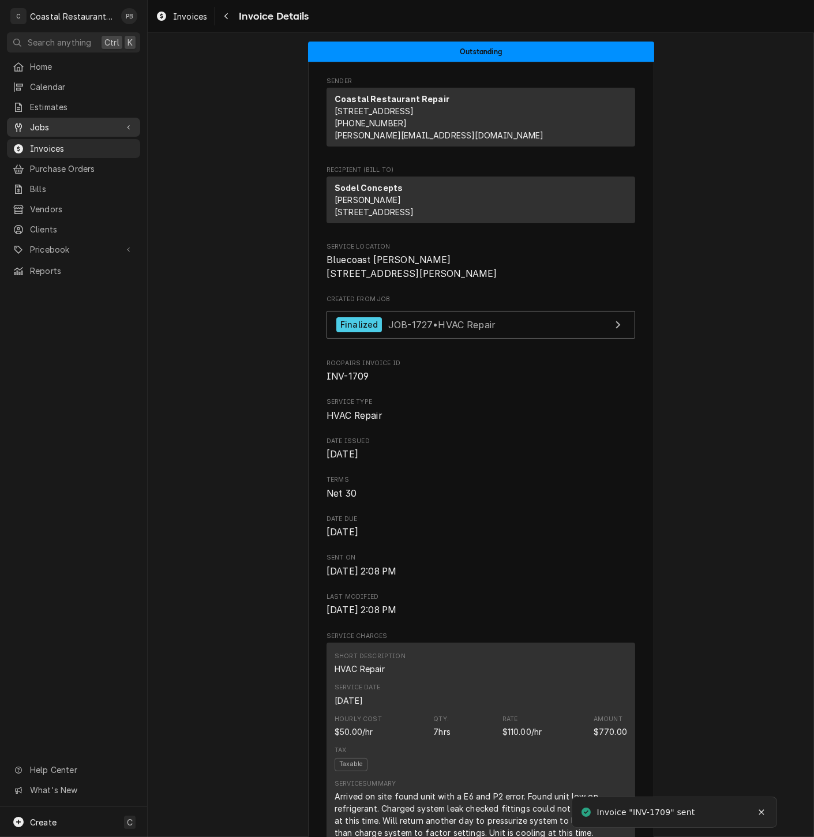
click at [53, 121] on span "Jobs" at bounding box center [73, 127] width 87 height 12
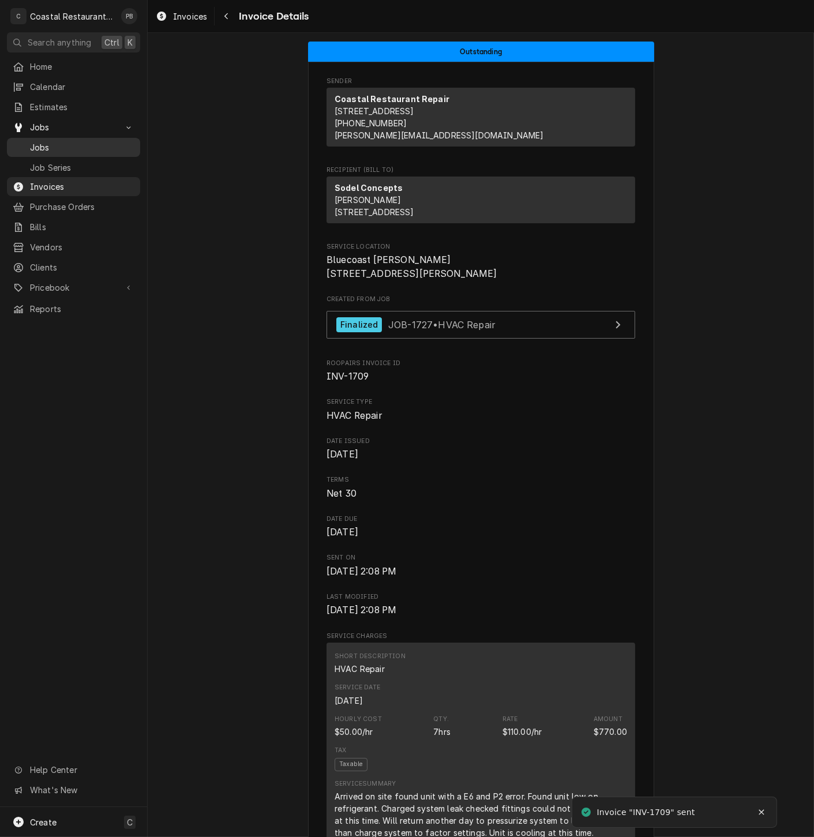
click at [41, 151] on link "Jobs" at bounding box center [73, 147] width 133 height 19
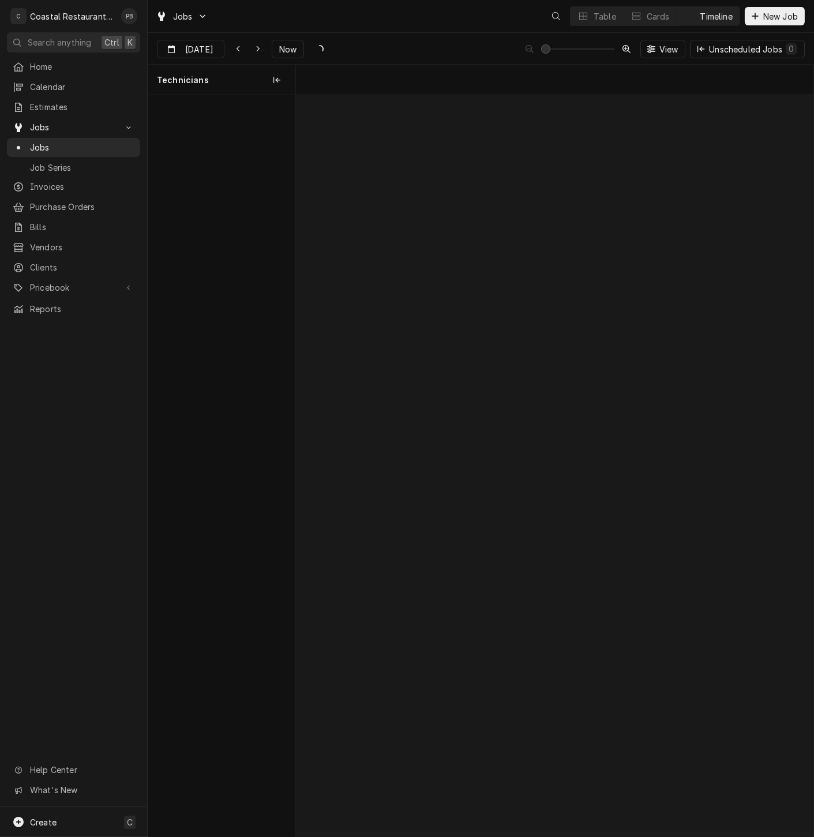
scroll to position [0, 10264]
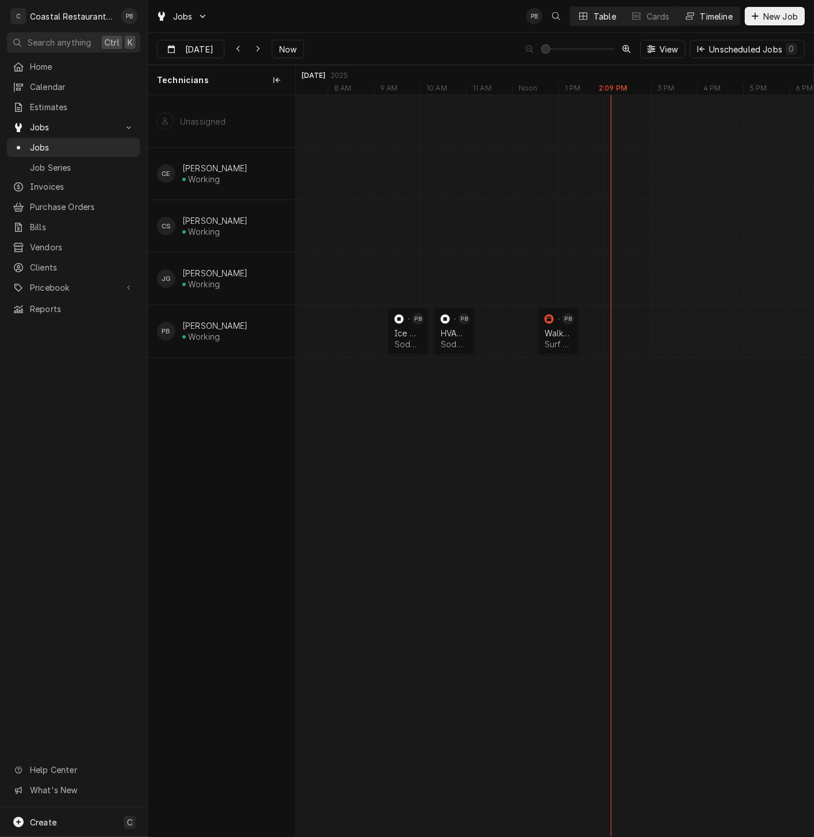
click at [611, 20] on div "Table" at bounding box center [605, 16] width 23 height 12
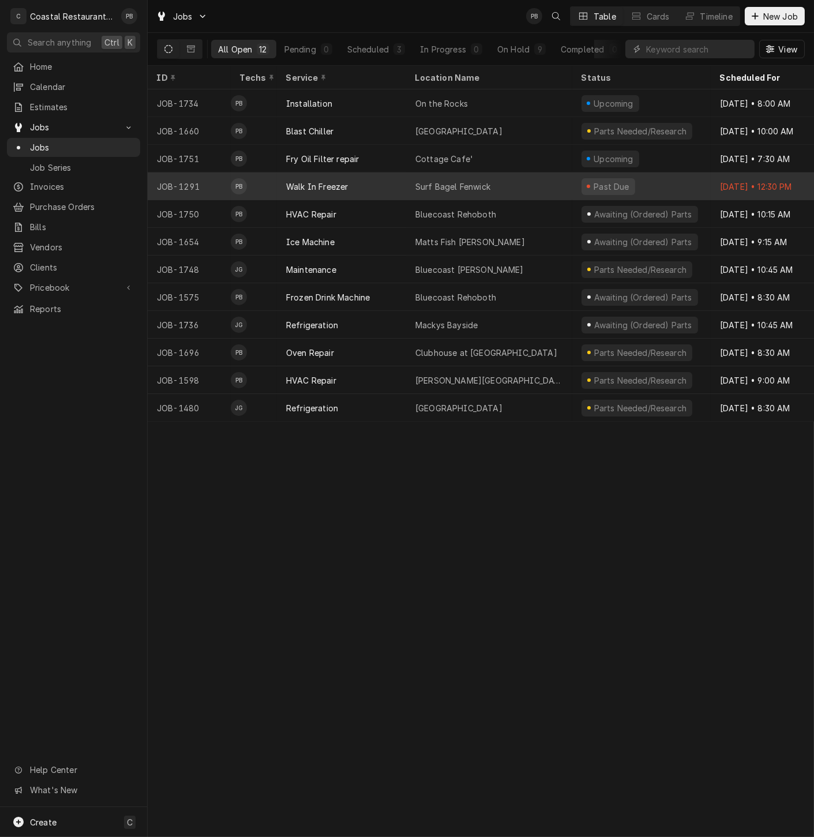
click at [302, 181] on div "Walk In Freezer" at bounding box center [317, 187] width 62 height 12
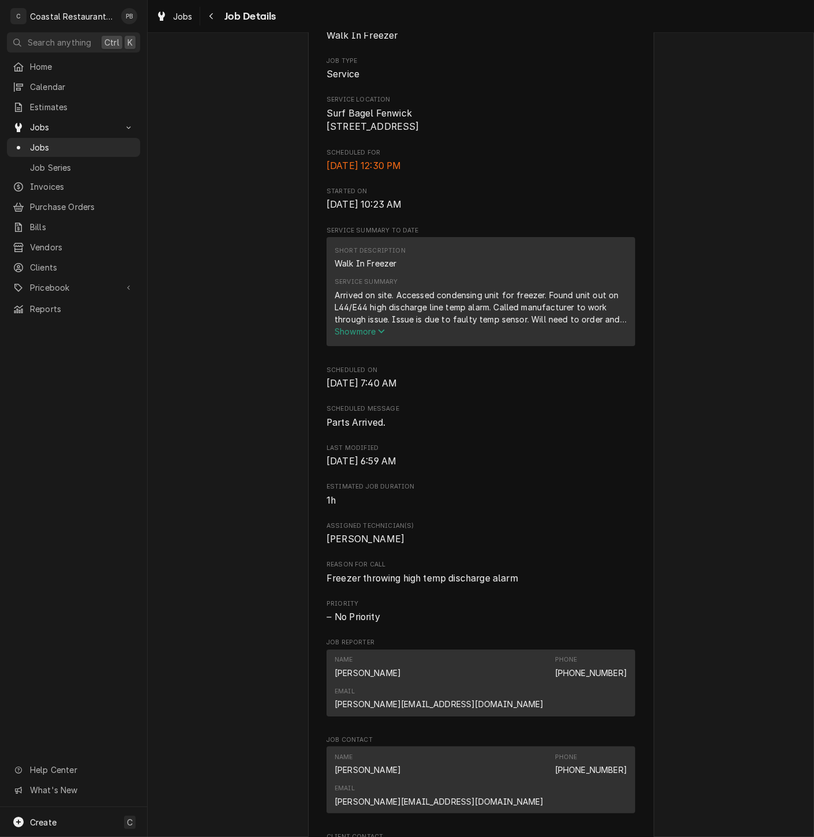
scroll to position [782, 0]
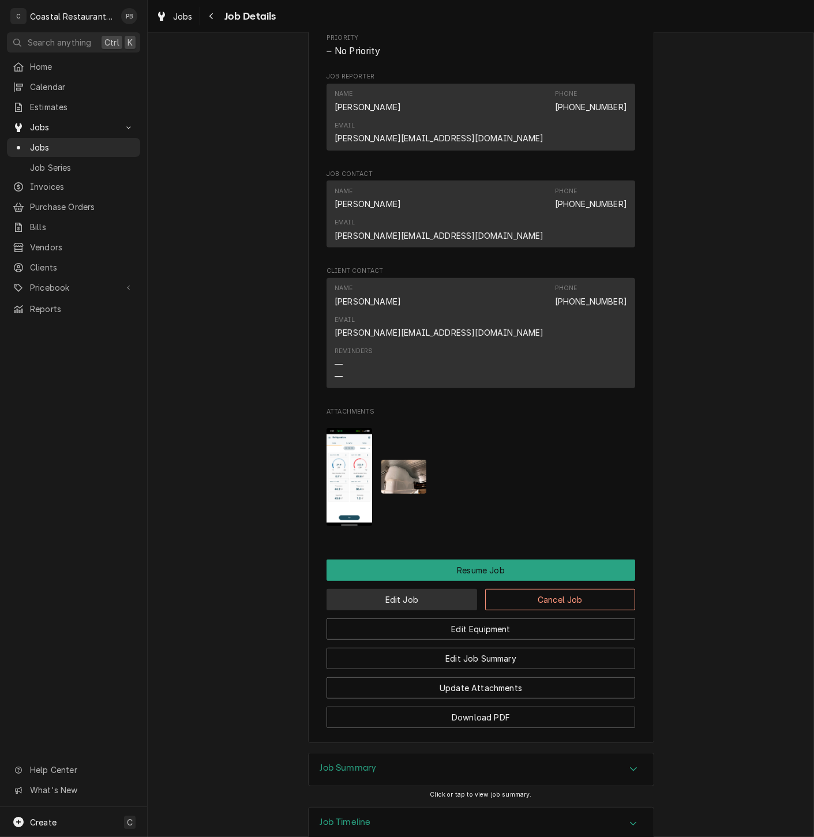
click at [392, 589] on button "Edit Job" at bounding box center [402, 599] width 151 height 21
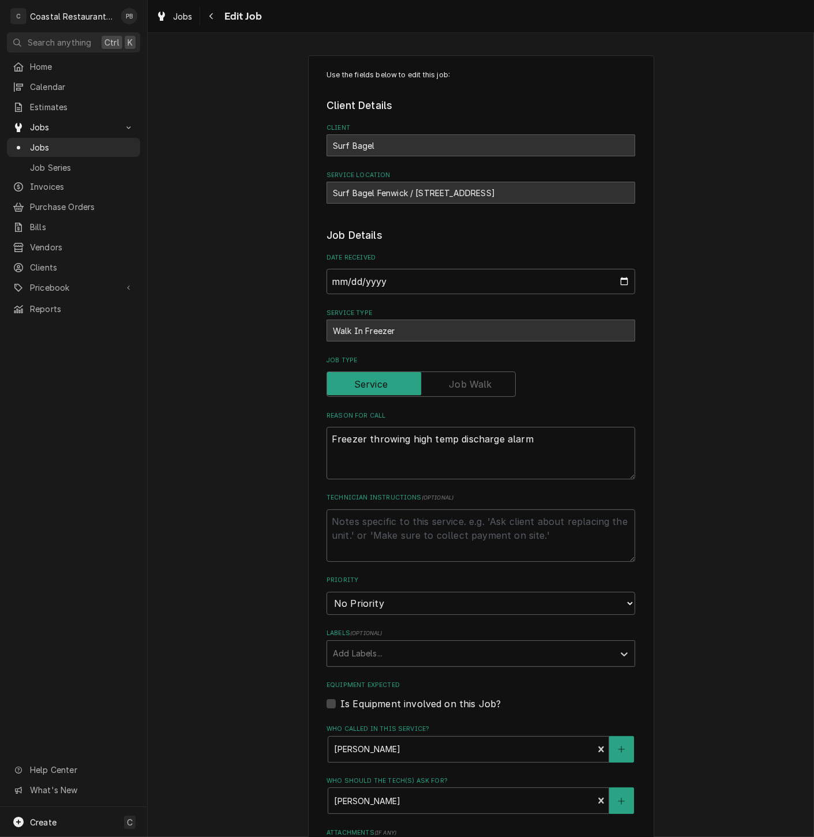
type textarea "x"
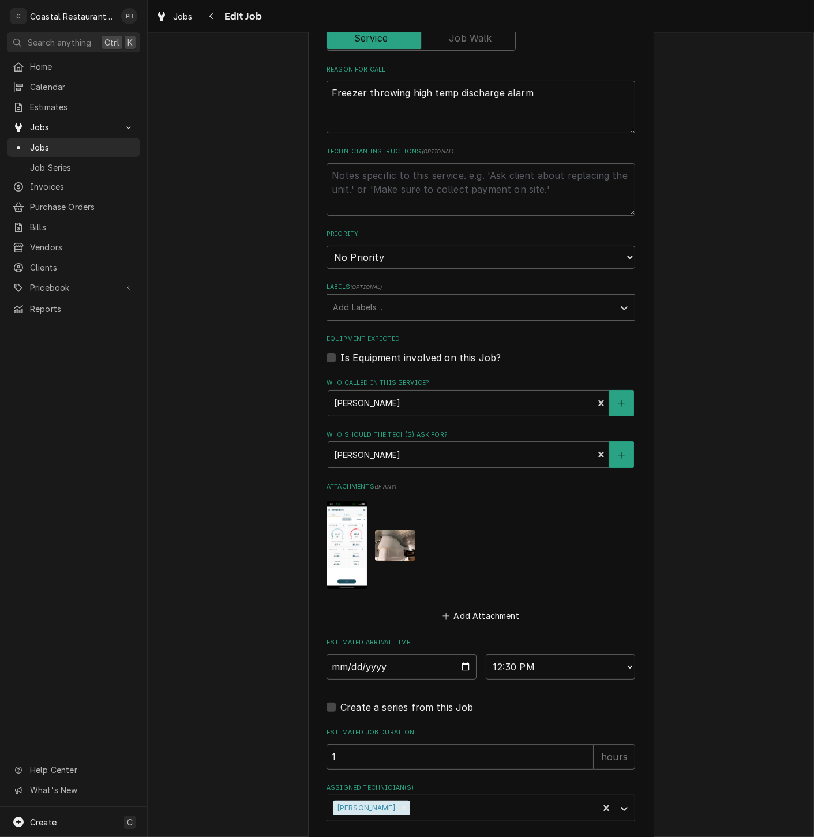
scroll to position [405, 0]
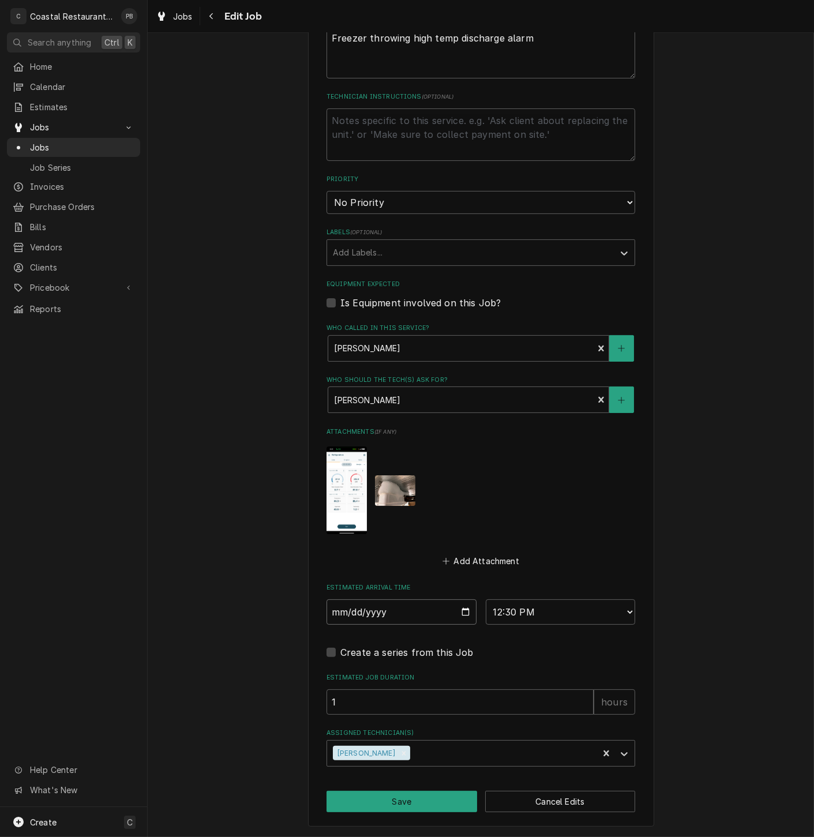
click at [463, 612] on input "2025-10-15" at bounding box center [402, 612] width 150 height 25
type input "2025-10-16"
type textarea "x"
click at [615, 611] on select "AM / PM 6:00 AM 6:15 AM 6:30 AM 6:45 AM 7:00 AM 7:15 AM 7:30 AM 7:45 AM 8:00 AM…" at bounding box center [561, 612] width 150 height 25
select select "11:00:00"
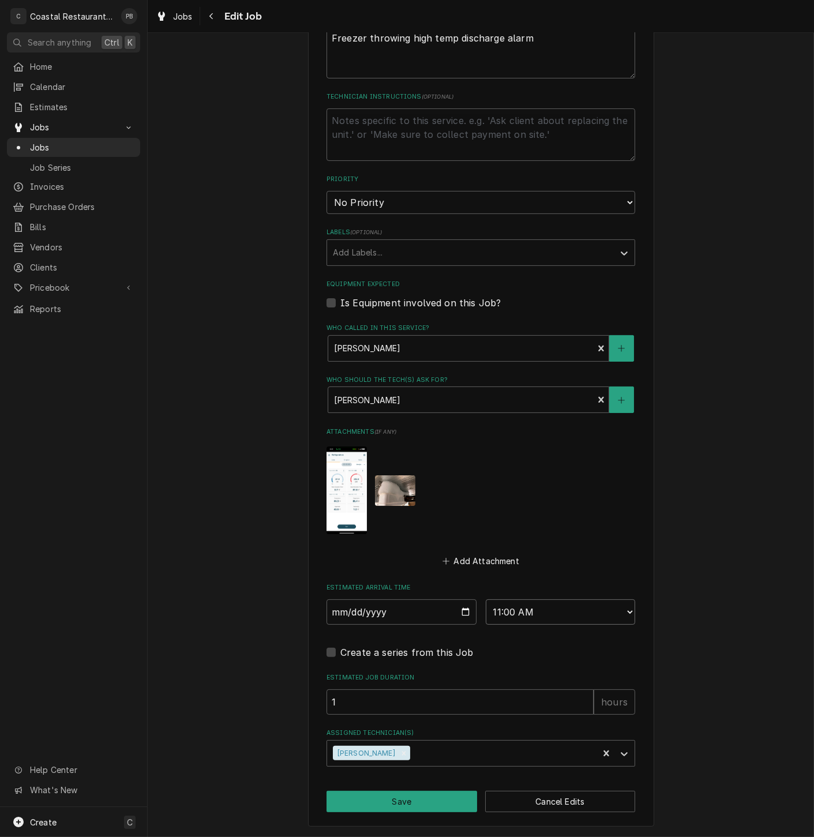
click at [486, 600] on select "AM / PM 6:00 AM 6:15 AM 6:30 AM 6:45 AM 7:00 AM 7:15 AM 7:30 AM 7:45 AM 8:00 AM…" at bounding box center [561, 612] width 150 height 25
click at [394, 801] on button "Save" at bounding box center [402, 801] width 151 height 21
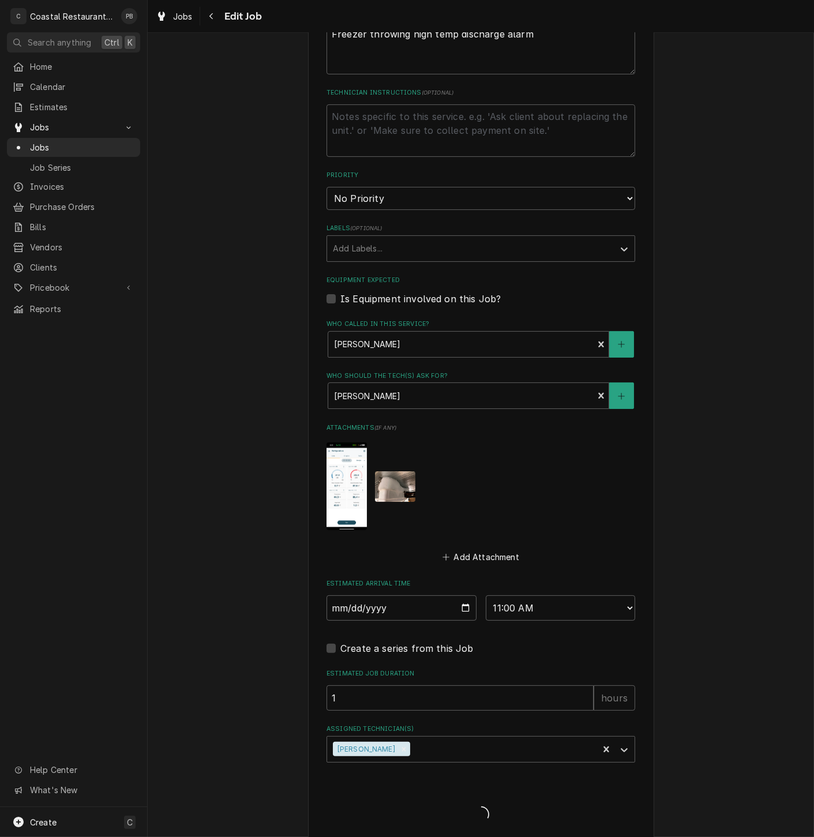
type textarea "x"
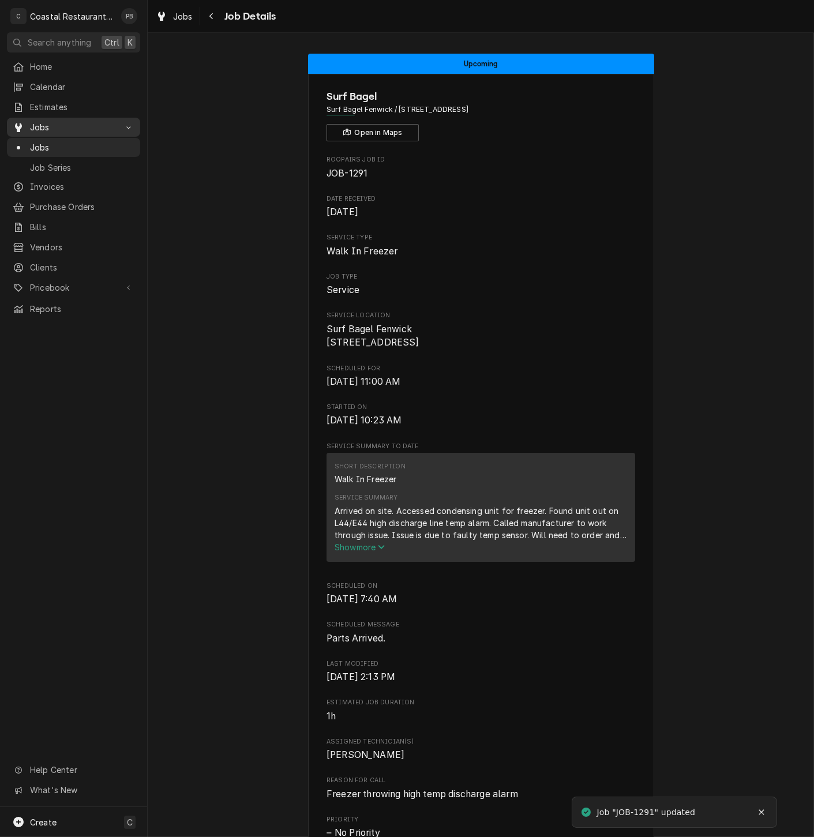
click at [43, 121] on span "Jobs" at bounding box center [73, 127] width 87 height 12
click at [53, 120] on div "Jobs" at bounding box center [73, 127] width 129 height 14
click at [56, 145] on span "Jobs" at bounding box center [82, 147] width 104 height 12
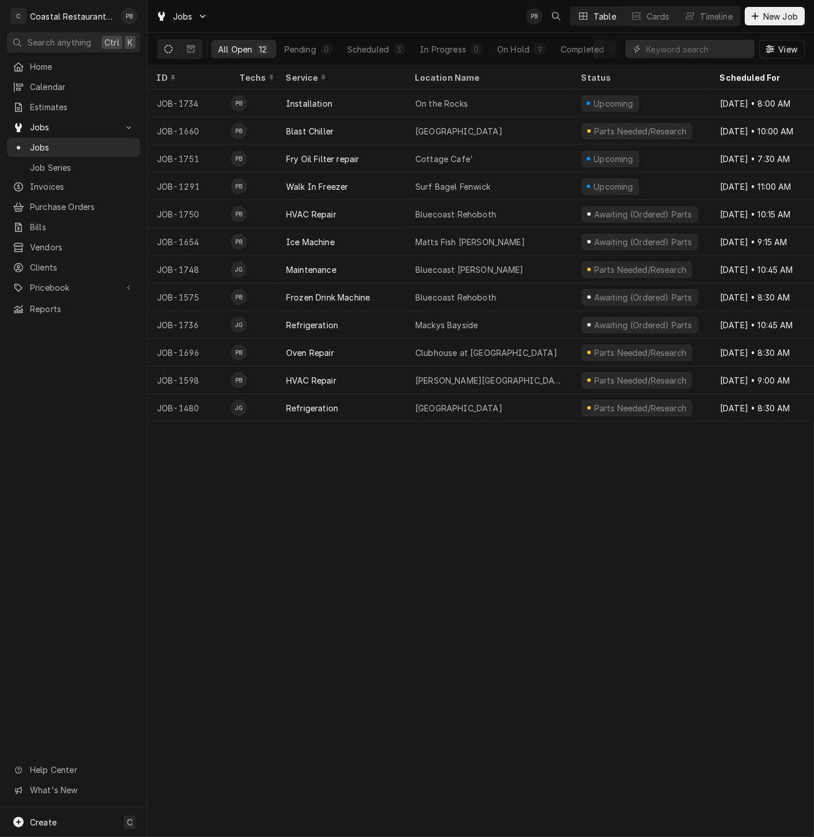
click at [360, 668] on div "ID Techs Service Location Name Status Scheduled For Source Source ID JOB-1734 P…" at bounding box center [481, 452] width 667 height 772
click at [394, 12] on div "Jobs PB Table Cards Timeline New Job" at bounding box center [481, 16] width 667 height 32
click at [259, 581] on div "ID Techs Service Location Name Status Scheduled For Source Source ID JOB-1734 P…" at bounding box center [481, 452] width 667 height 772
click at [101, 282] on span "Pricebook" at bounding box center [73, 288] width 87 height 12
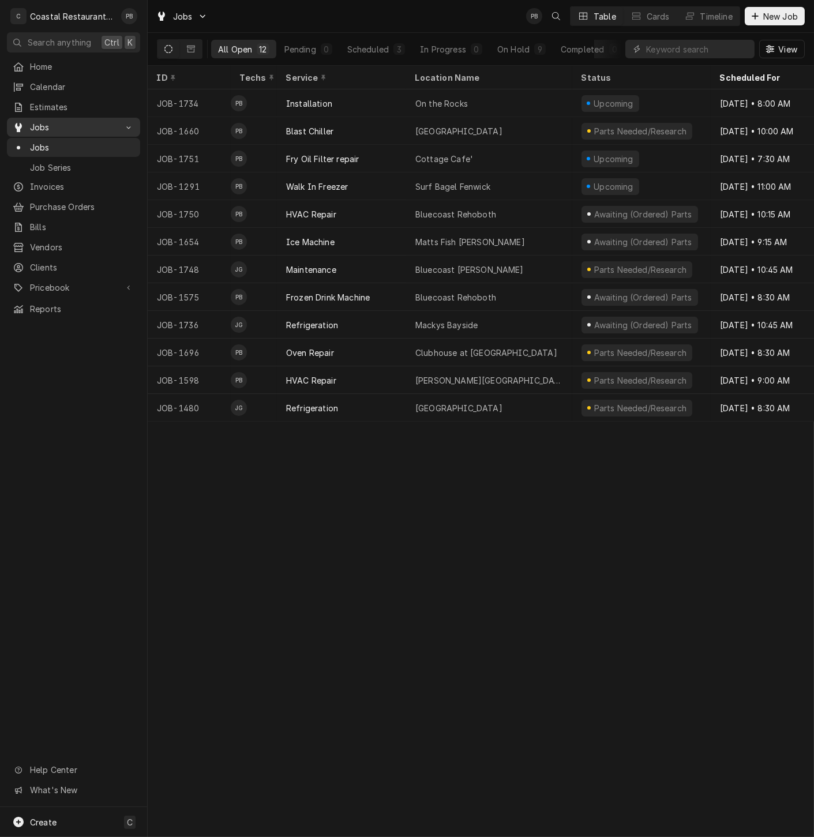
click at [133, 122] on div "Dynamic Content Wrapper" at bounding box center [129, 128] width 12 height 12
click at [289, 646] on div "ID Techs Service Location Name Status Scheduled For Source Source ID JOB-1734 P…" at bounding box center [481, 452] width 667 height 772
